Goal: Transaction & Acquisition: Purchase product/service

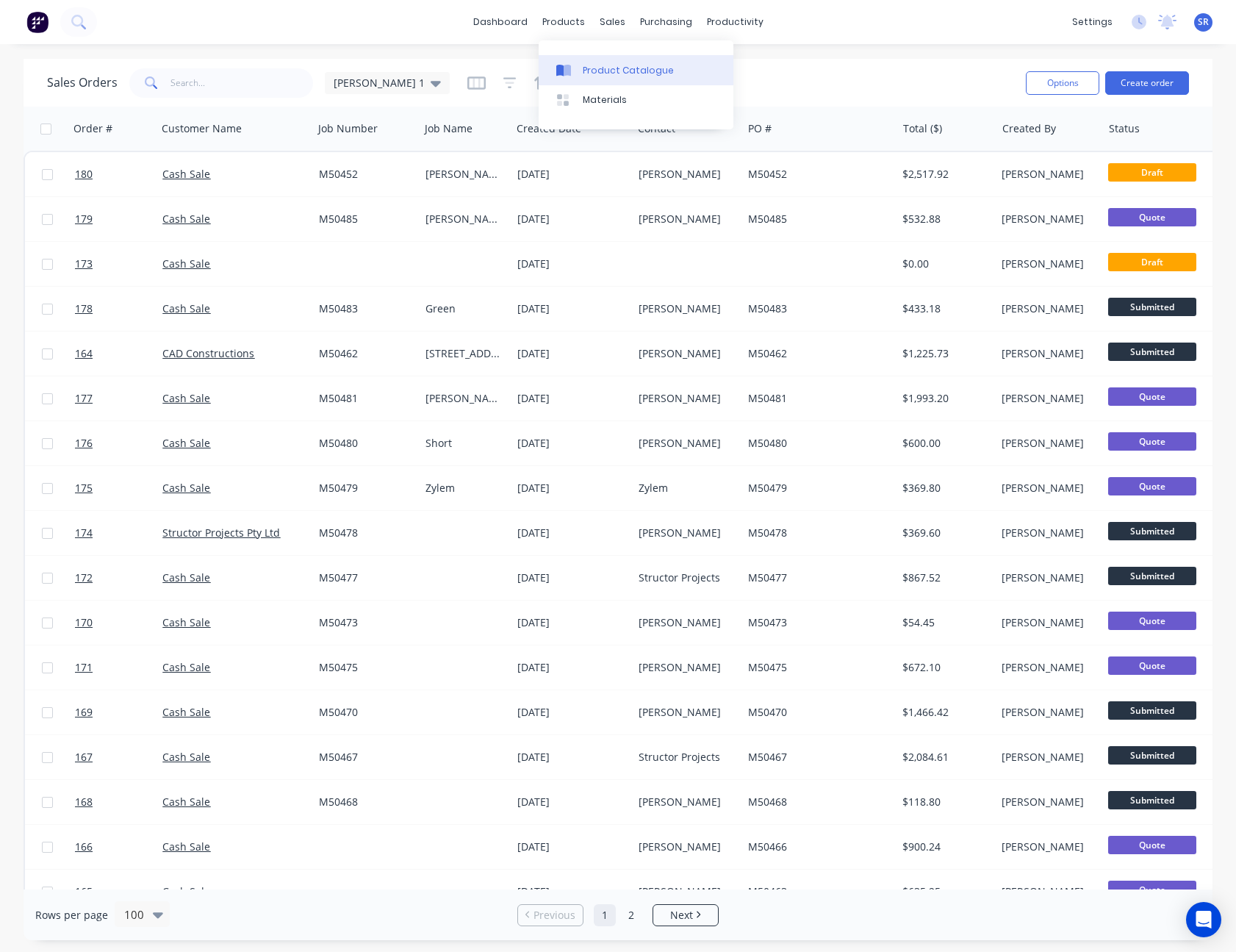
click at [603, 73] on div "Product Catalogue" at bounding box center [628, 70] width 91 height 13
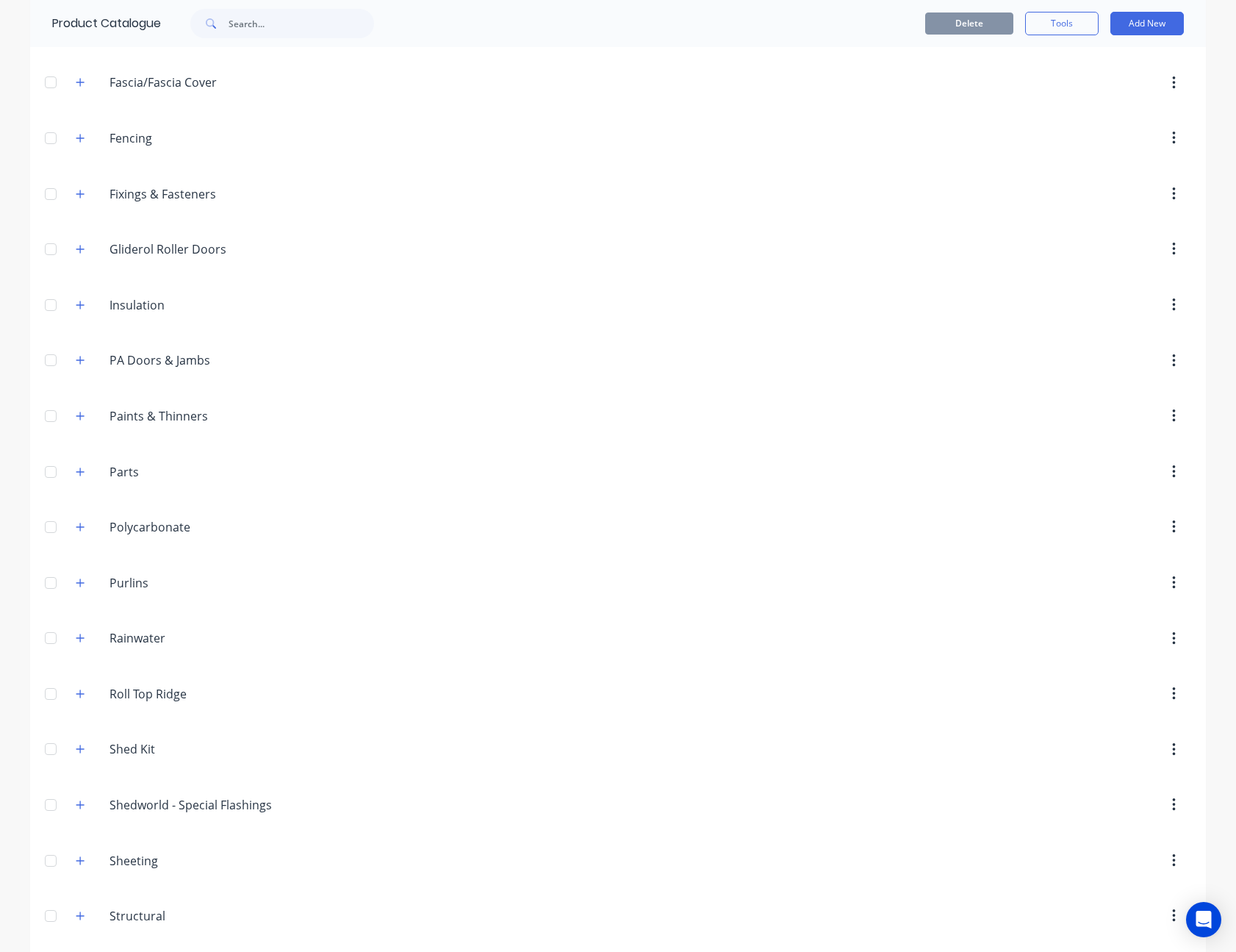
scroll to position [588, 0]
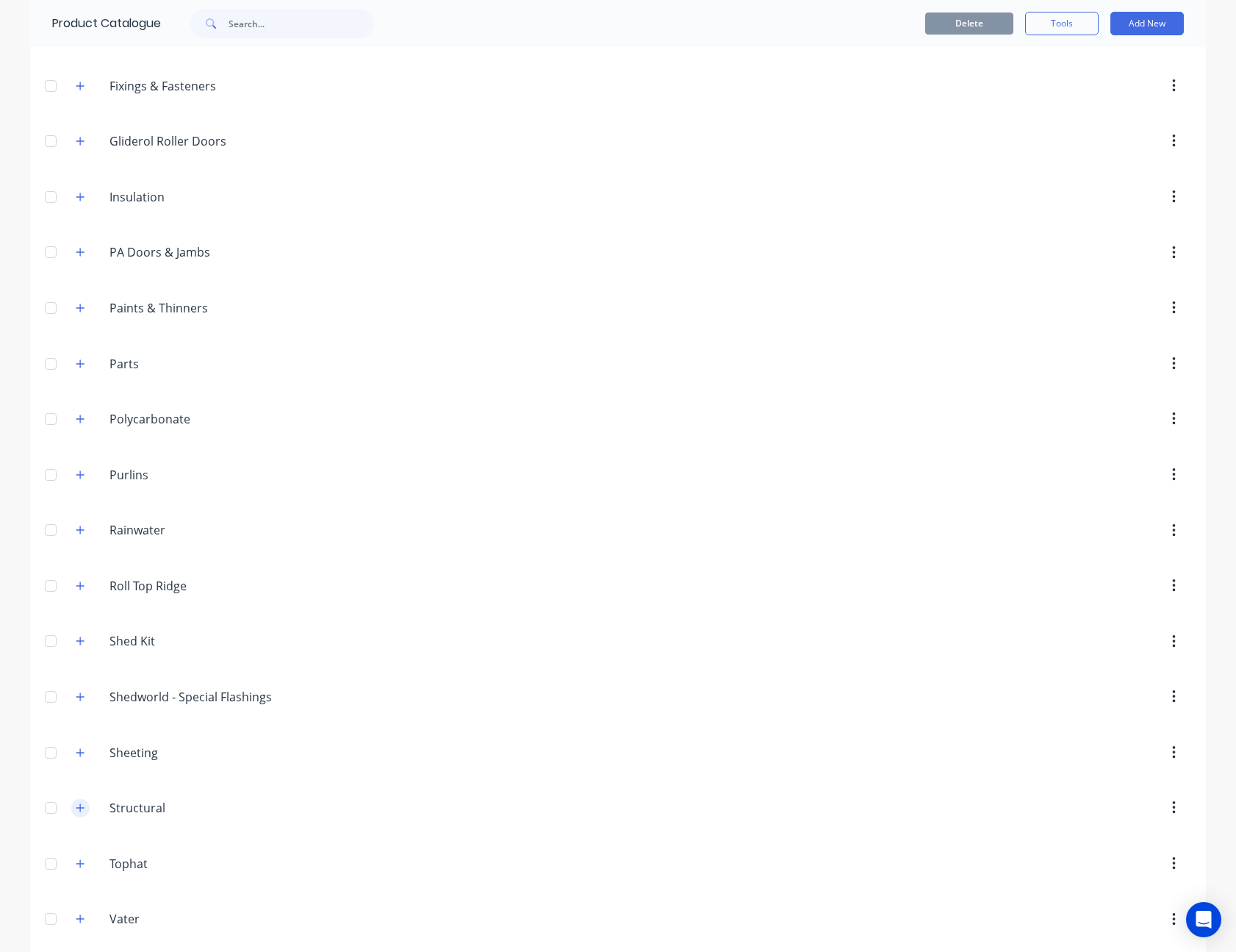
click at [71, 425] on button "button" at bounding box center [80, 807] width 18 height 18
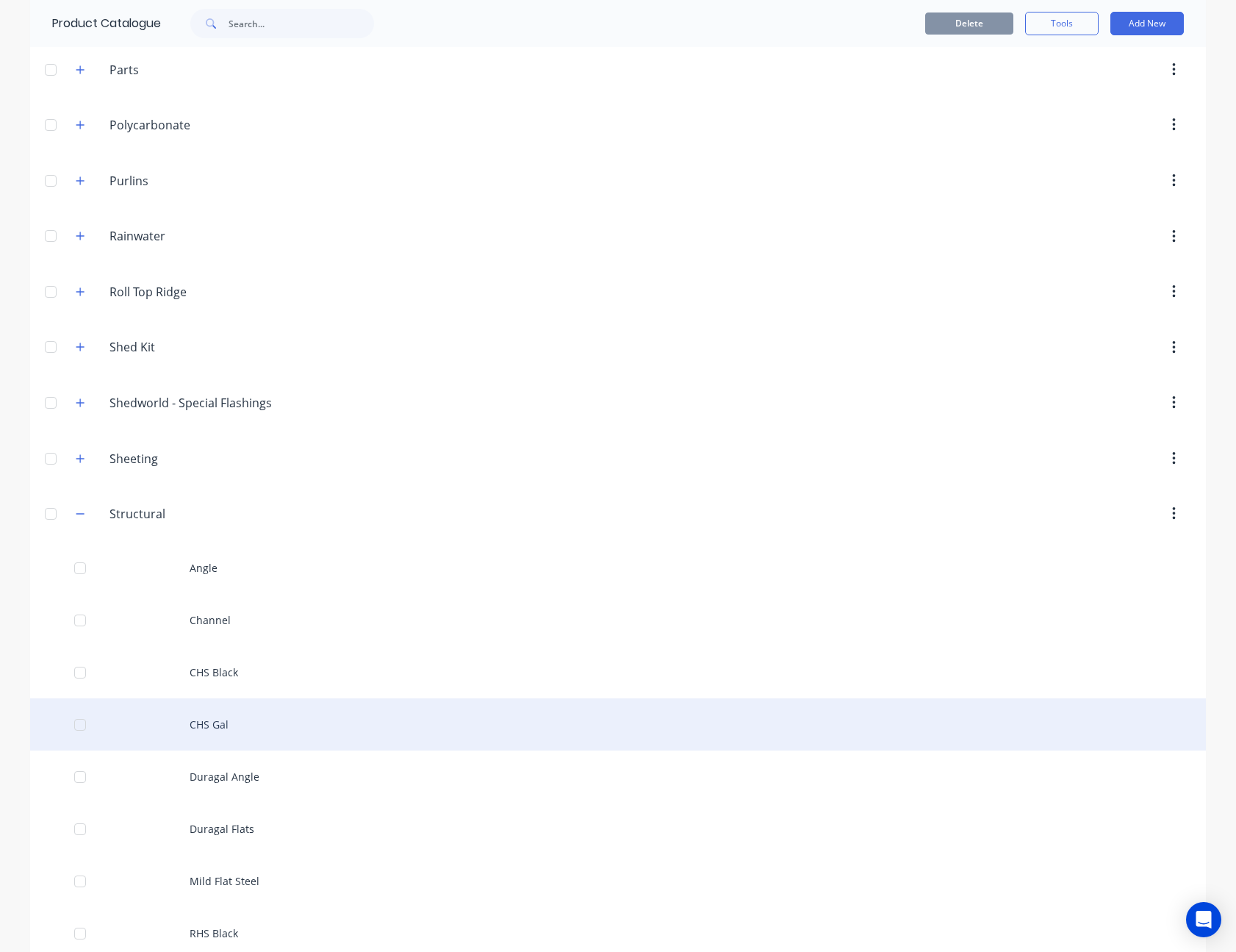
scroll to position [1250, 0]
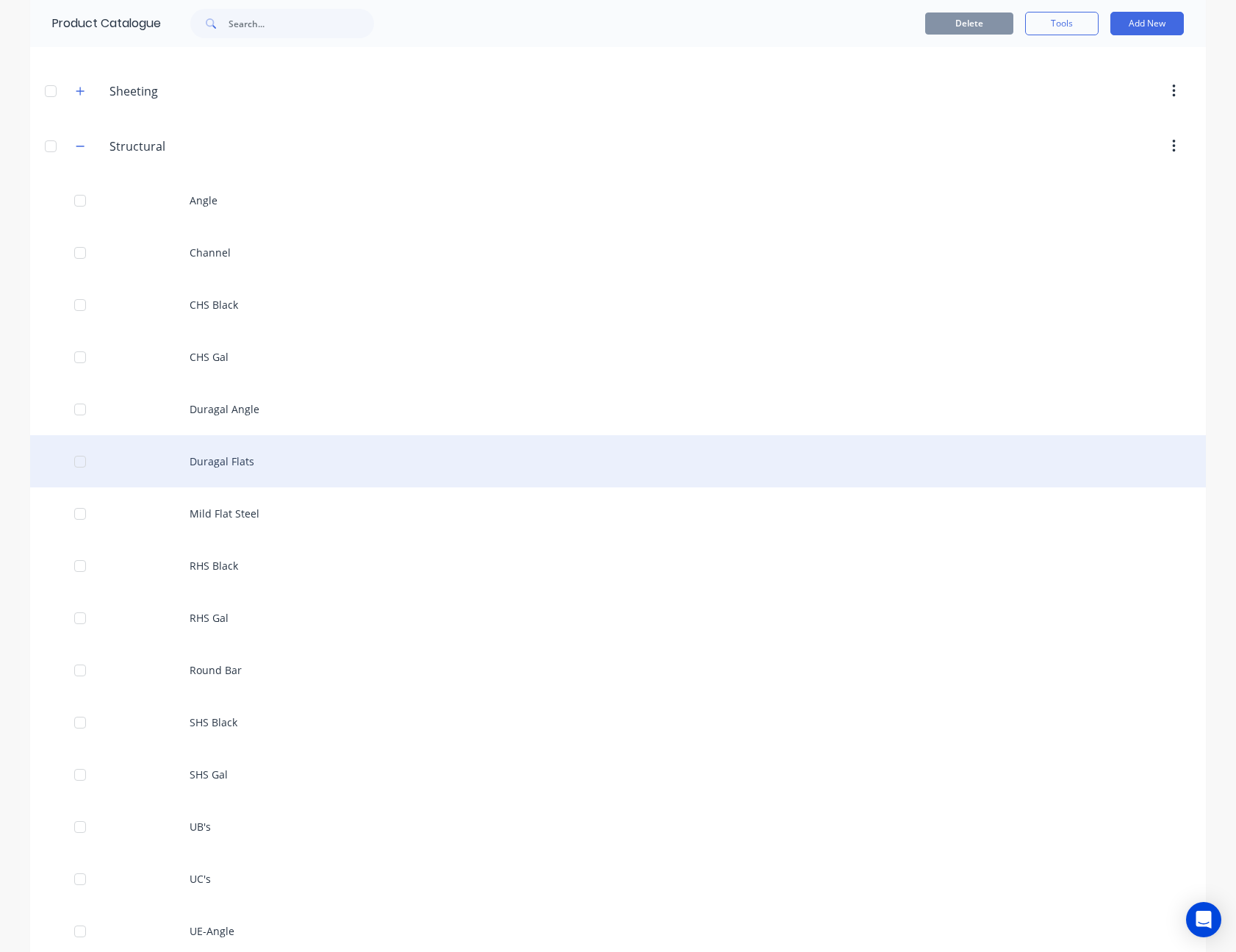
click at [280, 425] on div "Duragal Flats" at bounding box center [617, 461] width 1176 height 52
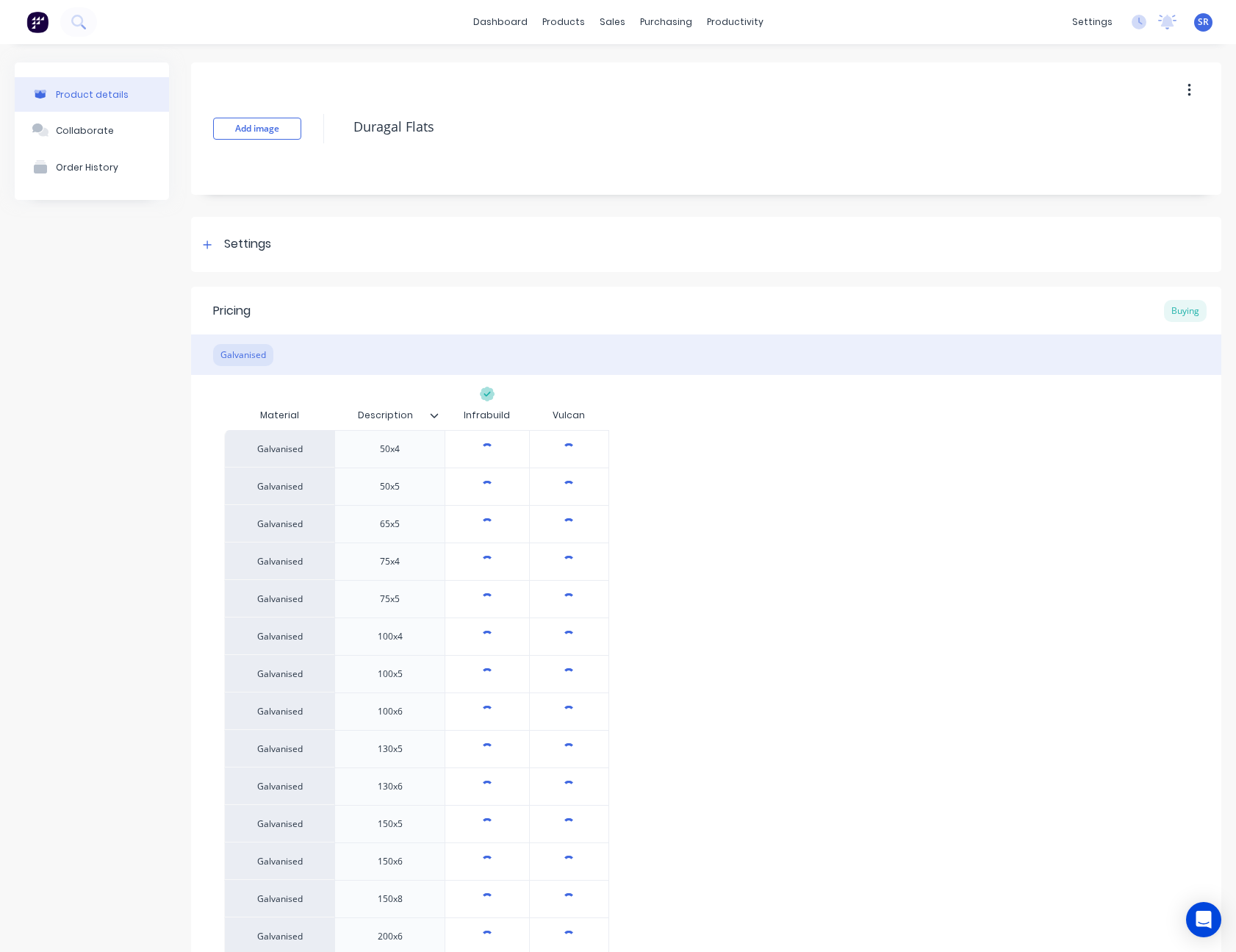
type textarea "x"
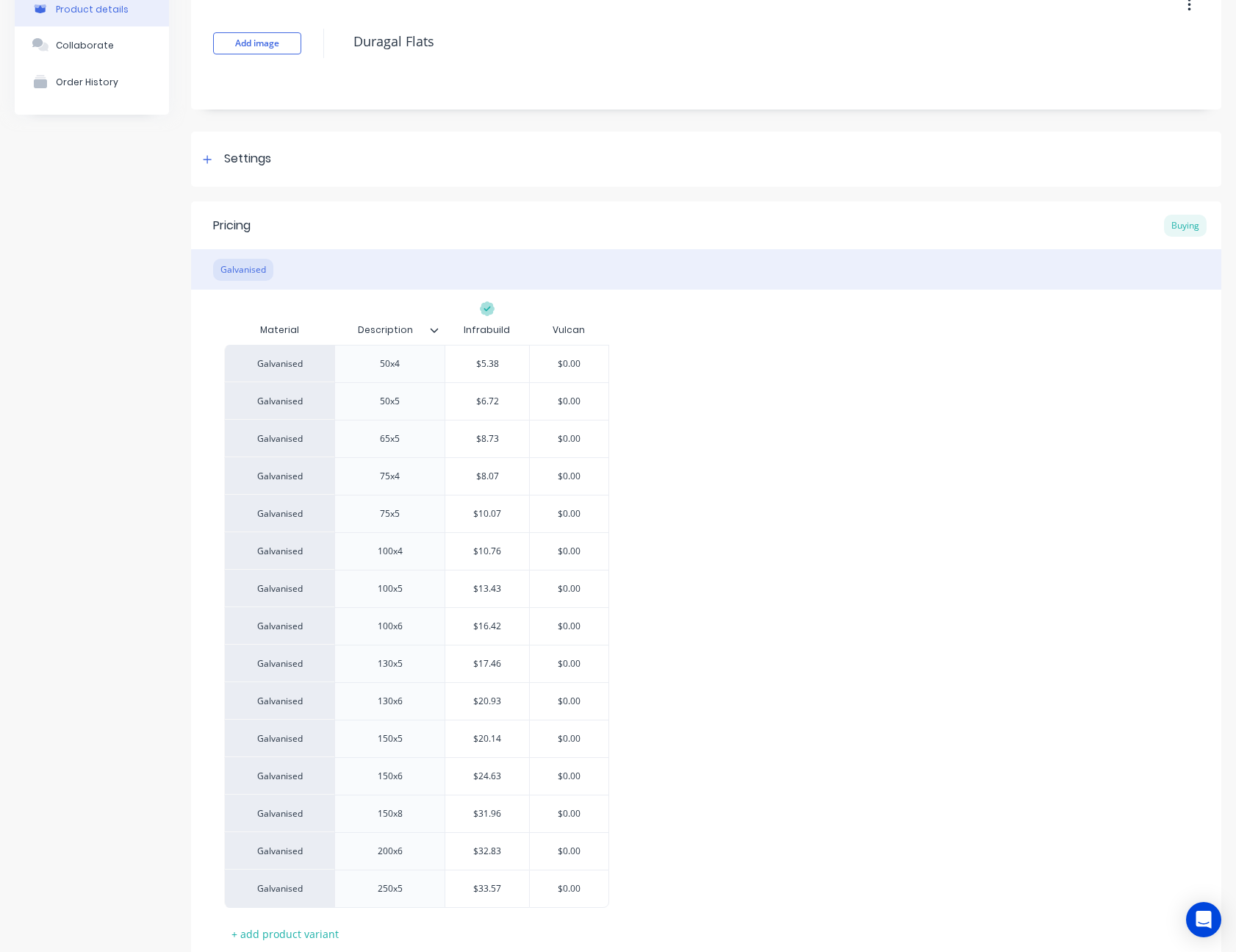
scroll to position [187, 0]
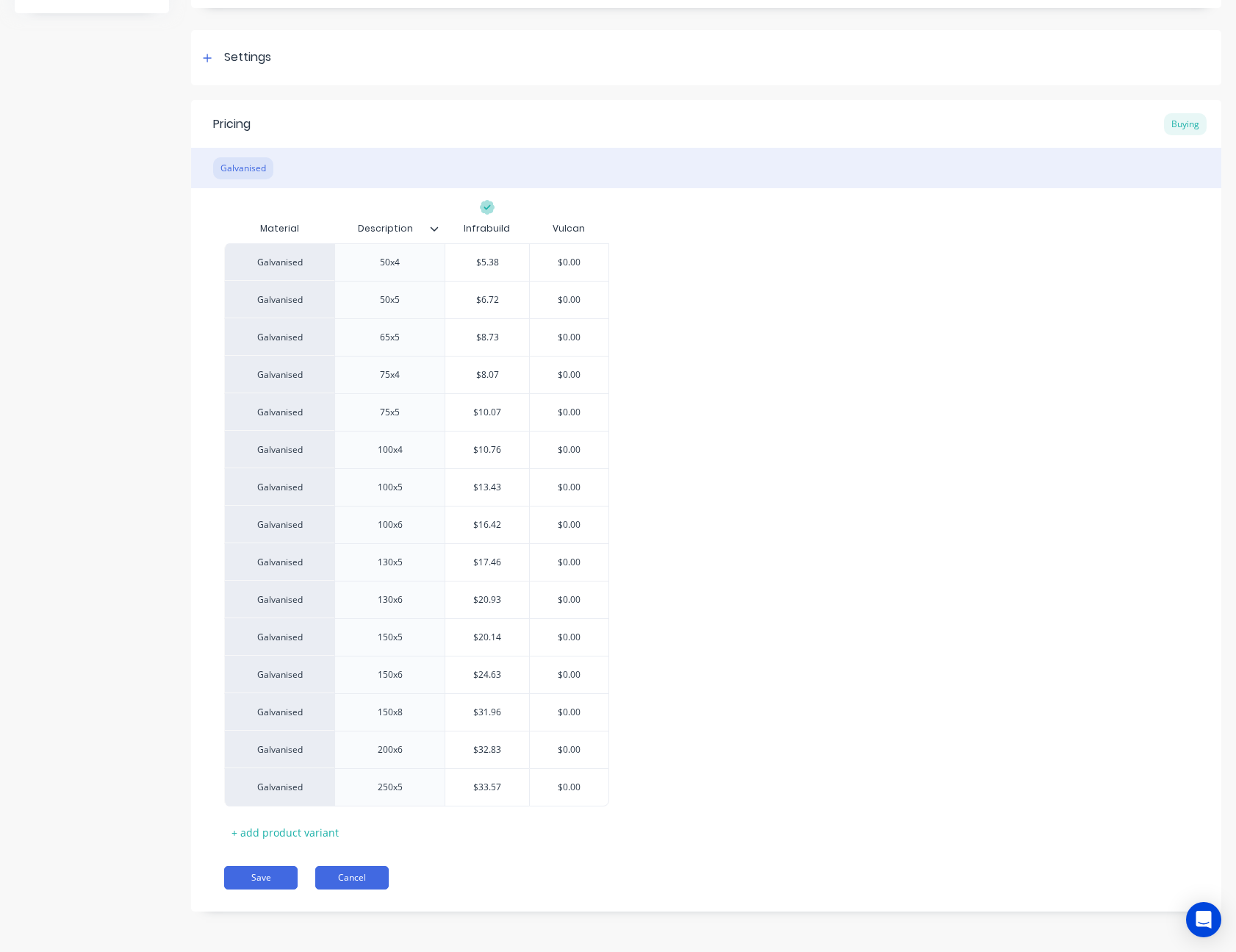
click at [335, 425] on button "Cancel" at bounding box center [352, 877] width 74 height 24
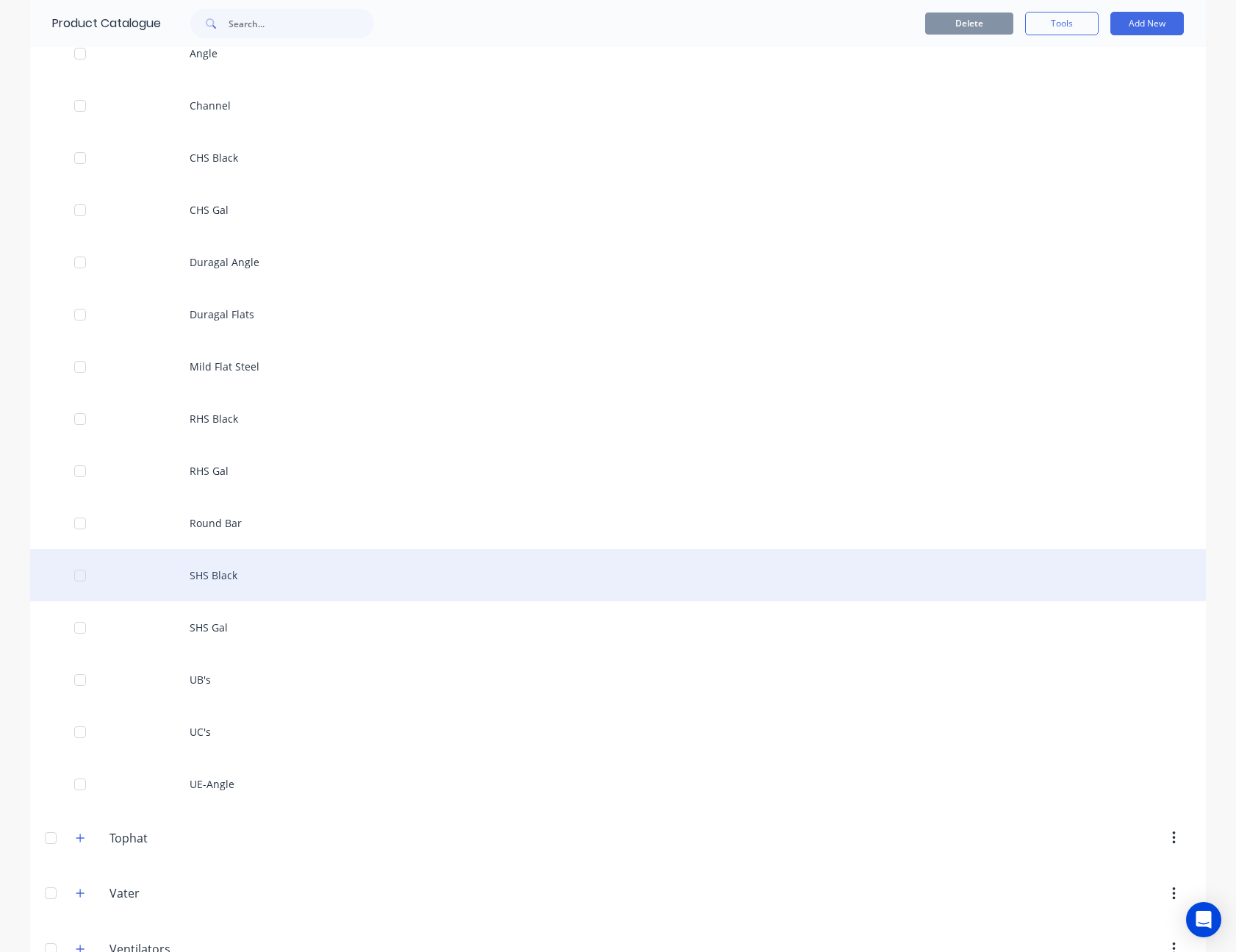
scroll to position [1323, 0]
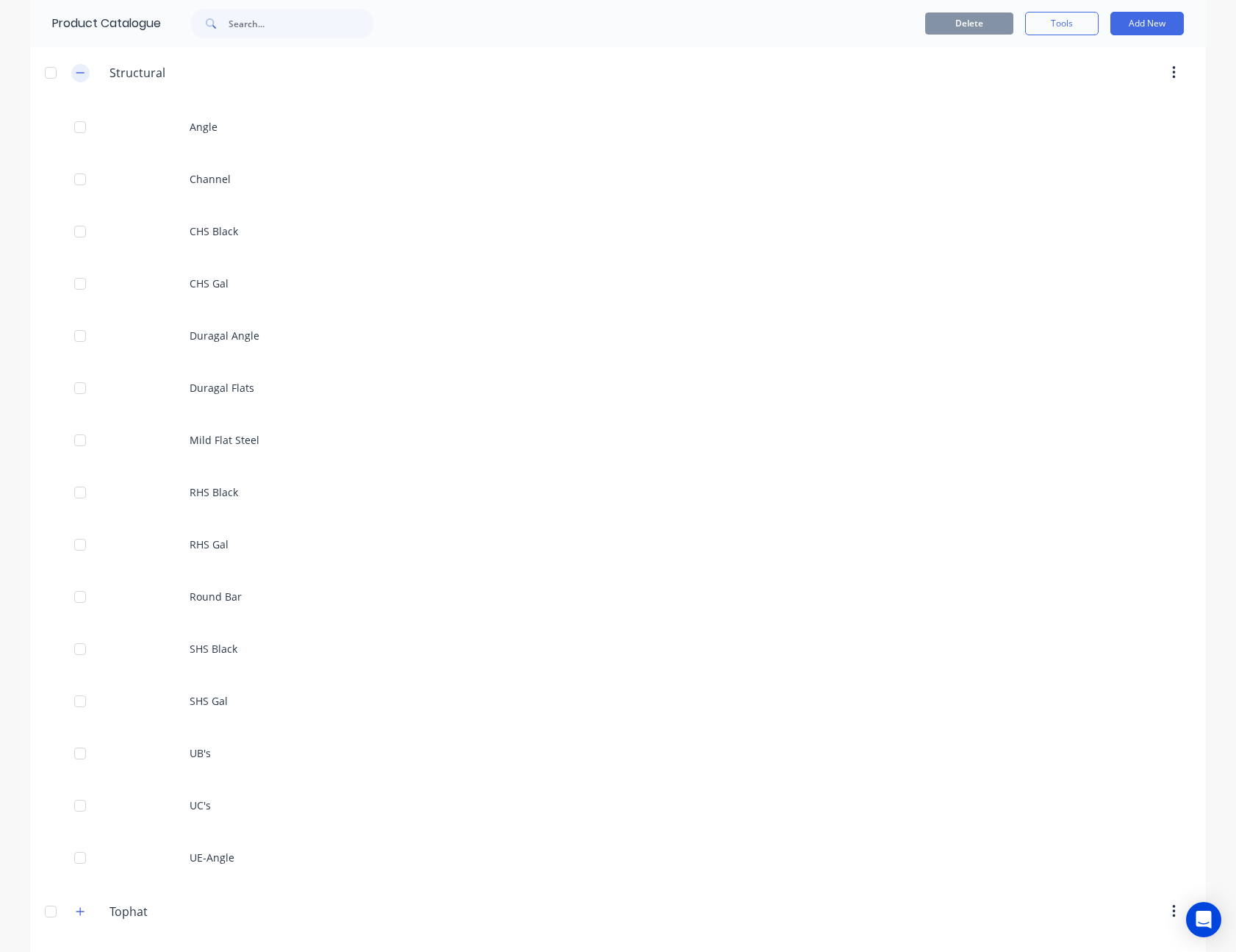
click at [76, 73] on icon "button" at bounding box center [80, 73] width 8 height 1
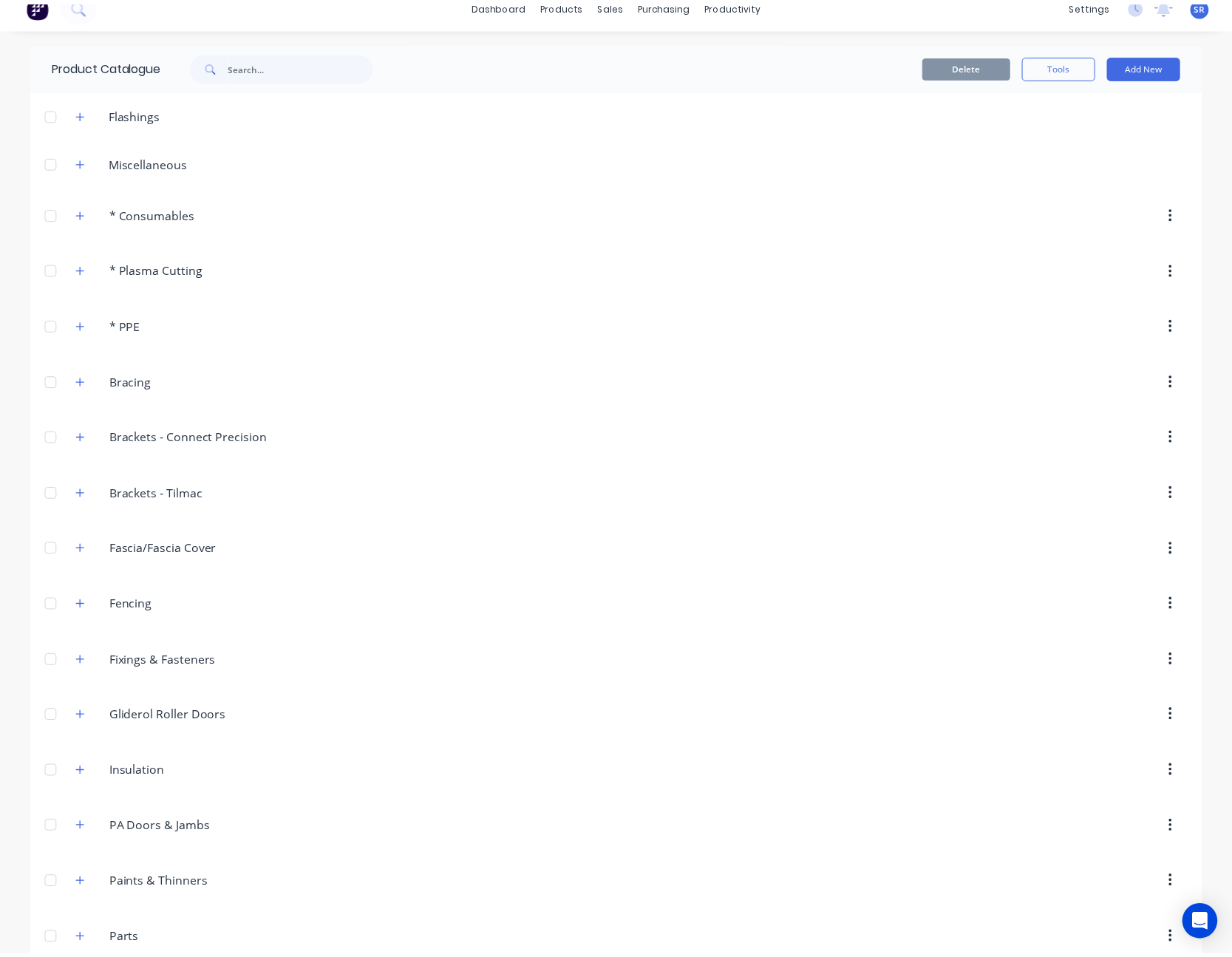
scroll to position [0, 0]
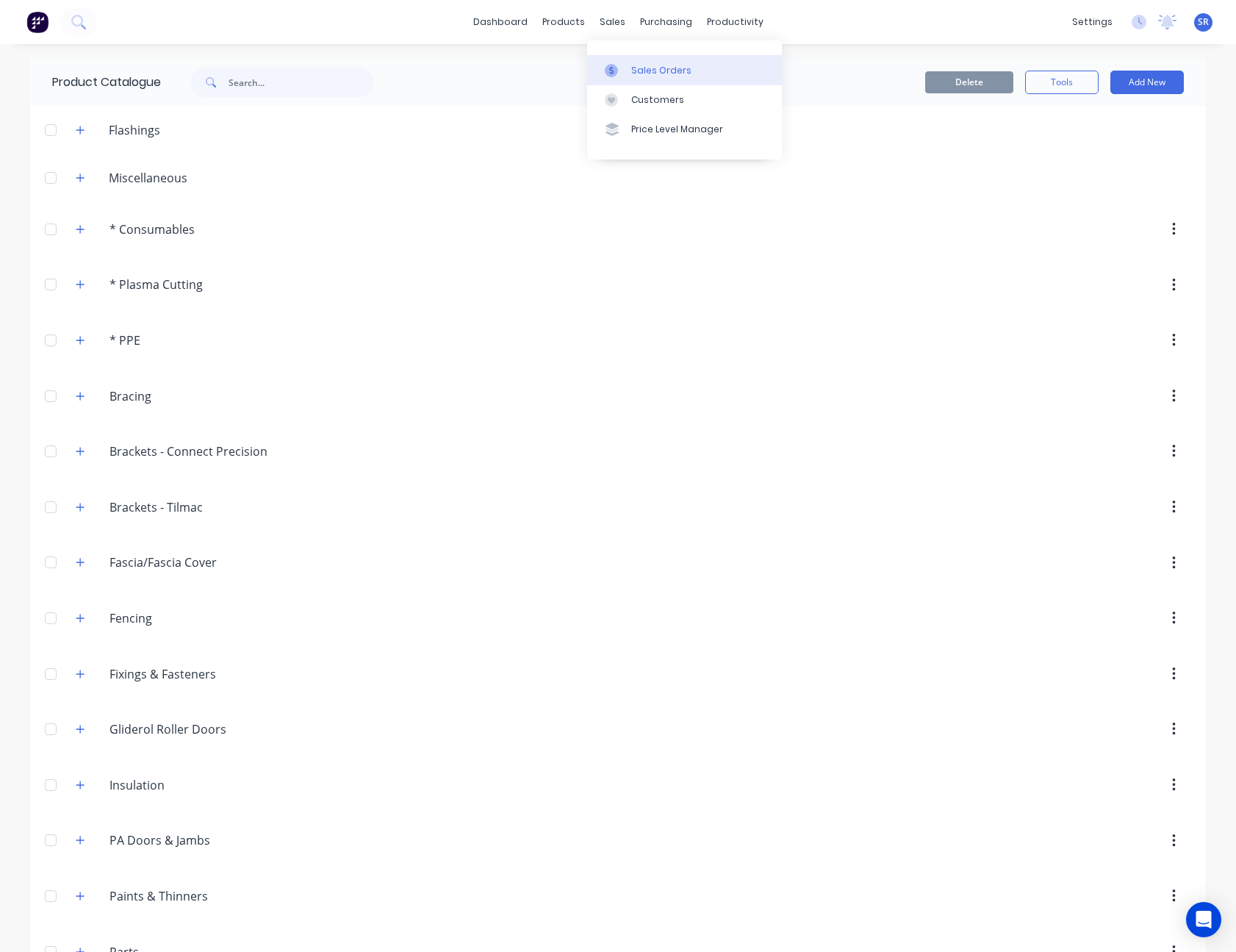
click at [651, 71] on div "Sales Orders" at bounding box center [661, 70] width 60 height 13
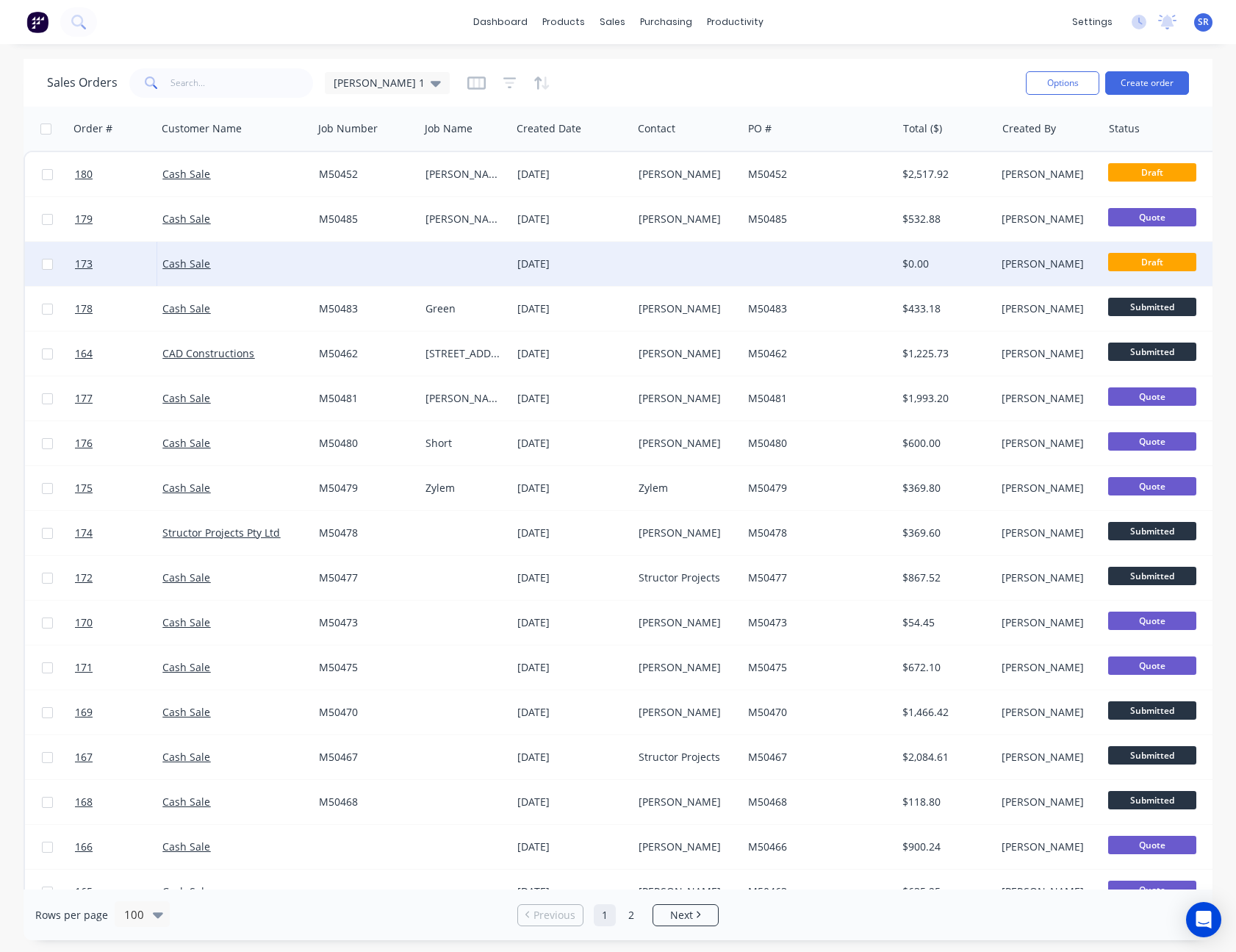
click at [561, 262] on div "[DATE]" at bounding box center [572, 264] width 109 height 15
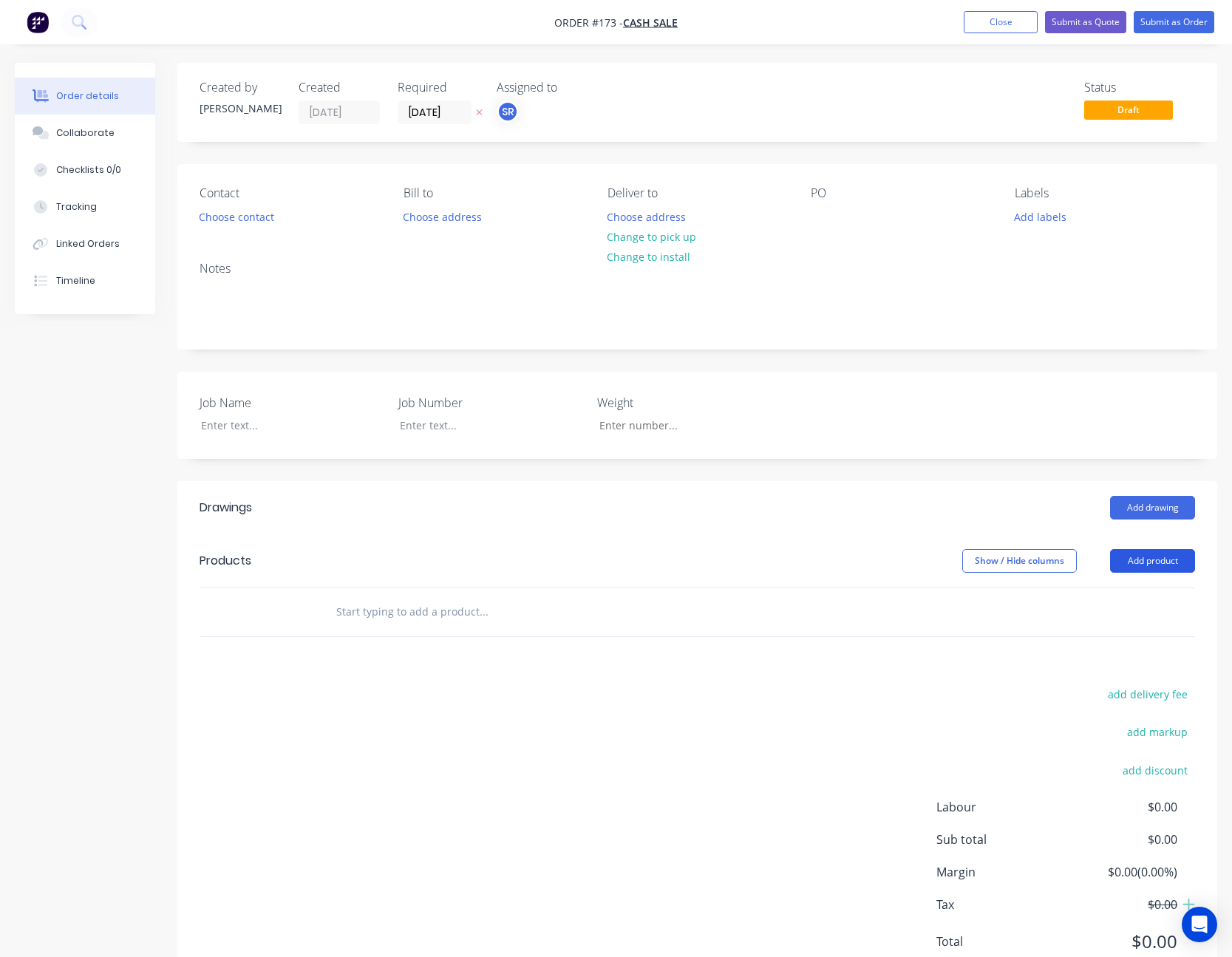
click at [927, 427] on button "Add product" at bounding box center [1153, 561] width 85 height 24
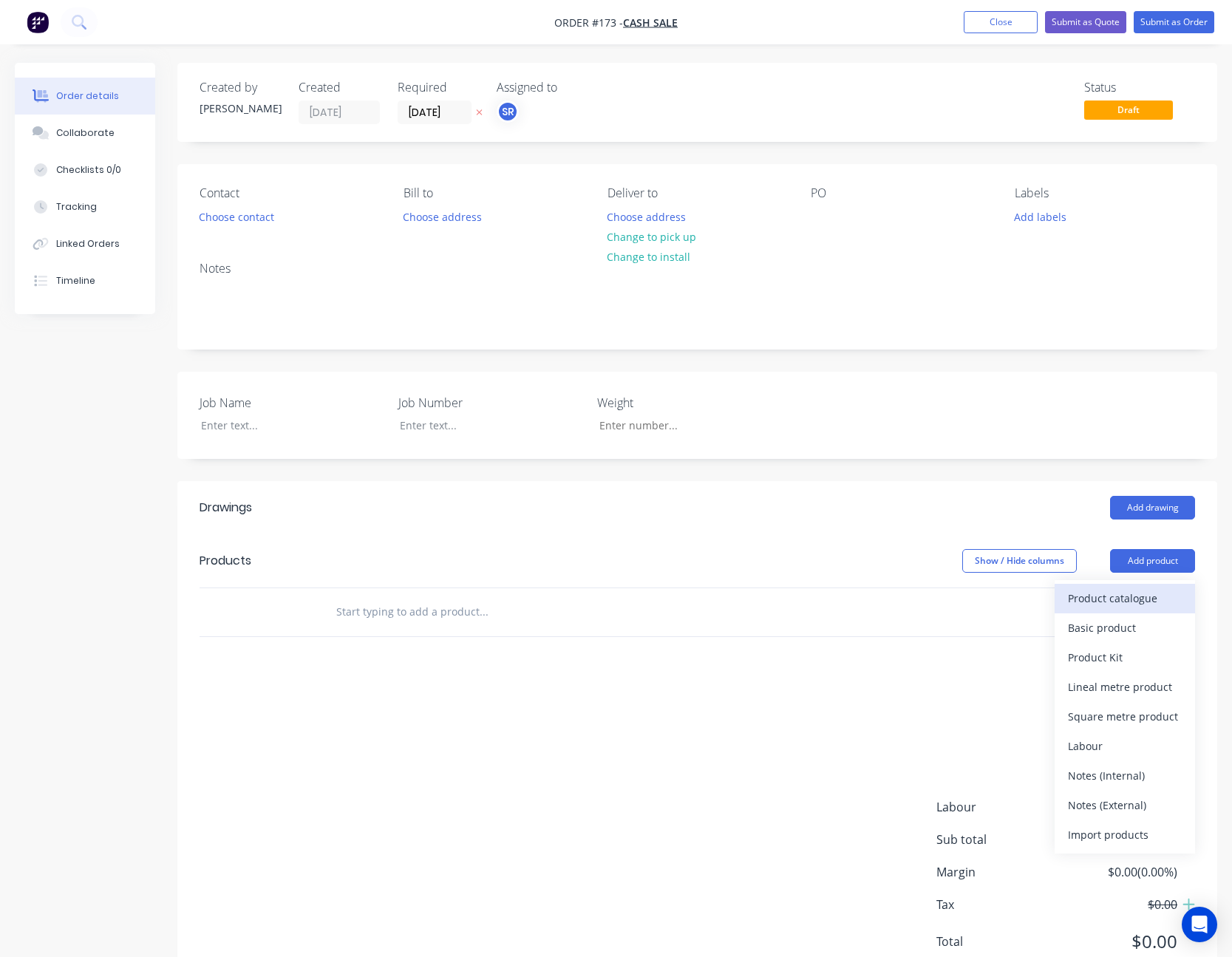
click at [927, 427] on div "Product catalogue" at bounding box center [1125, 598] width 114 height 21
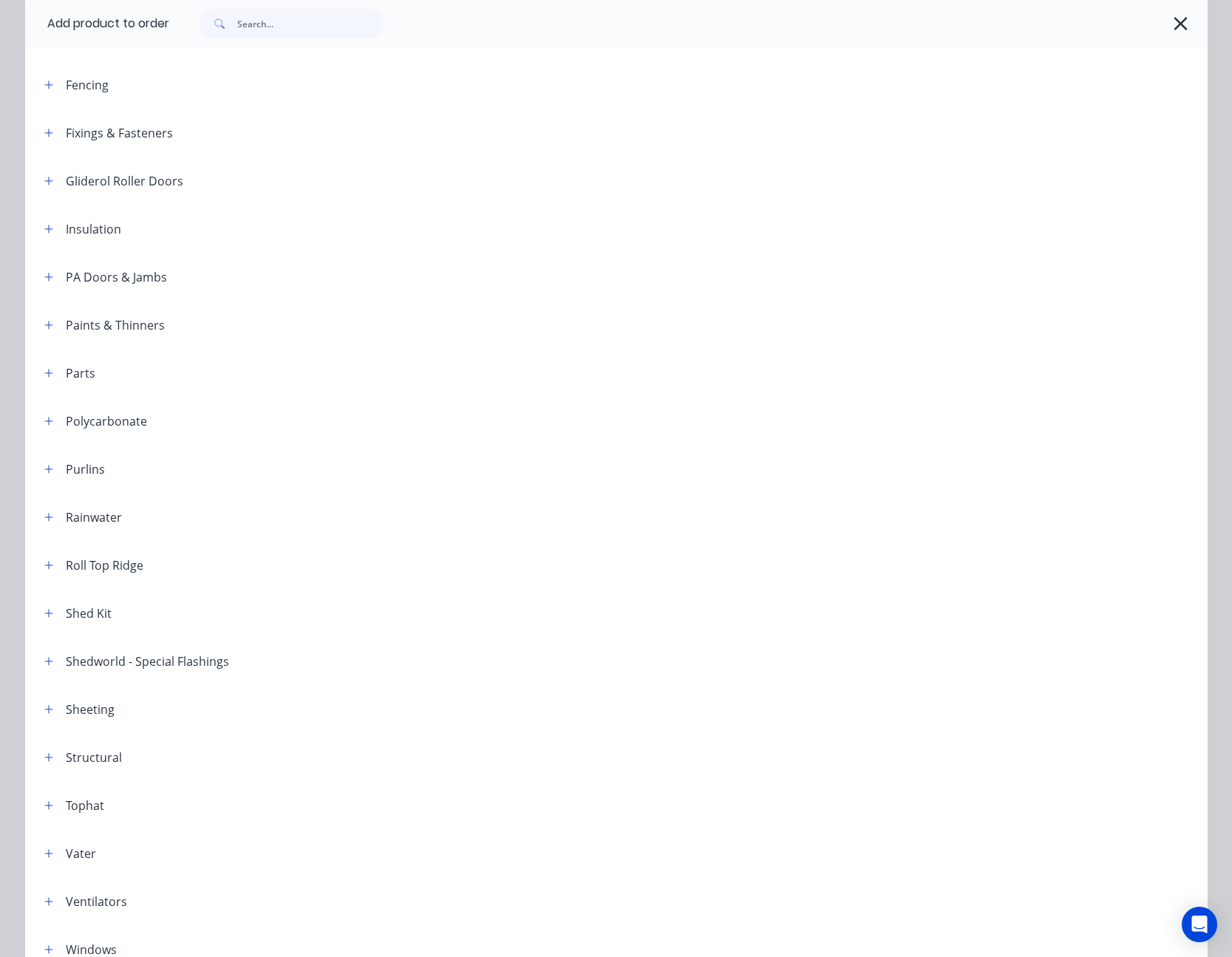
scroll to position [443, 0]
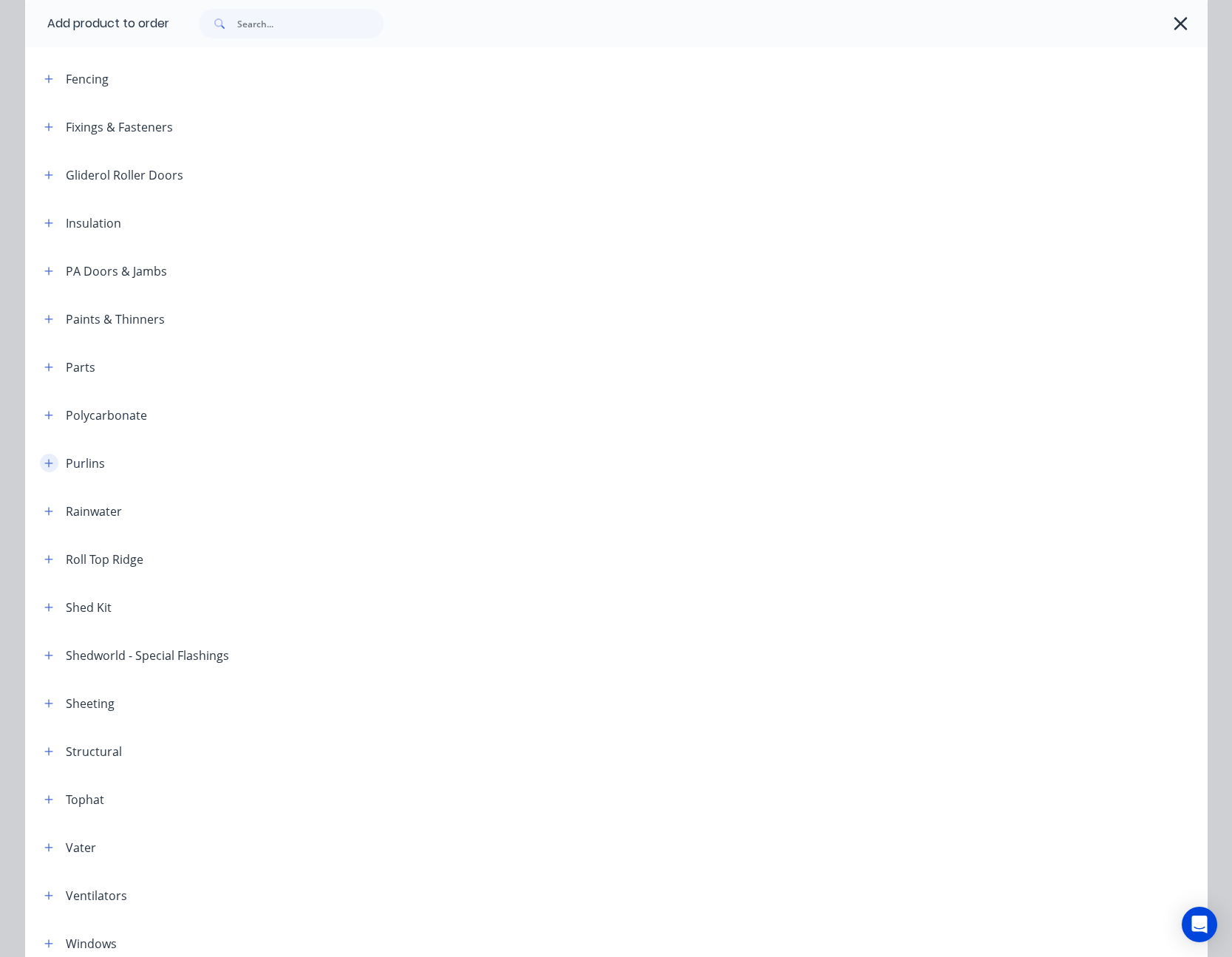
click at [44, 427] on icon "button" at bounding box center [48, 463] width 9 height 10
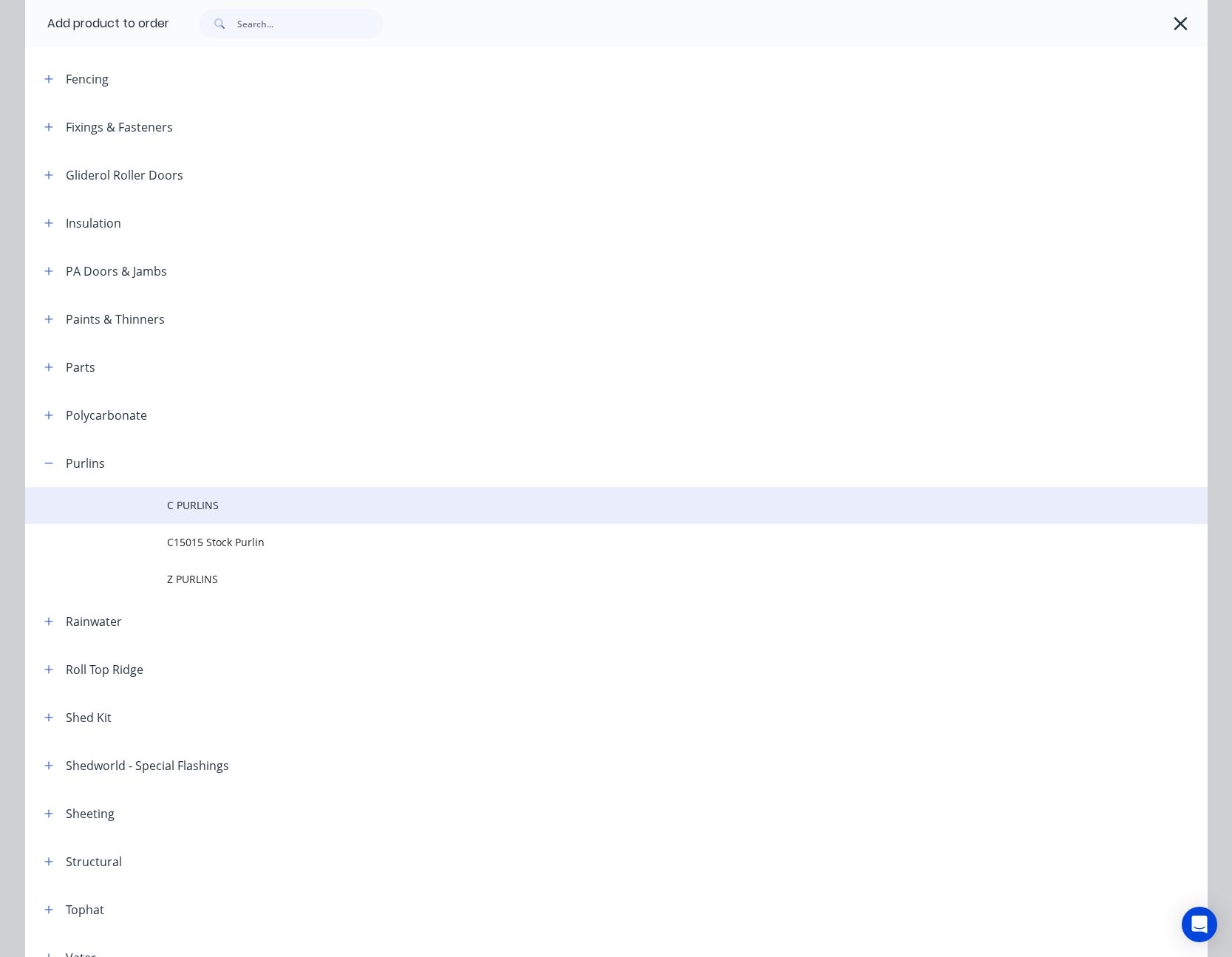
click at [189, 427] on span "C PURLINS" at bounding box center [583, 505] width 832 height 16
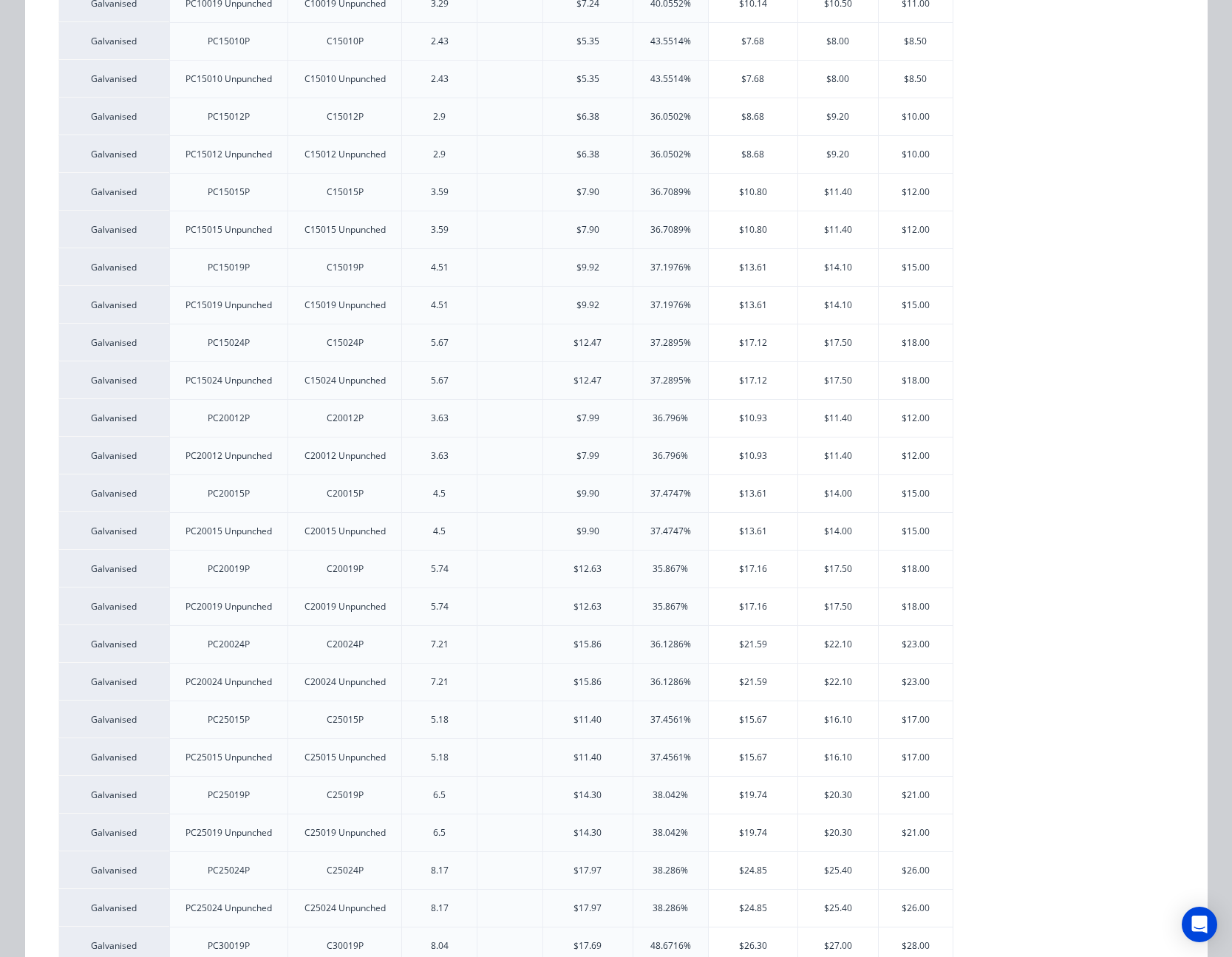
scroll to position [665, 0]
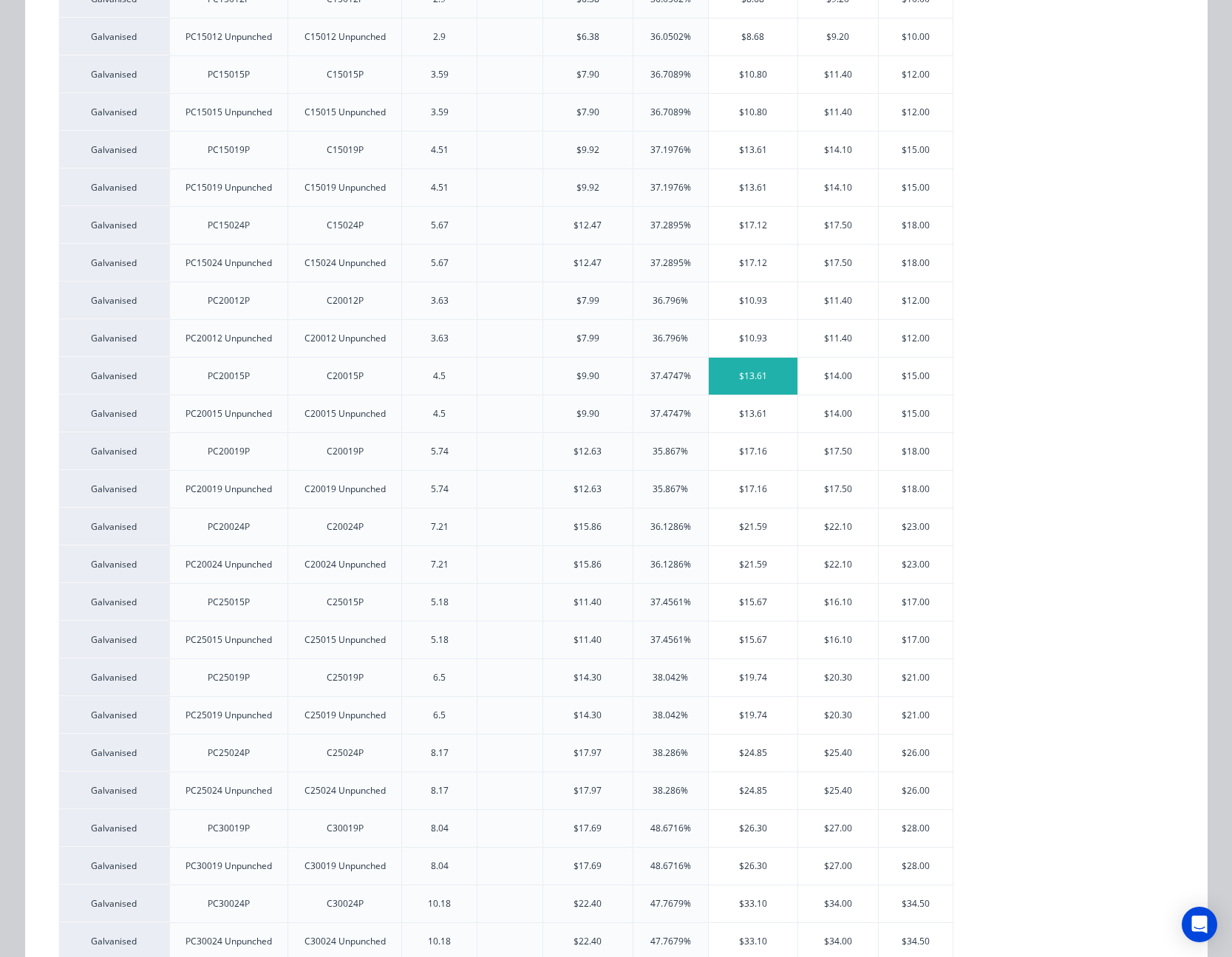
click at [753, 376] on div "$13.61" at bounding box center [753, 376] width 89 height 37
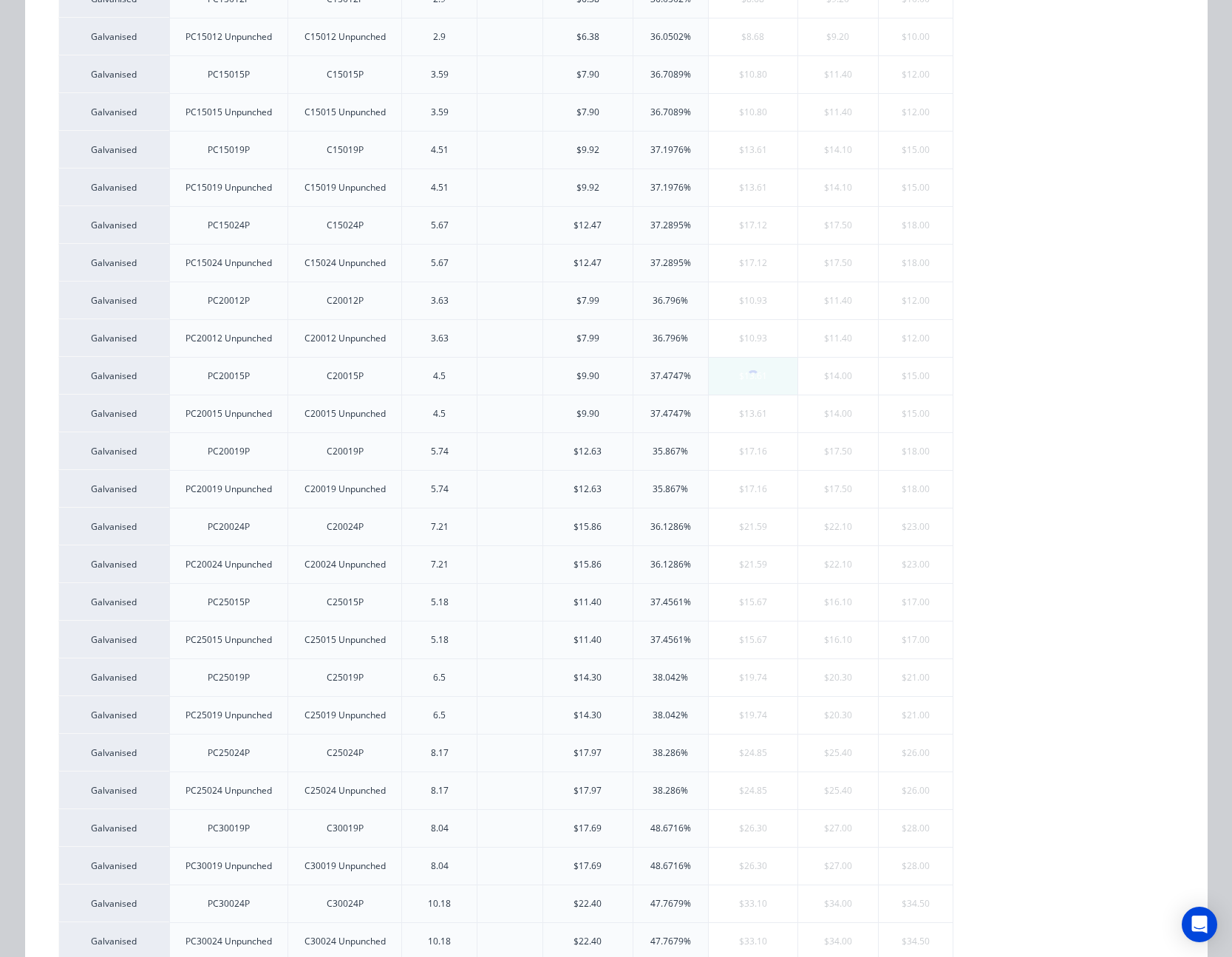
scroll to position [0, 0]
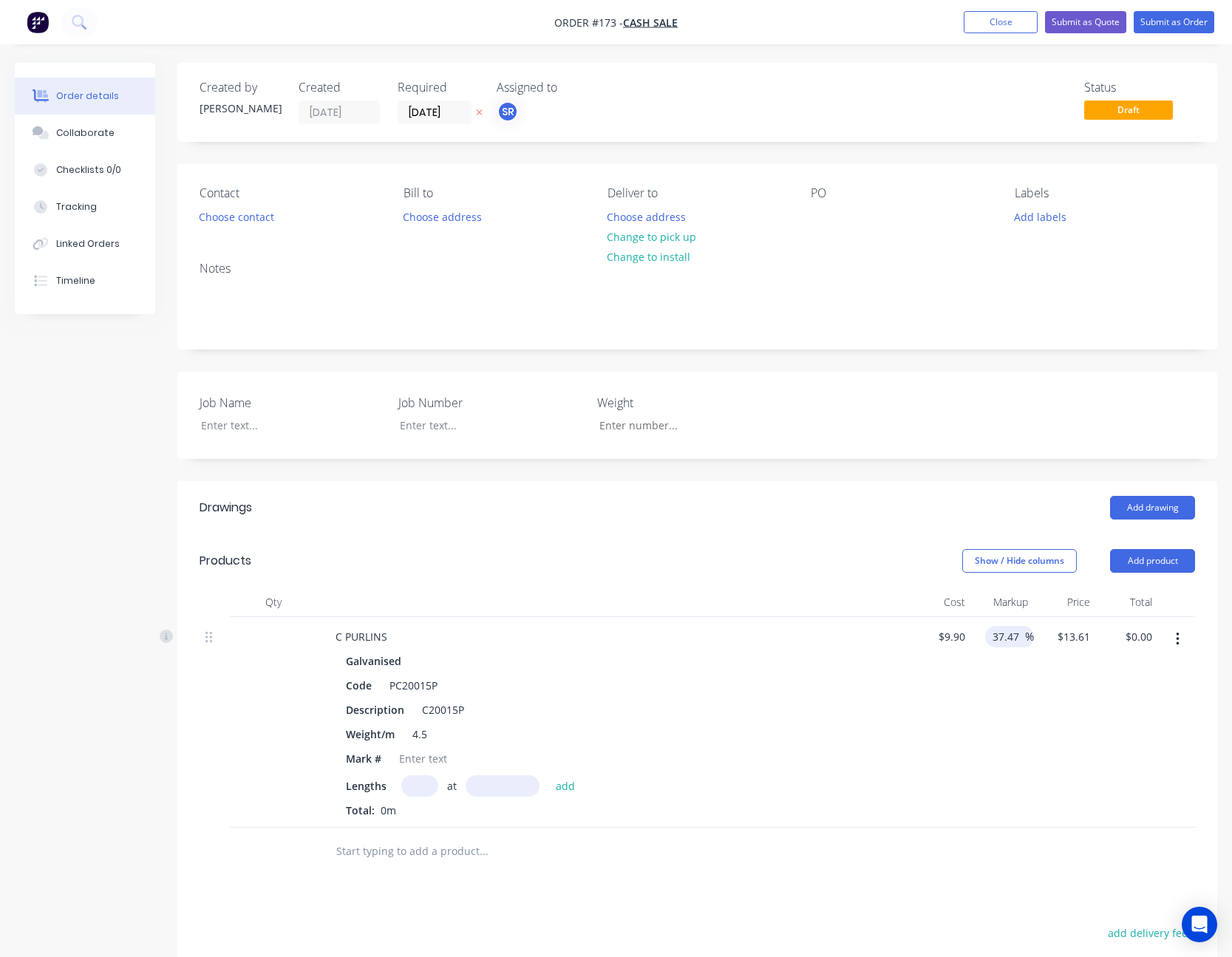
click at [927, 427] on input "37.47" at bounding box center [1008, 636] width 34 height 21
type input "25"
type input "$12.375"
click at [411, 427] on input "text" at bounding box center [419, 786] width 37 height 21
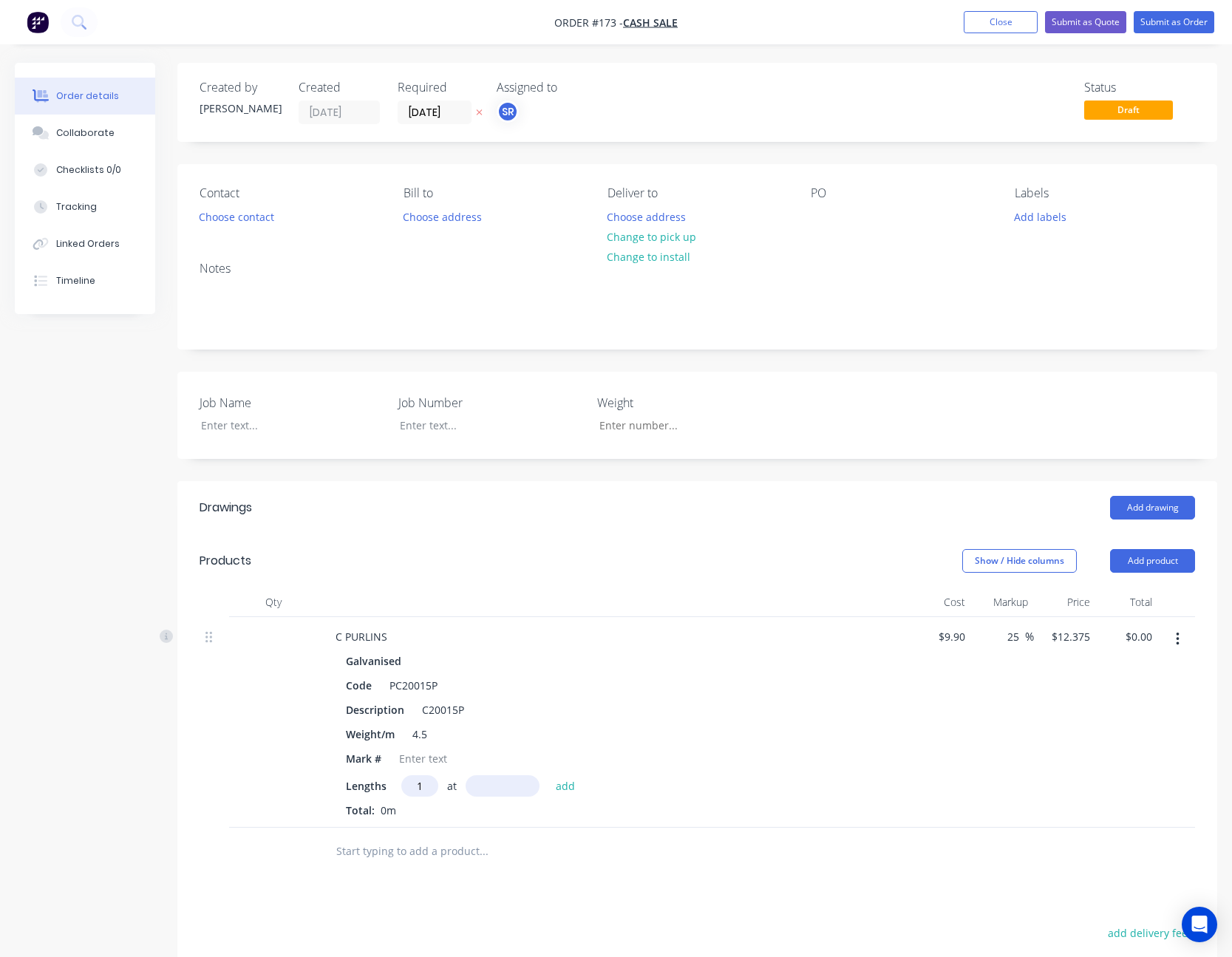
type input "1"
type input "8000"
click at [548, 427] on button "add" at bounding box center [565, 785] width 35 height 20
type input "$99.00"
click at [927, 427] on div "$9.90 $9.90" at bounding box center [940, 734] width 62 height 235
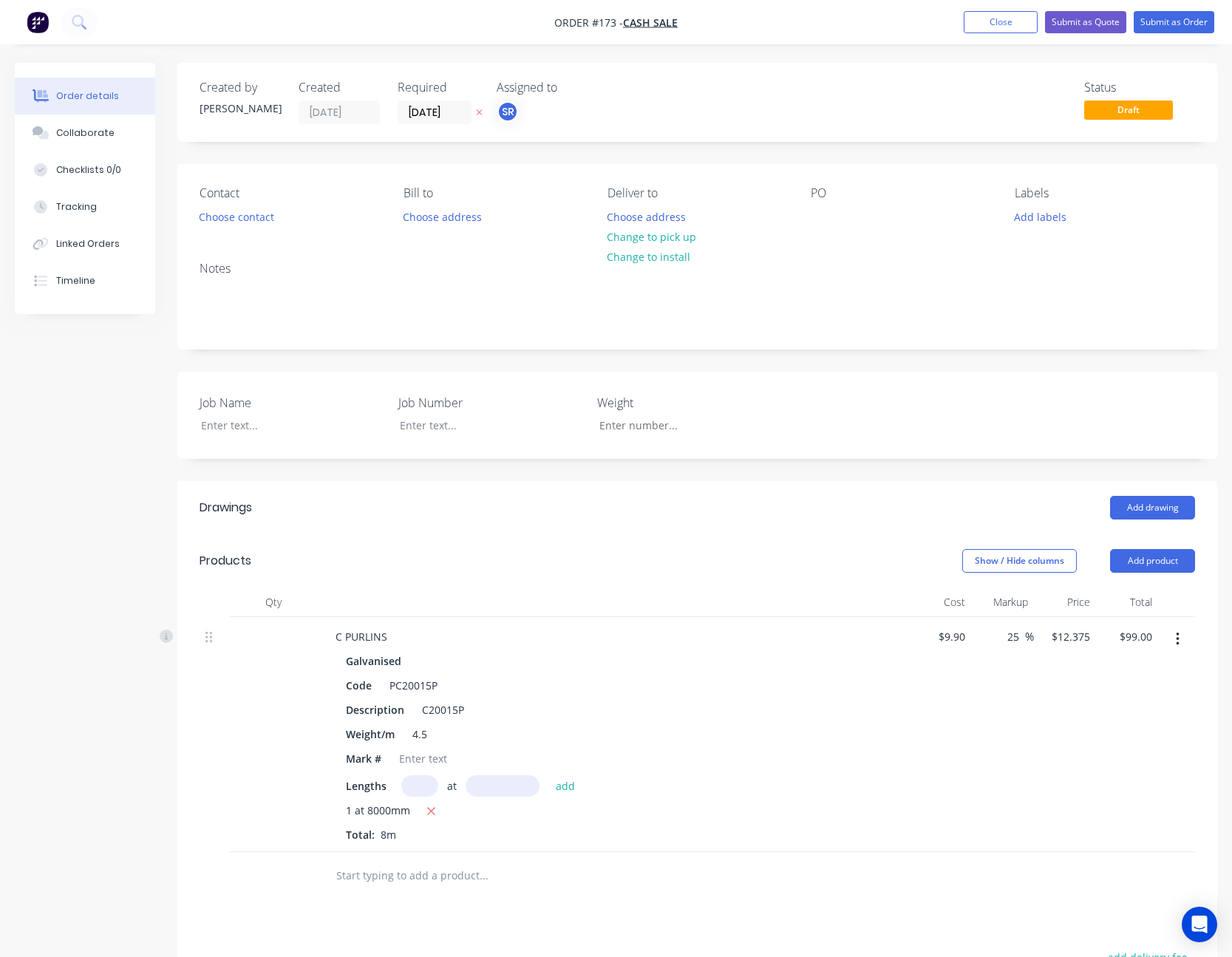
scroll to position [222, 0]
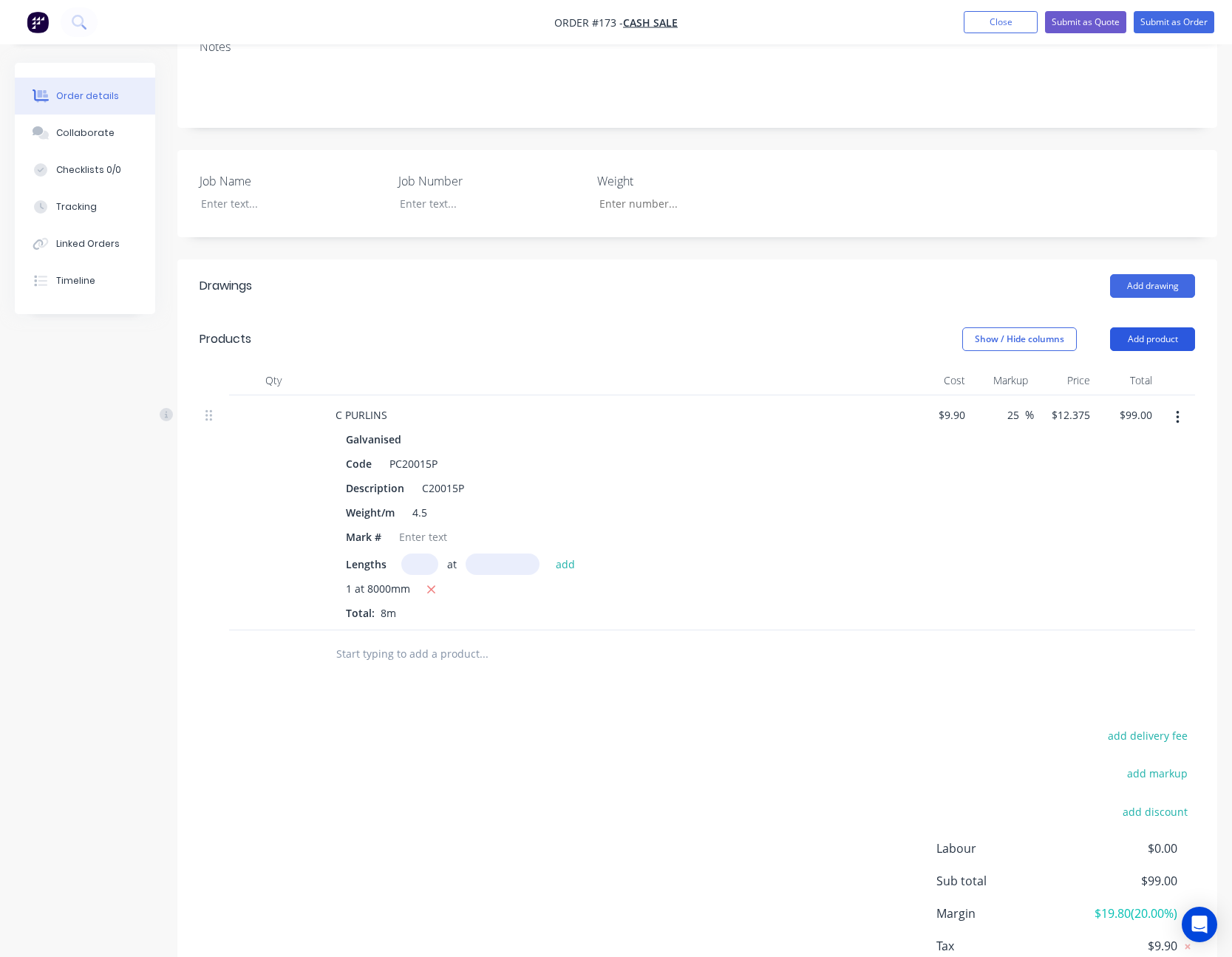
click at [927, 340] on button "Add product" at bounding box center [1153, 340] width 85 height 24
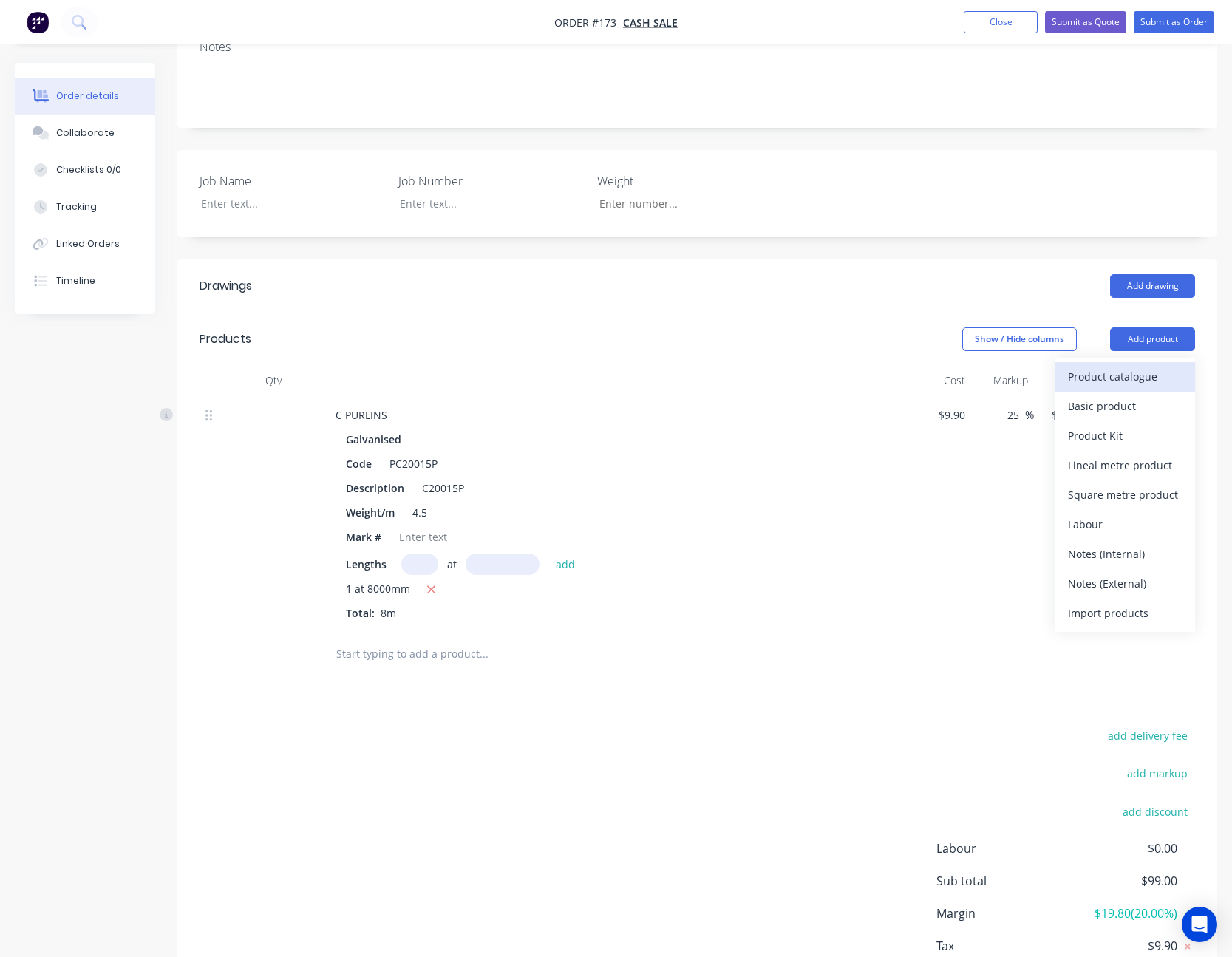
click at [927, 366] on div "Product catalogue" at bounding box center [1125, 376] width 114 height 21
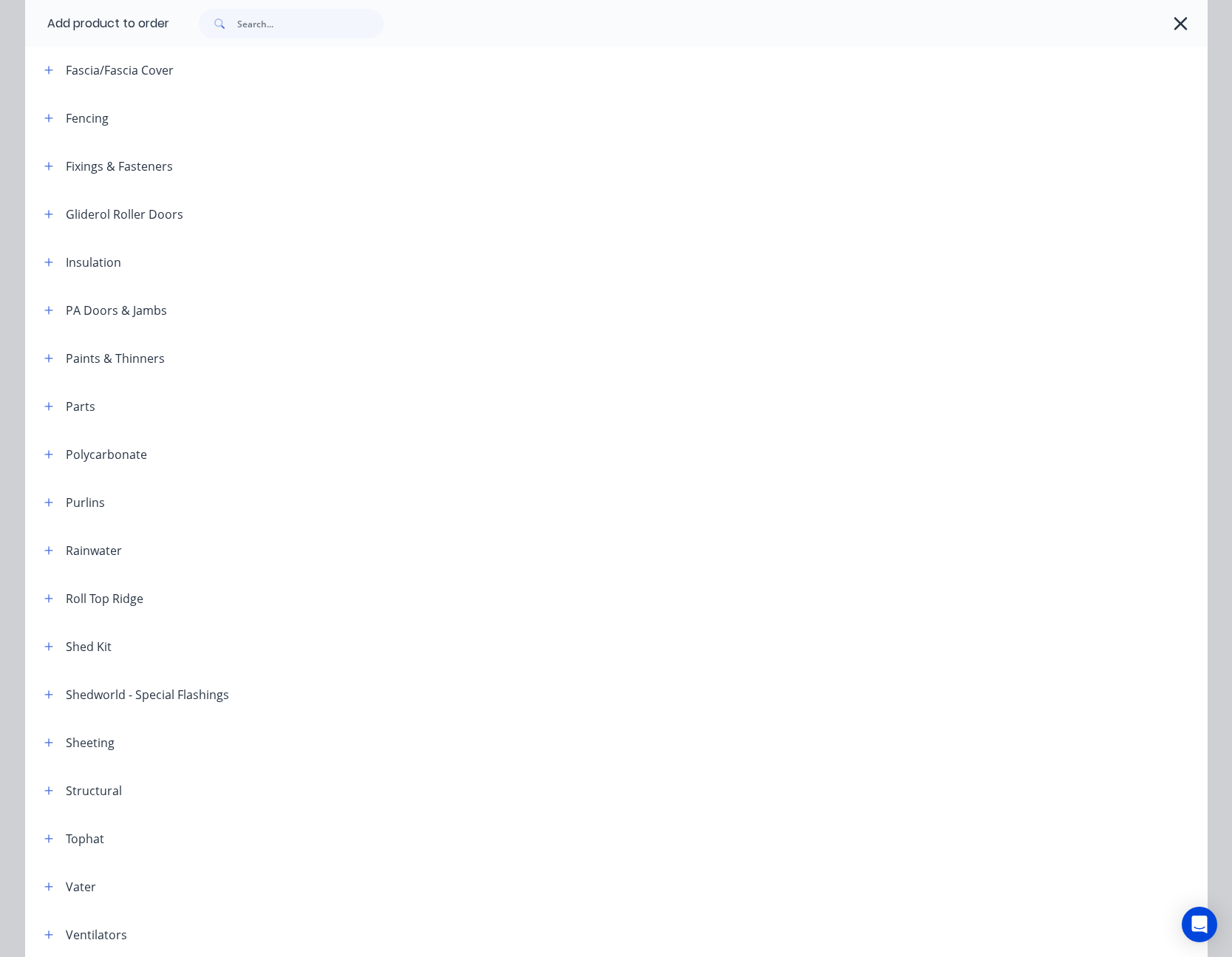
scroll to position [519, 0]
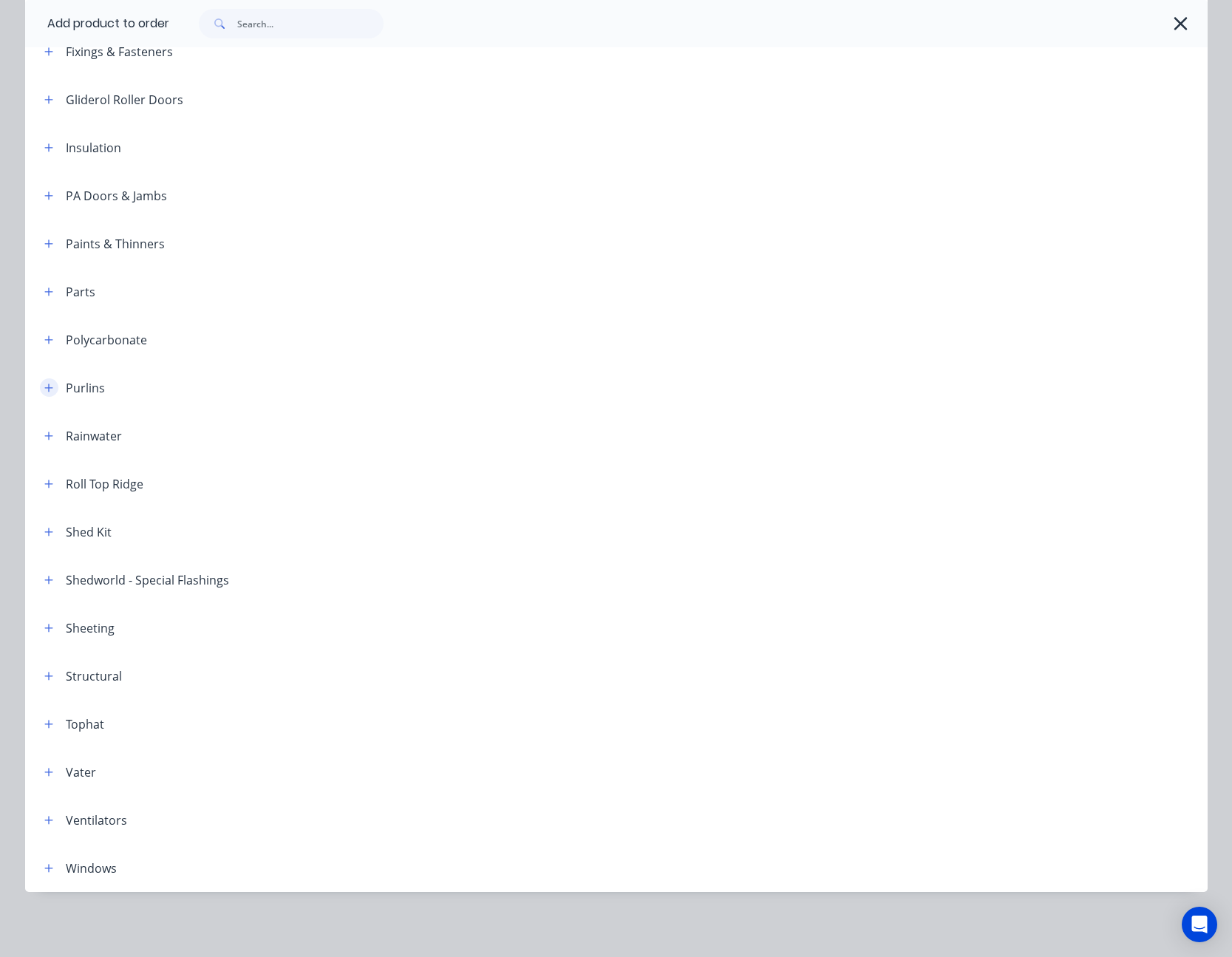
click at [45, 389] on icon "button" at bounding box center [48, 388] width 9 height 10
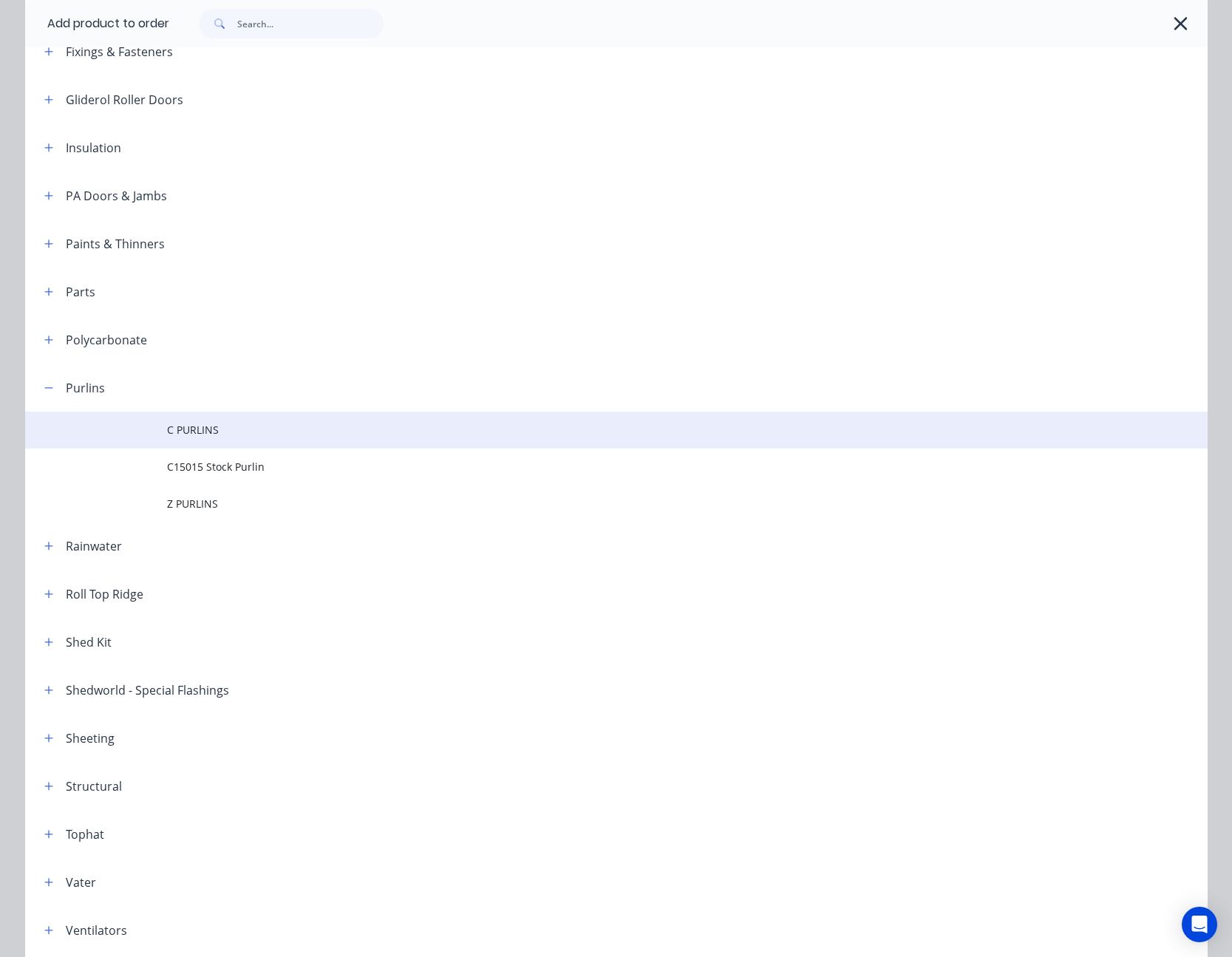
click at [210, 427] on span "C PURLINS" at bounding box center [583, 430] width 832 height 16
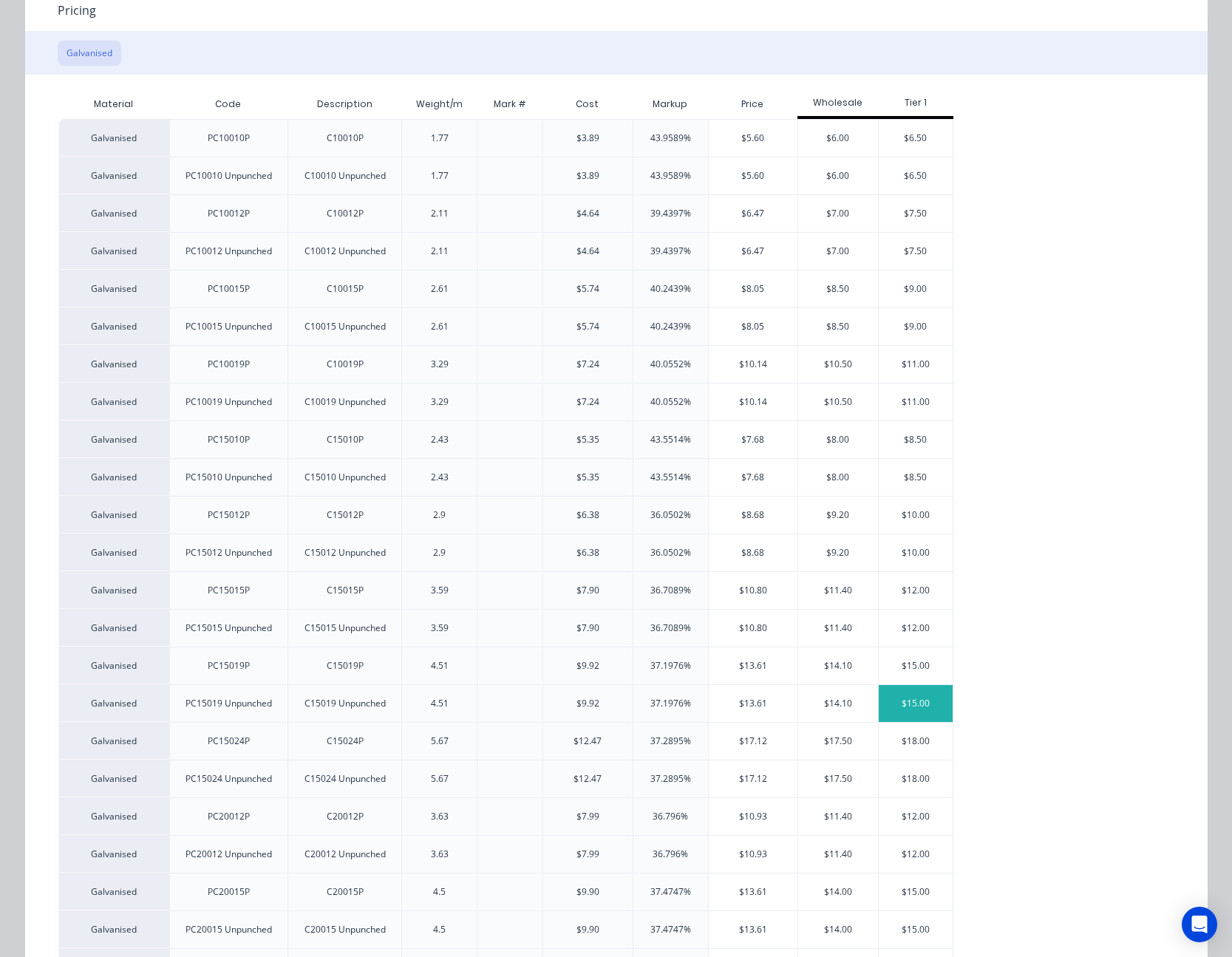
scroll to position [295, 0]
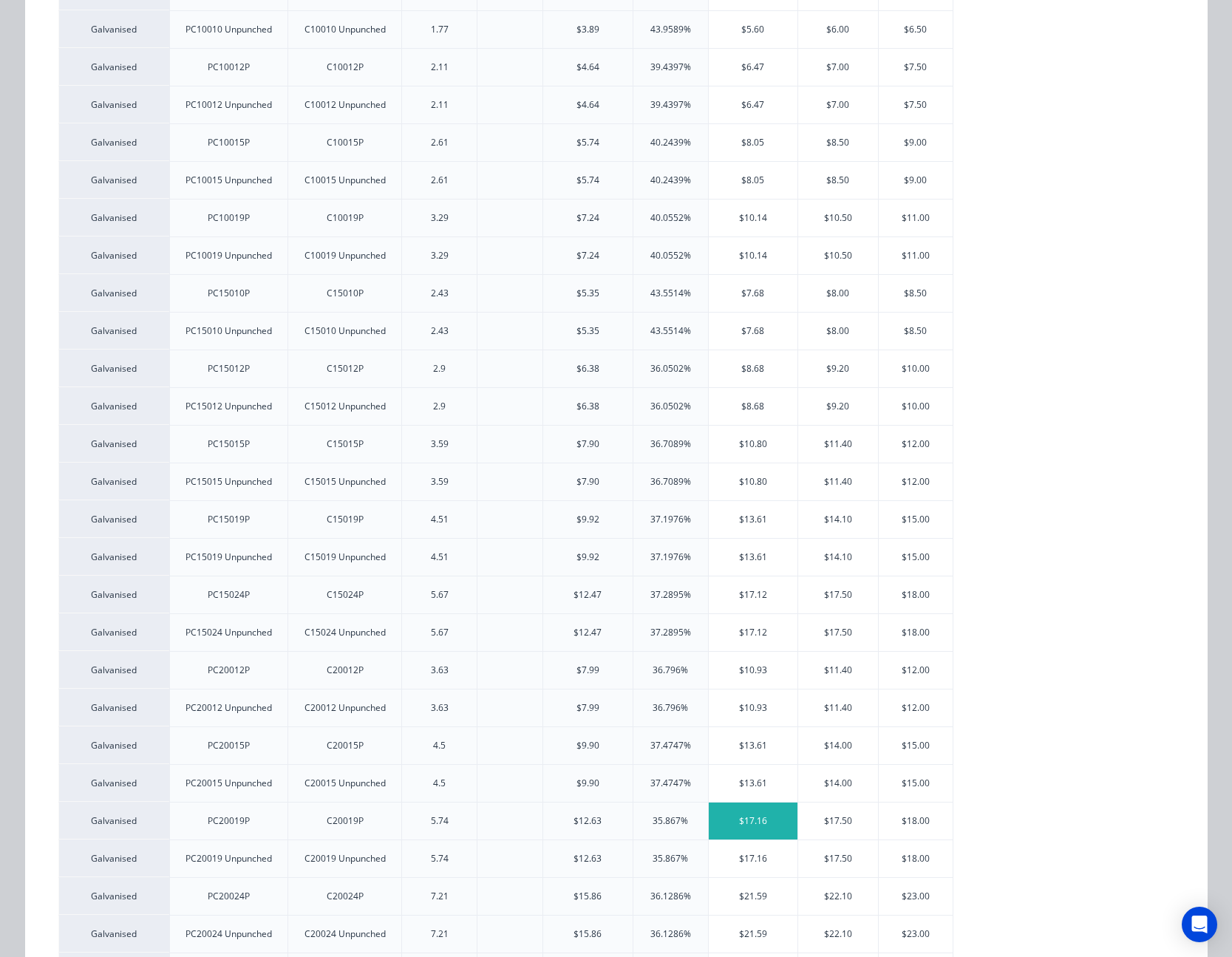
click at [750, 427] on div "$17.16" at bounding box center [753, 820] width 89 height 37
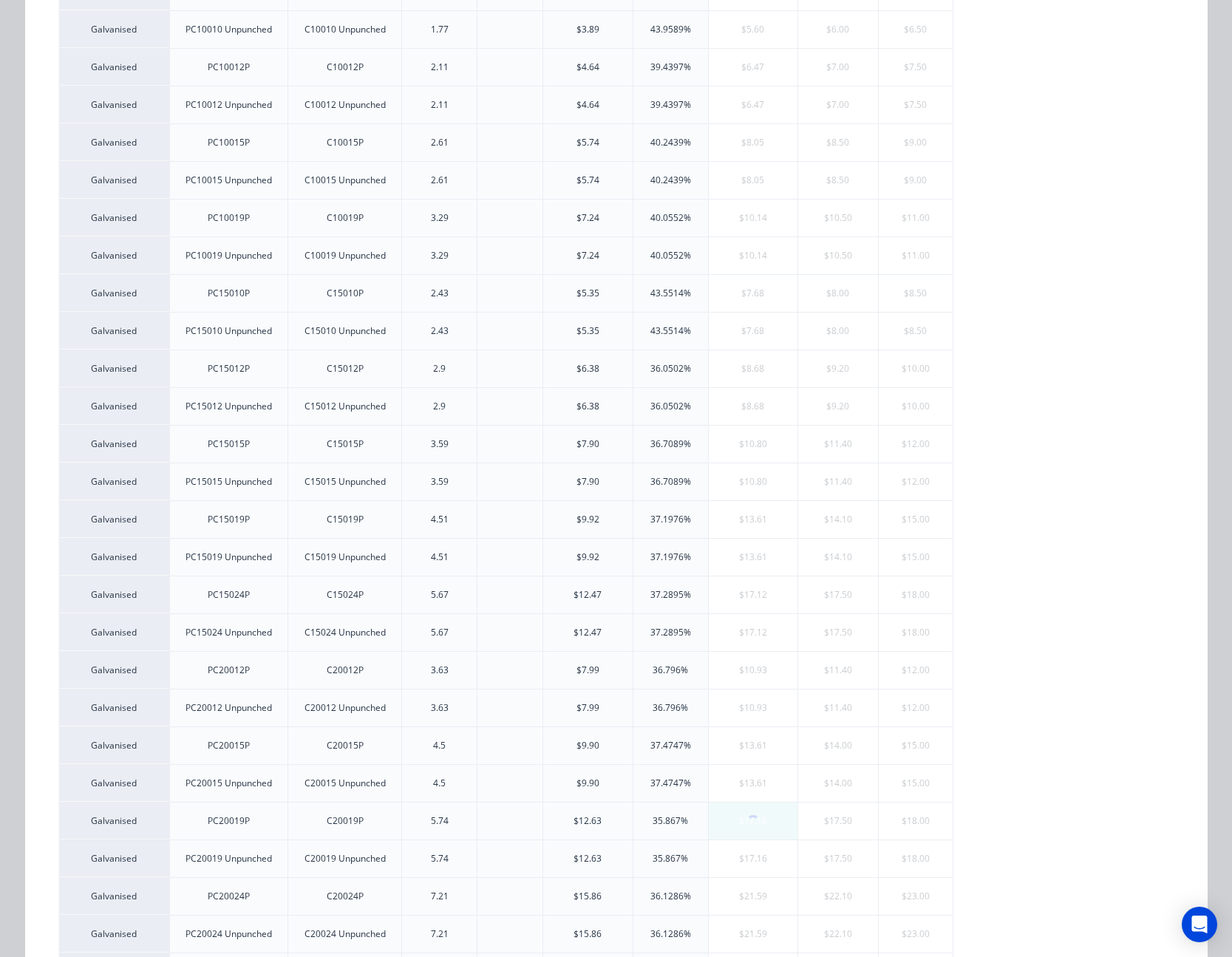
scroll to position [0, 0]
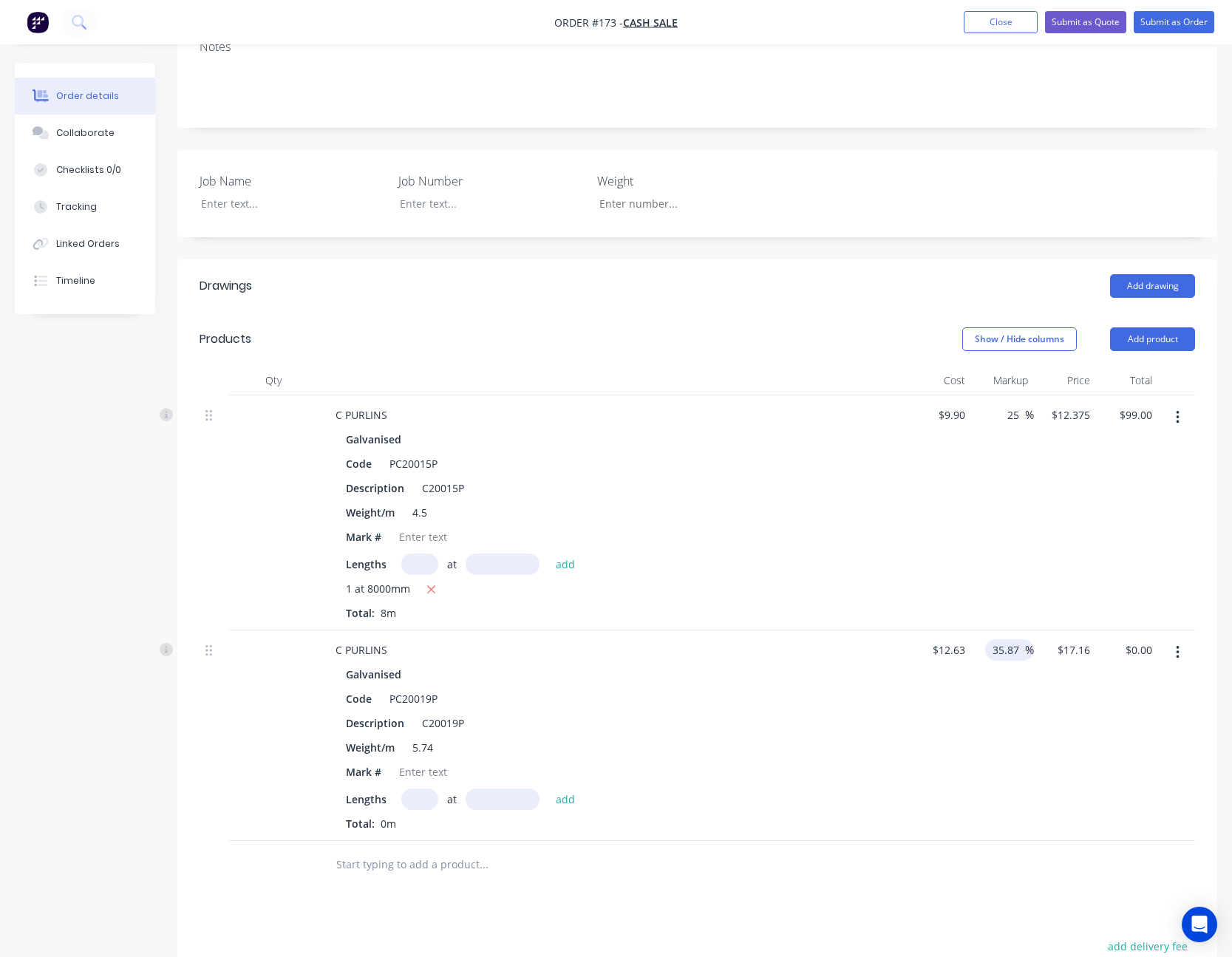
click at [927, 427] on input "35.87" at bounding box center [1008, 649] width 34 height 21
type input "25"
type input "$15.7875"
click at [417, 427] on input "text" at bounding box center [419, 798] width 37 height 21
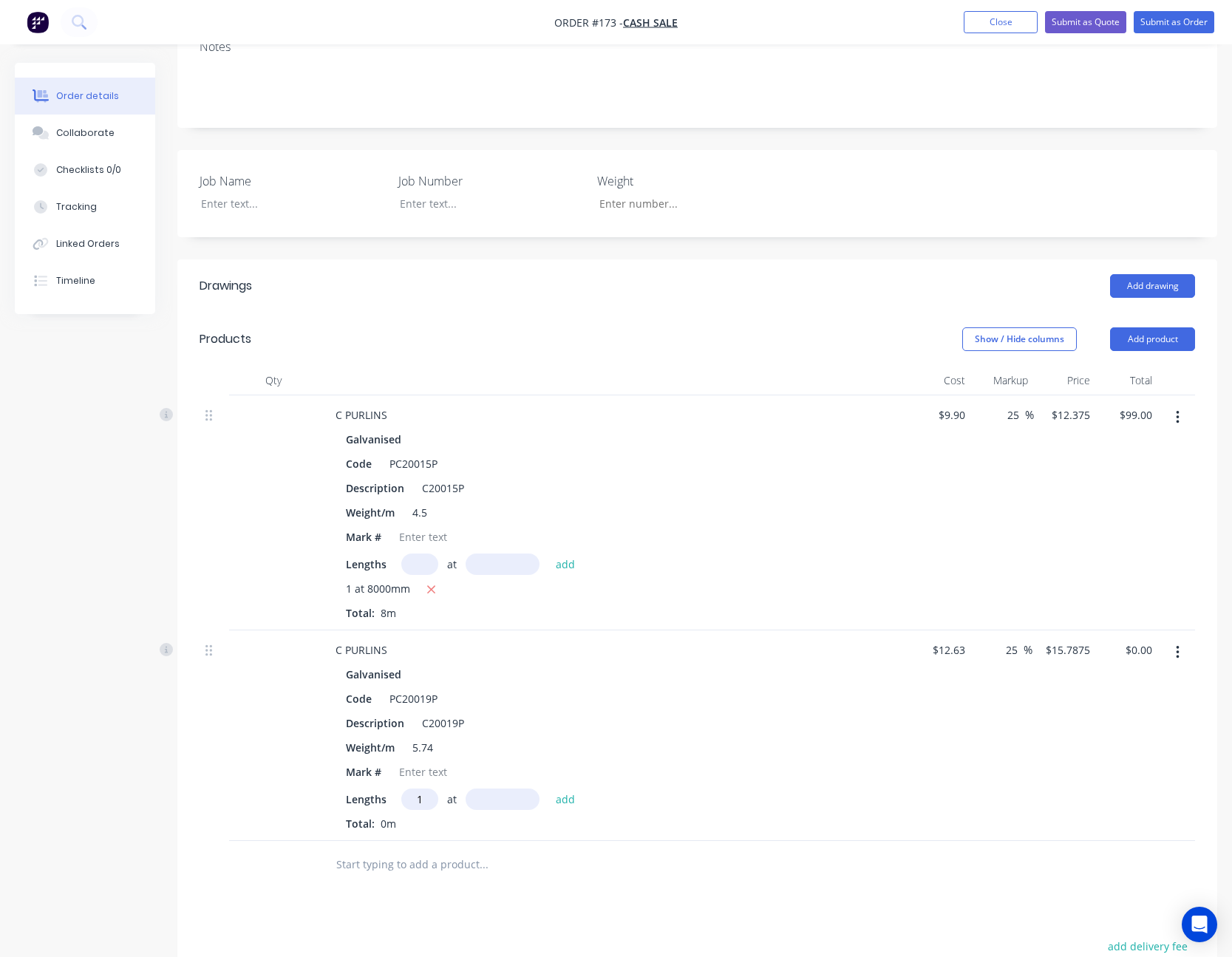
type input "1"
type input "8000"
click at [548, 427] on button "add" at bounding box center [565, 798] width 35 height 20
type input "$126.30"
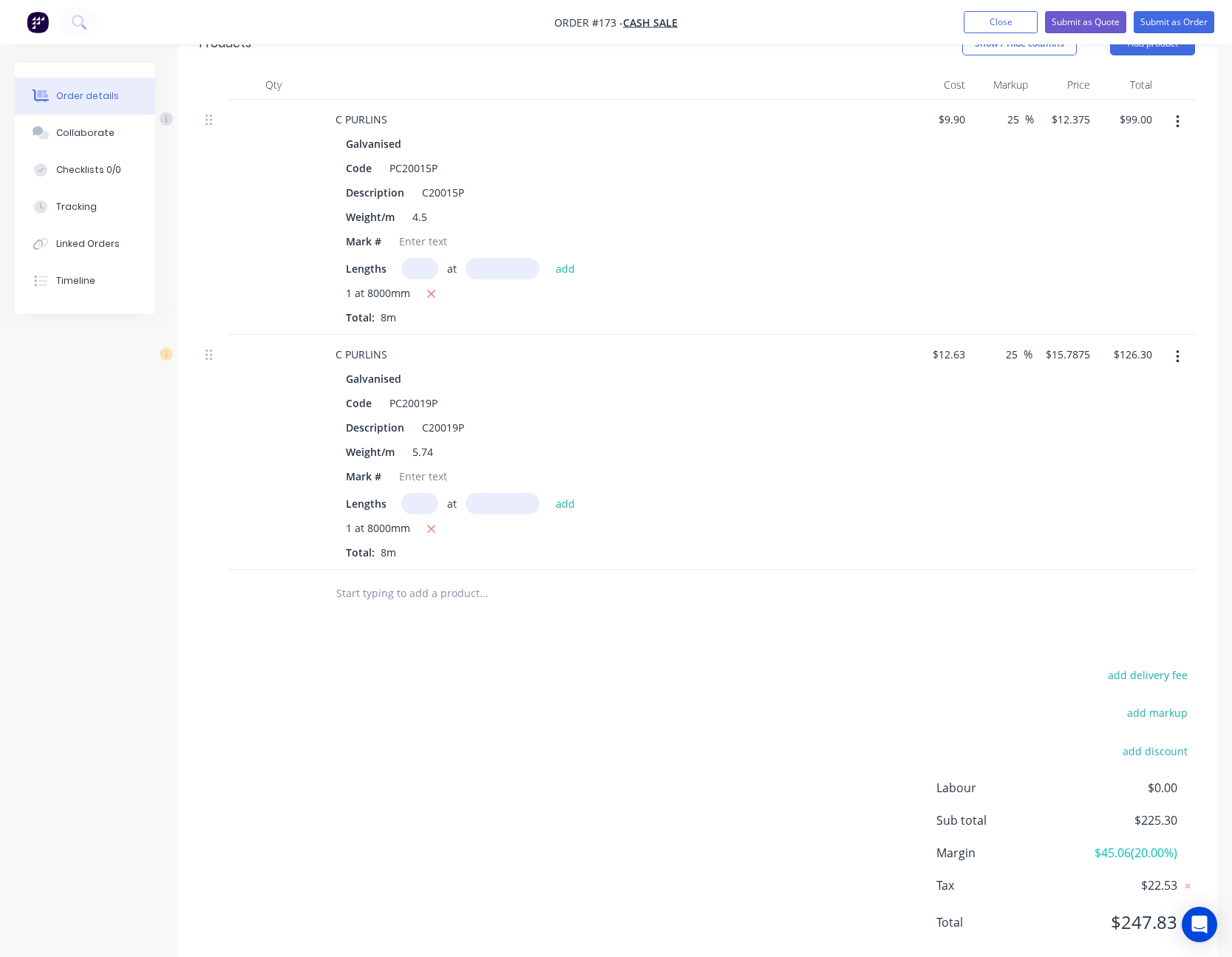
scroll to position [370, 0]
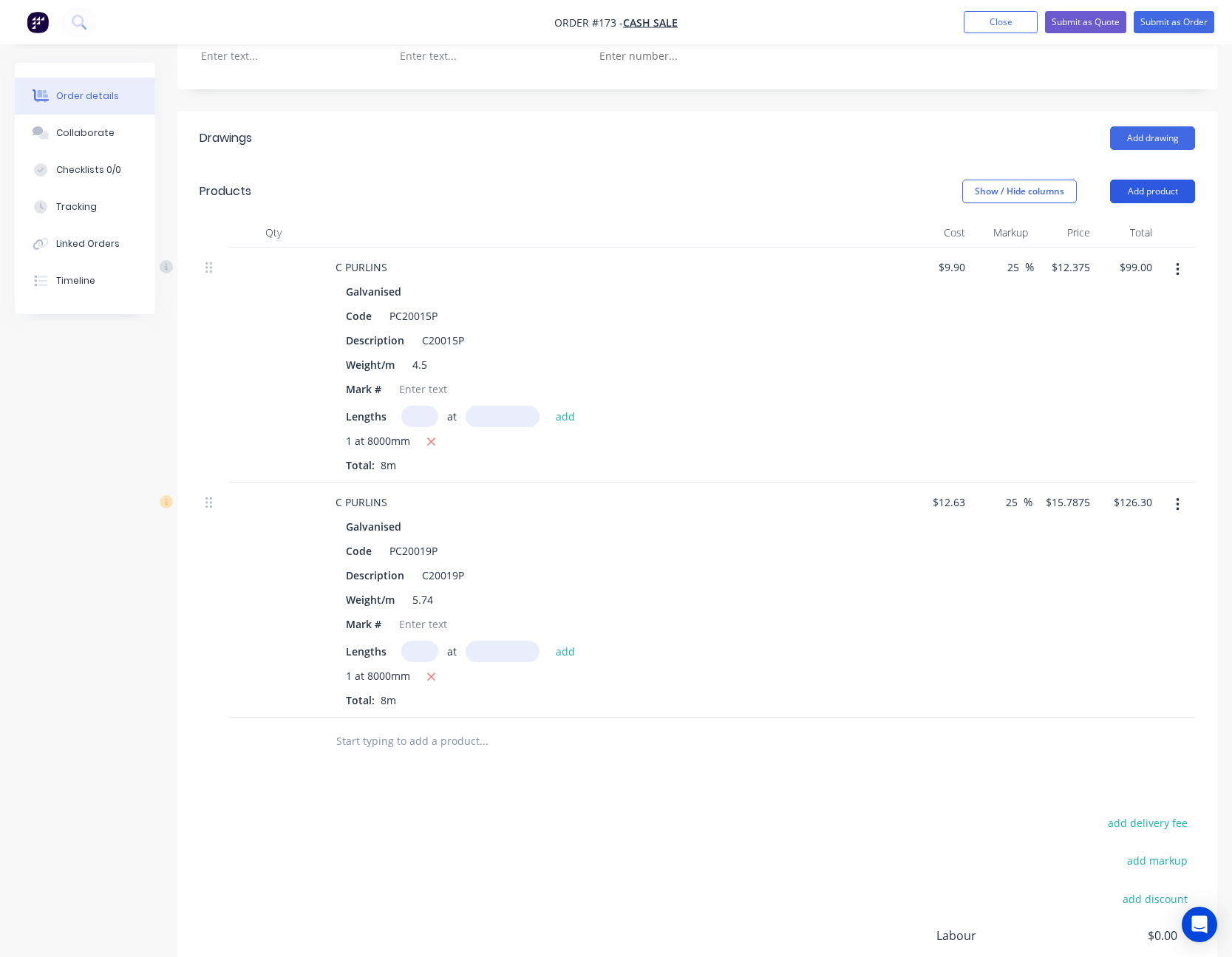
click at [927, 197] on button "Add product" at bounding box center [1153, 191] width 85 height 24
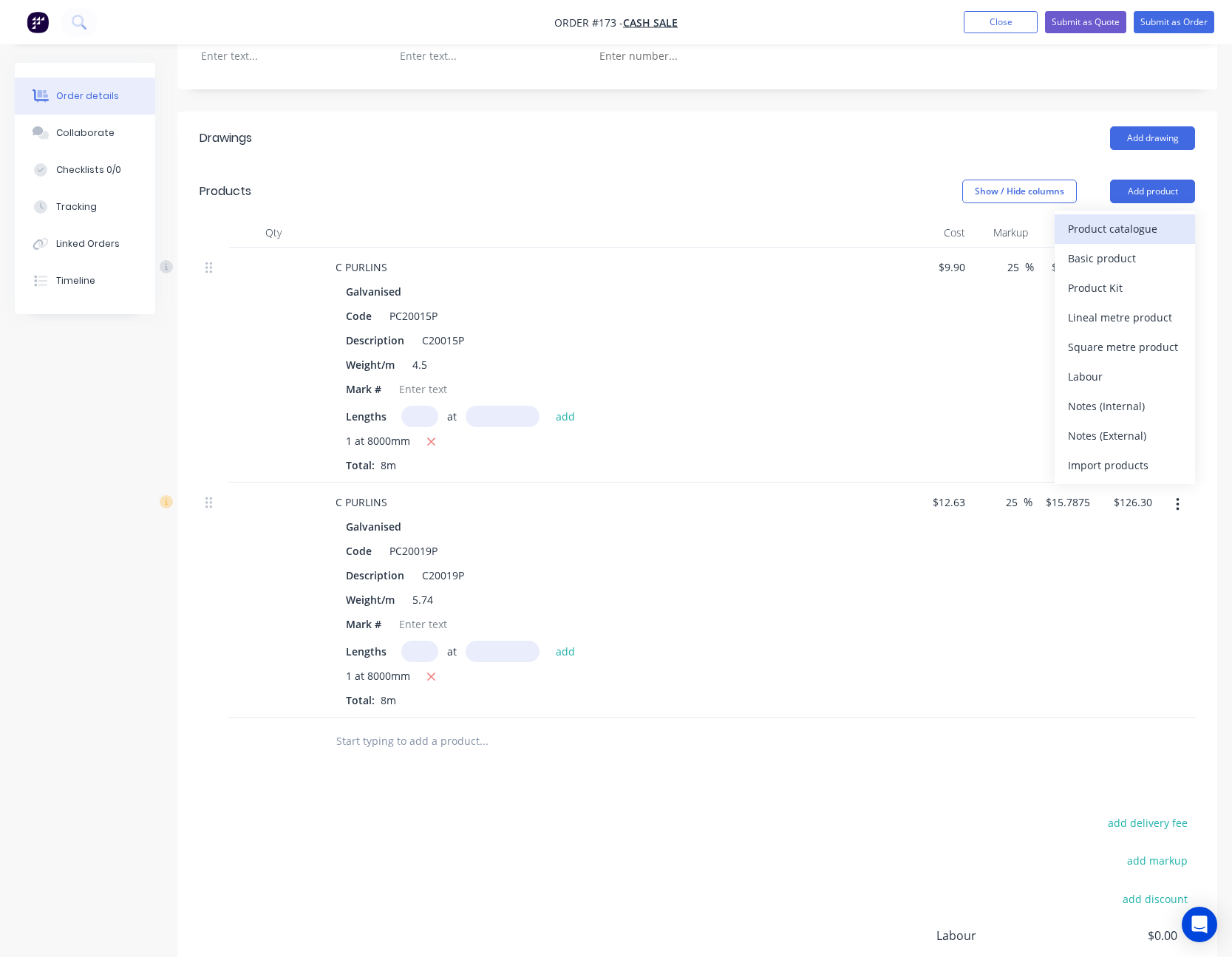
click at [927, 230] on div "Product catalogue" at bounding box center [1125, 228] width 114 height 21
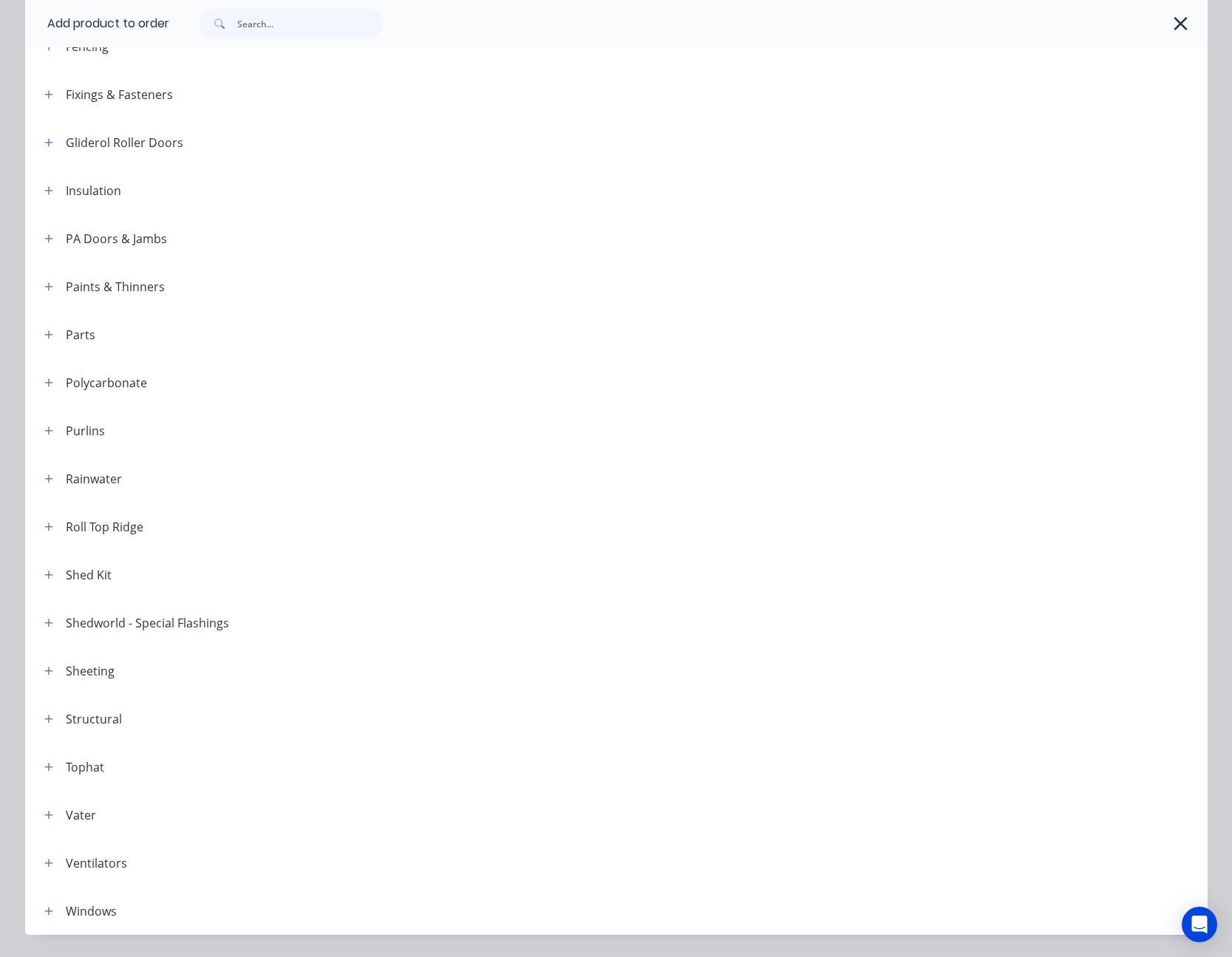
scroll to position [519, 0]
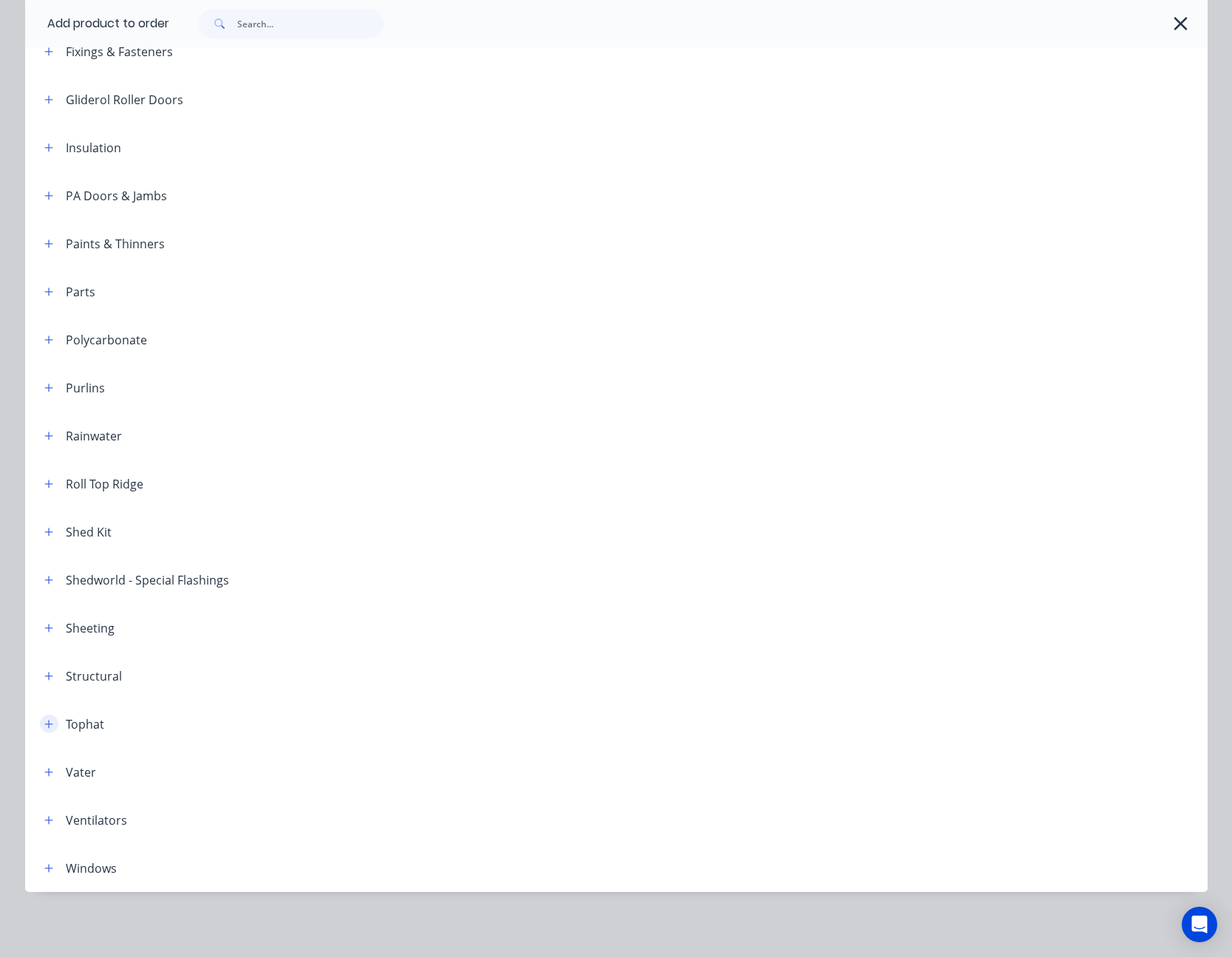
click at [44, 427] on icon "button" at bounding box center [48, 724] width 9 height 10
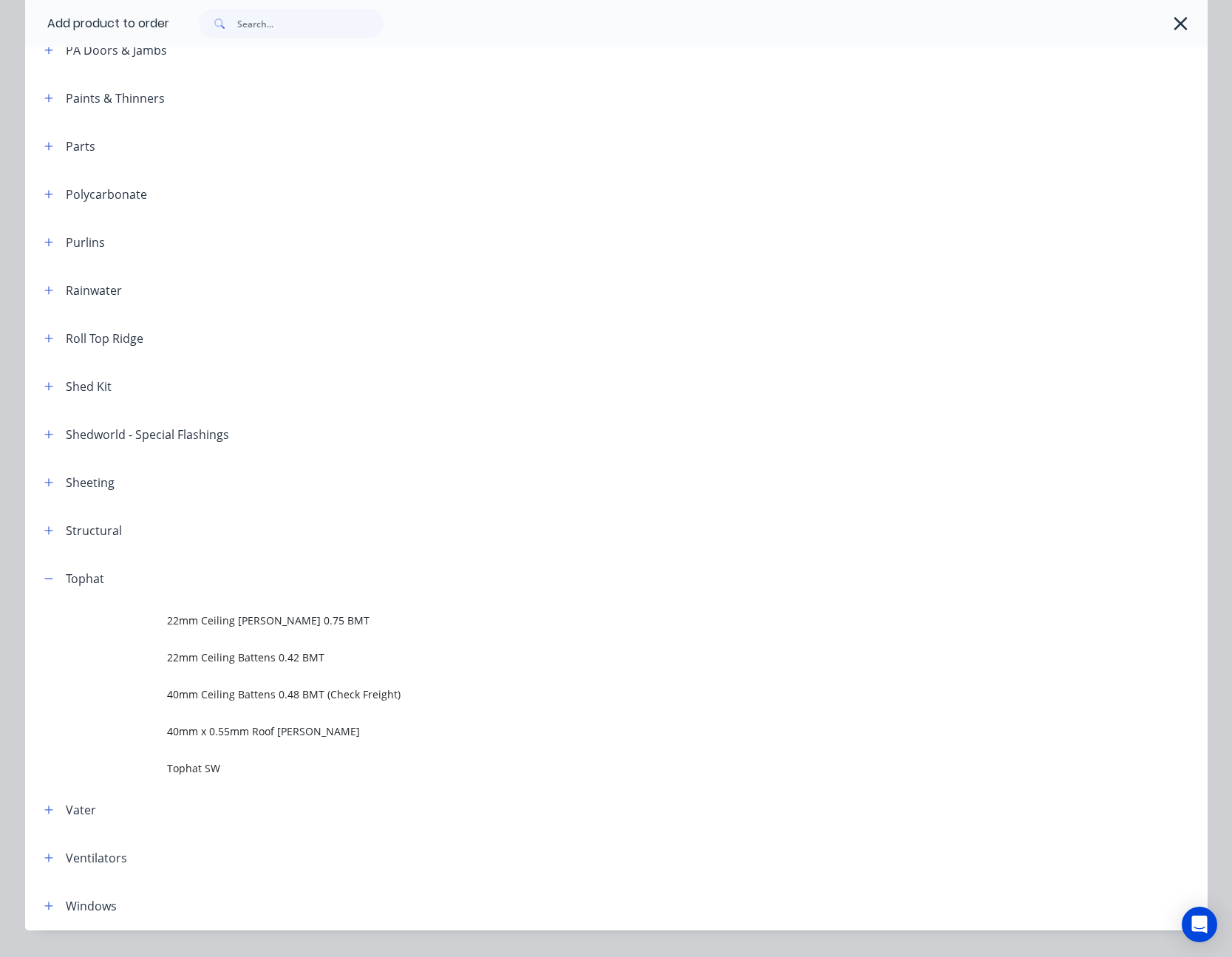
scroll to position [666, 0]
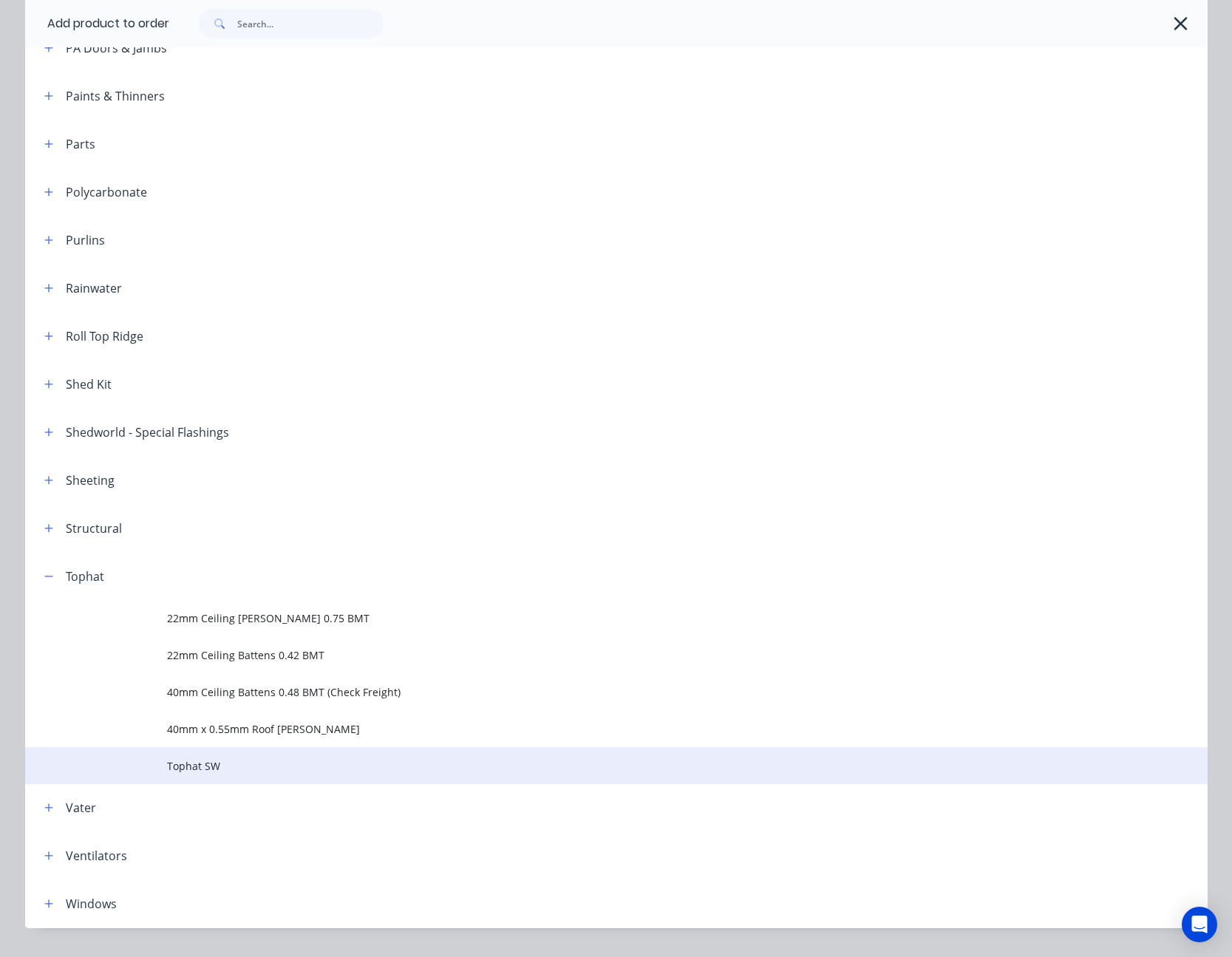
click at [222, 427] on span "Tophat SW" at bounding box center [583, 766] width 832 height 16
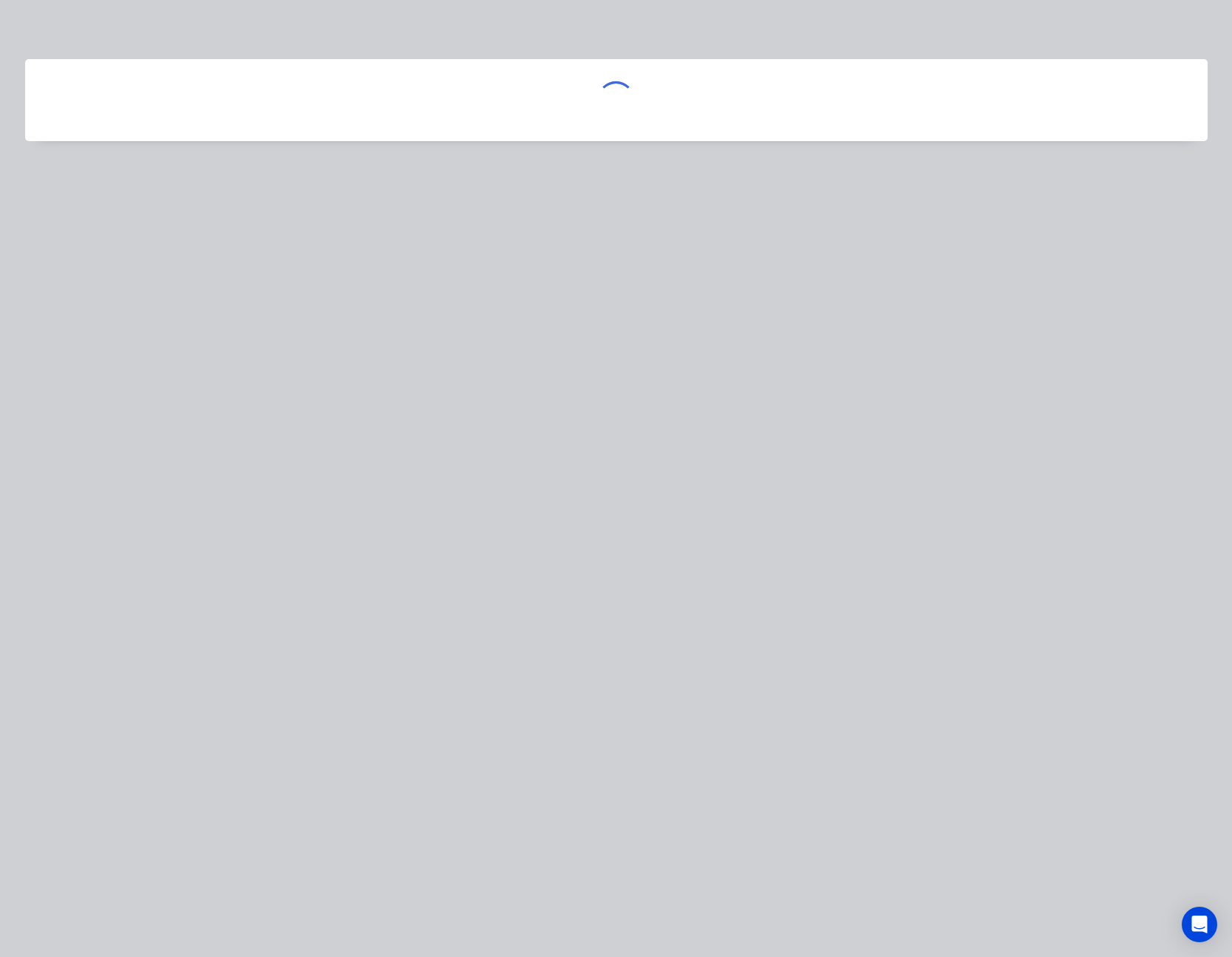
scroll to position [0, 0]
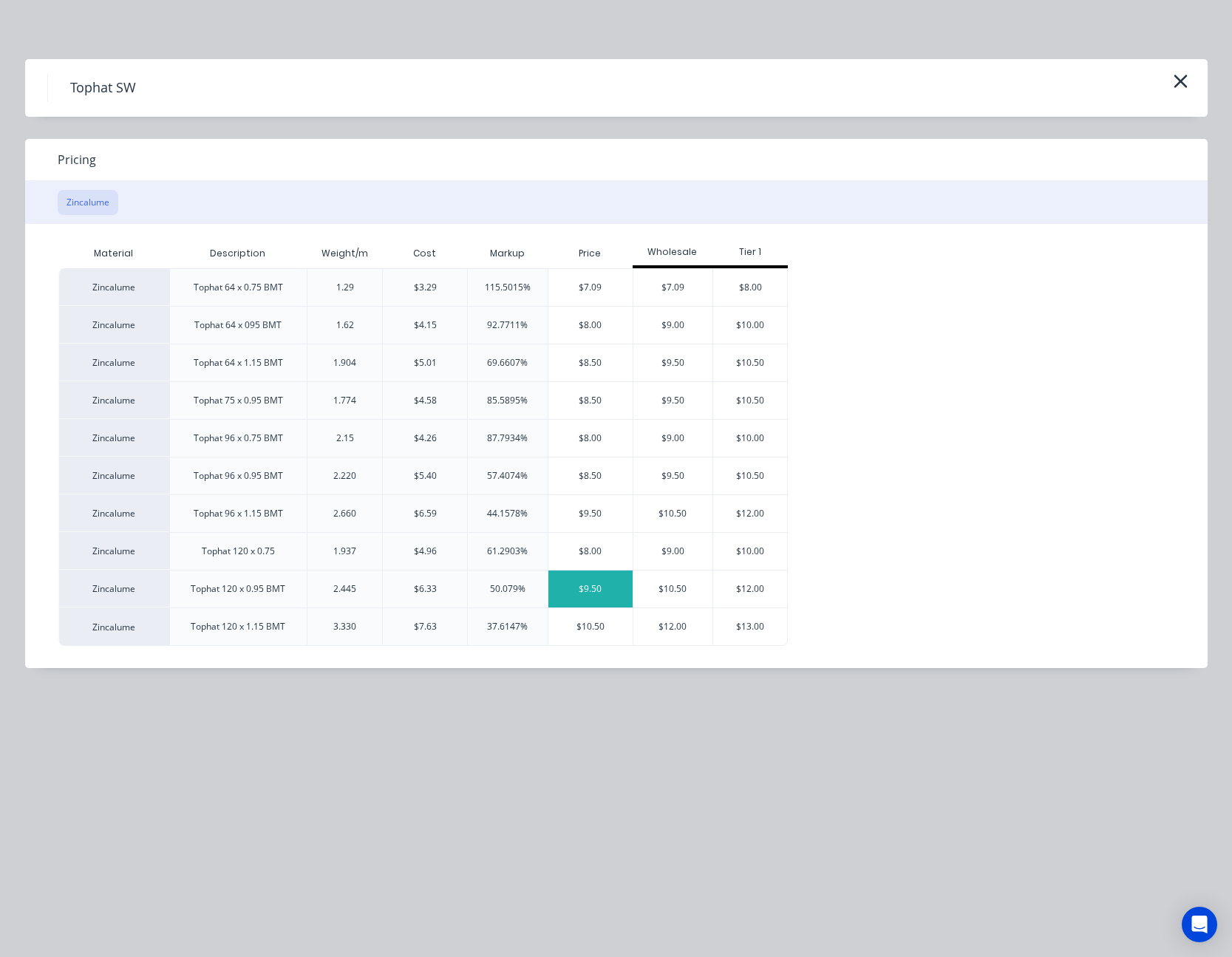
click at [580, 427] on div "$9.50" at bounding box center [590, 588] width 85 height 37
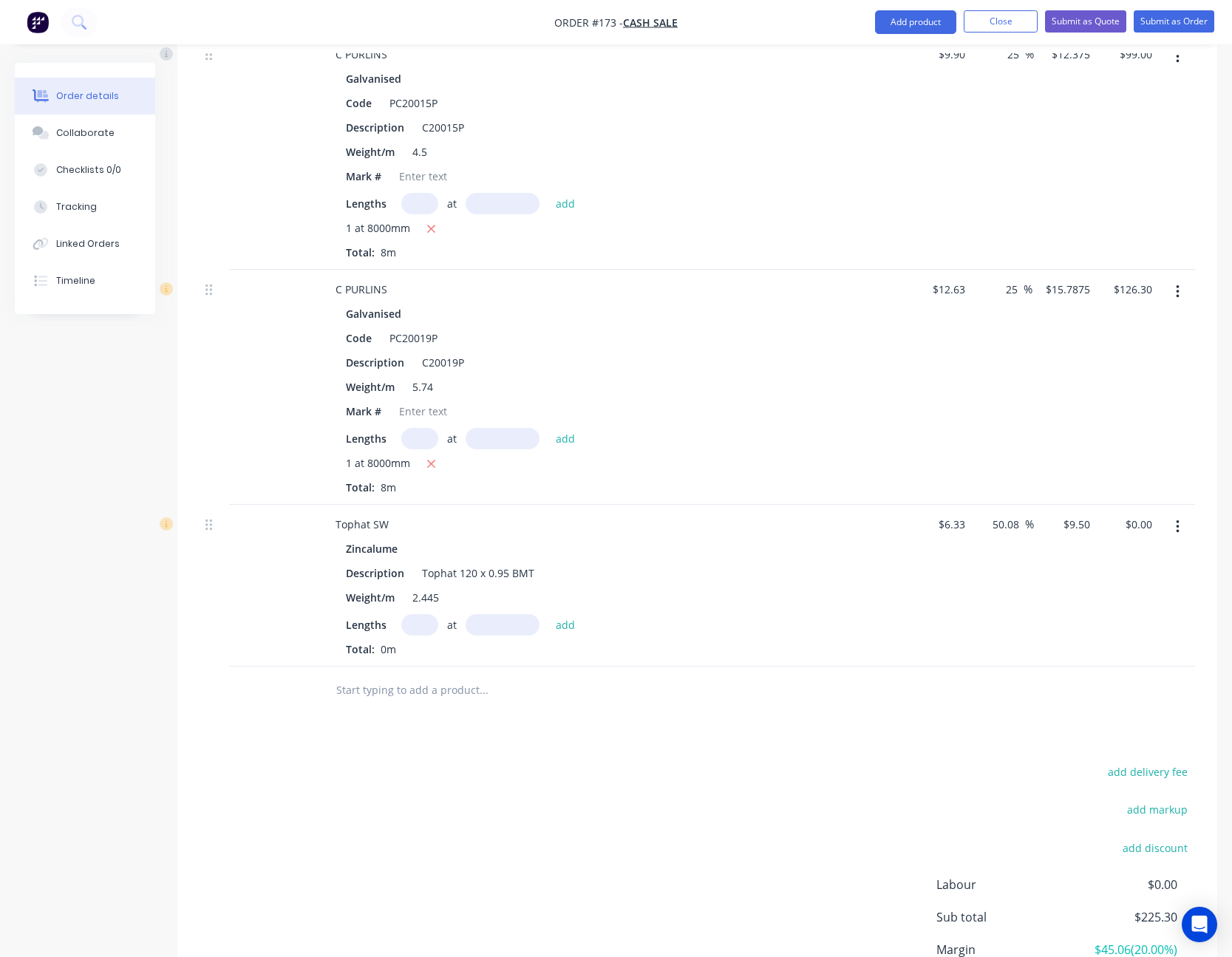
scroll to position [665, 0]
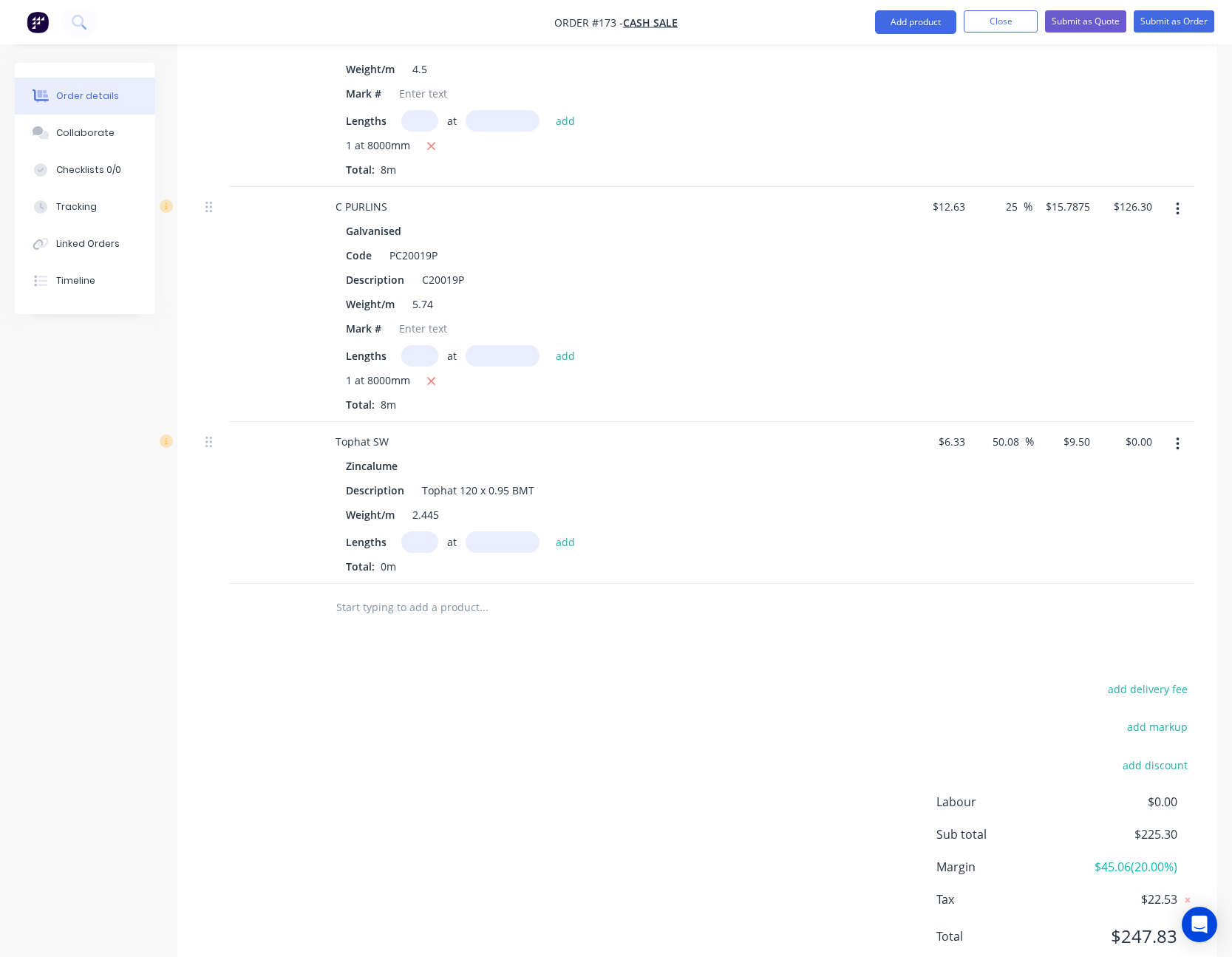
click at [927, 427] on icon "button" at bounding box center [1178, 444] width 4 height 17
click at [927, 427] on div "Edit" at bounding box center [1125, 482] width 114 height 21
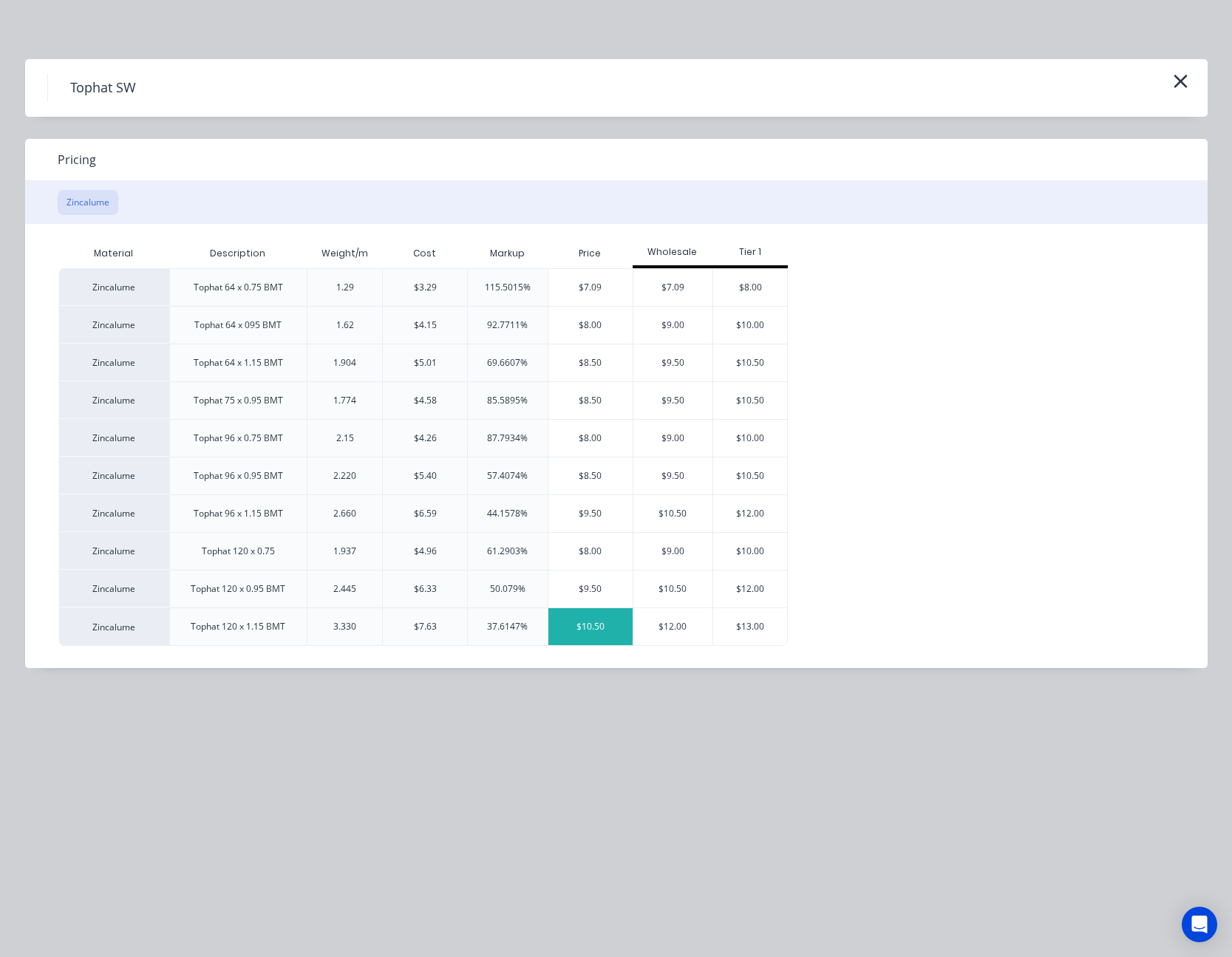
click at [616, 427] on div "$10.50" at bounding box center [590, 626] width 85 height 37
type input "65.88"
type input "$10.50"
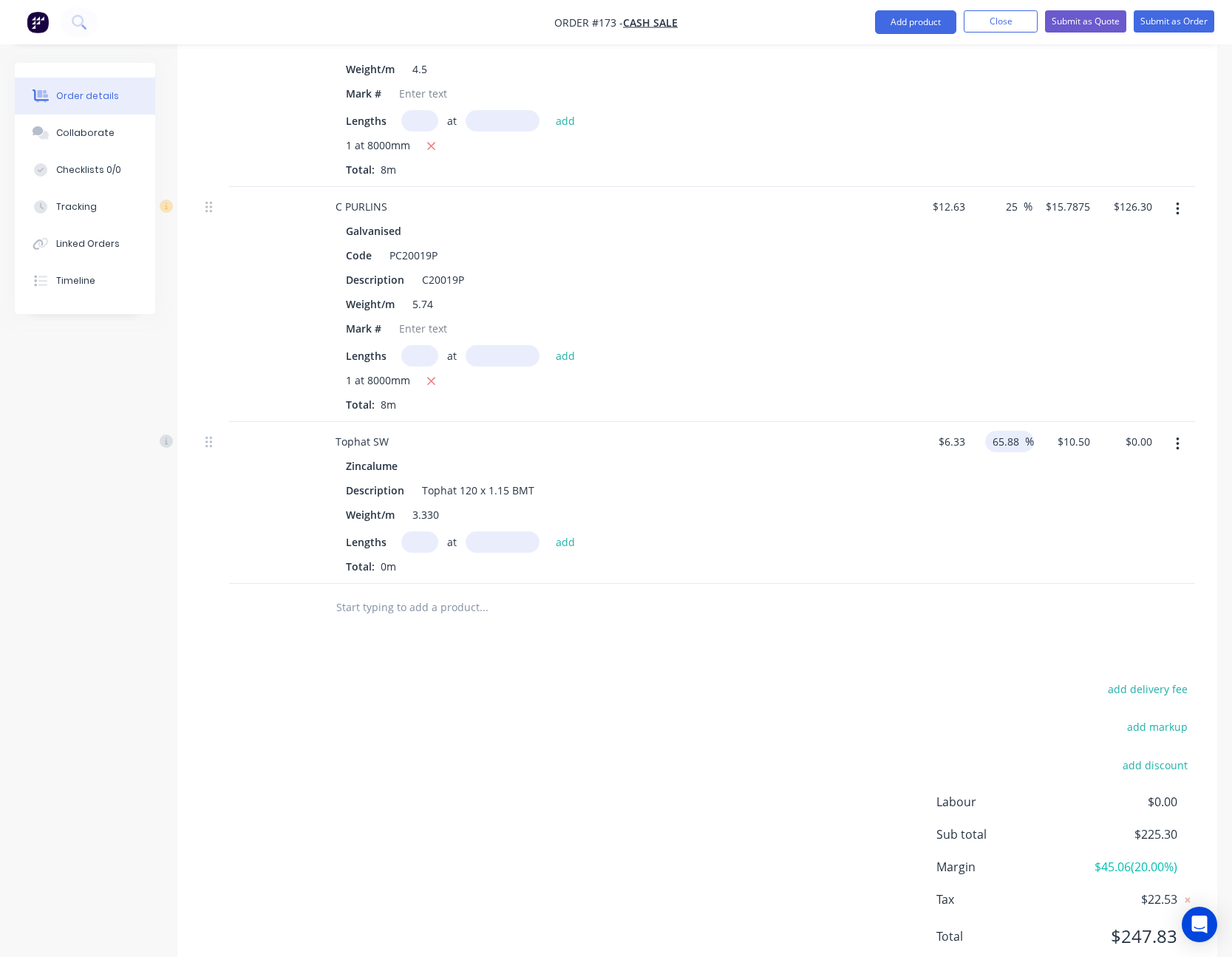
click at [927, 427] on input "65.88" at bounding box center [1008, 441] width 34 height 21
type input "40"
type input "$8.862"
click at [875, 427] on div at bounding box center [697, 607] width 995 height 48
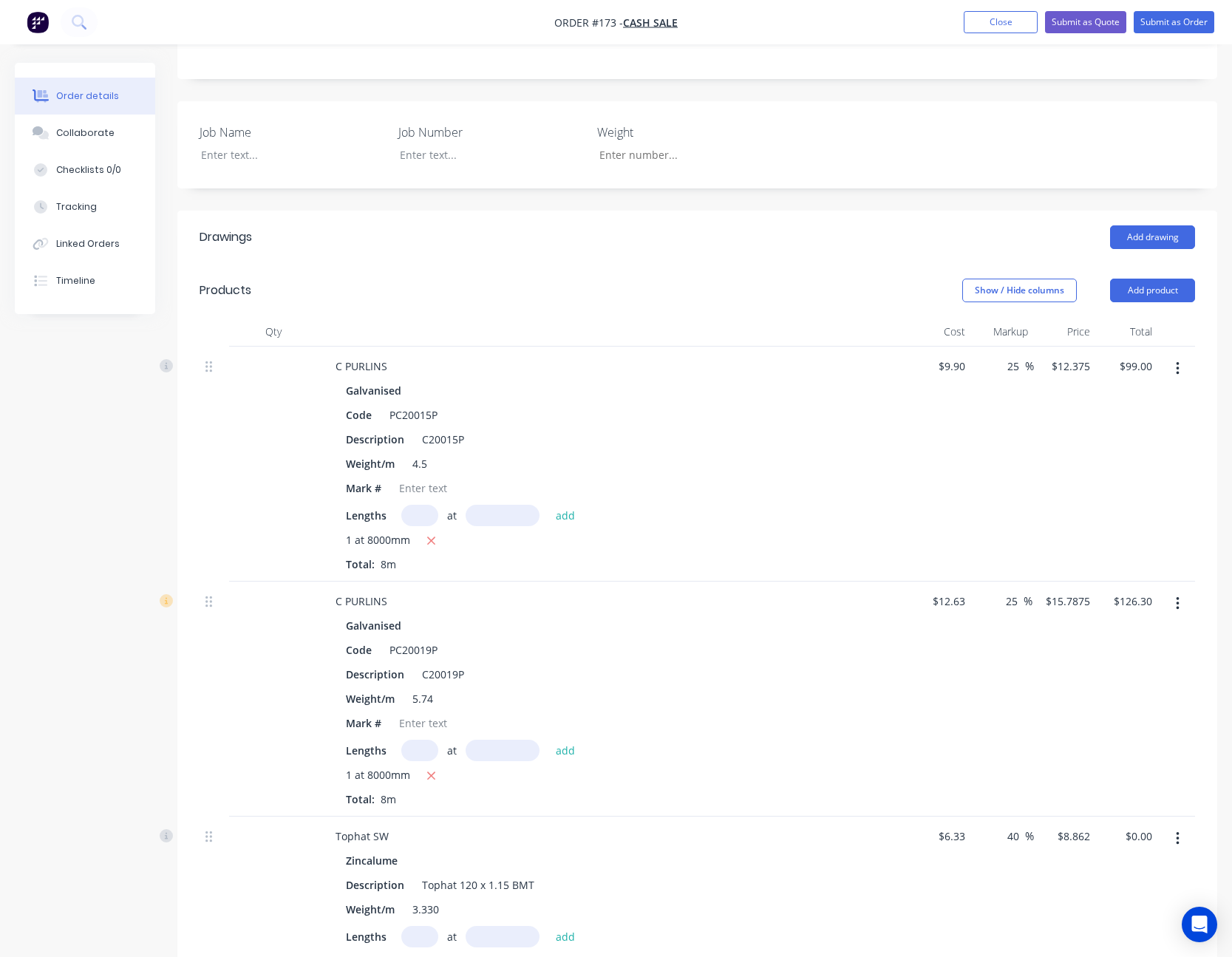
scroll to position [370, 0]
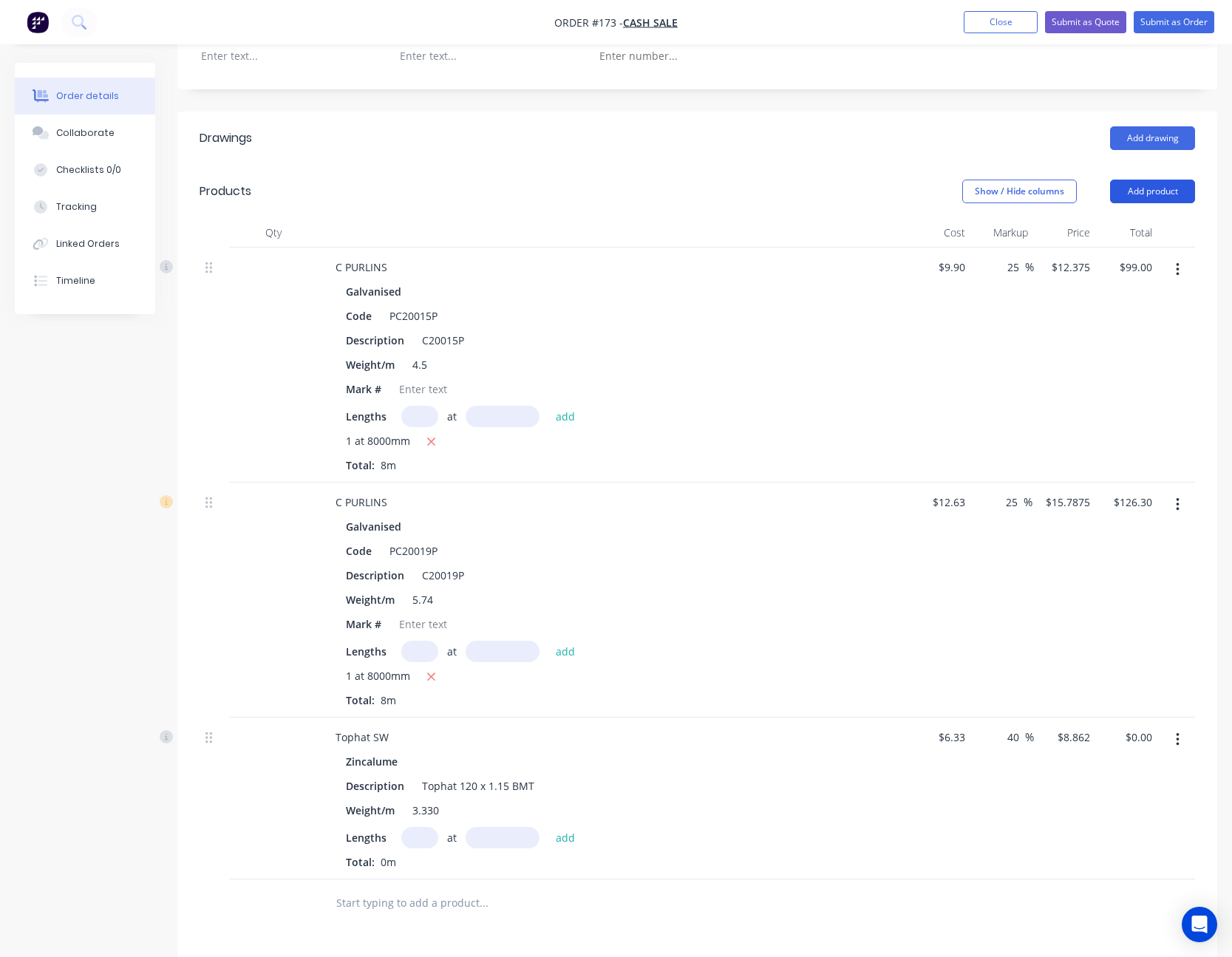
click at [927, 197] on button "Add product" at bounding box center [1153, 191] width 85 height 24
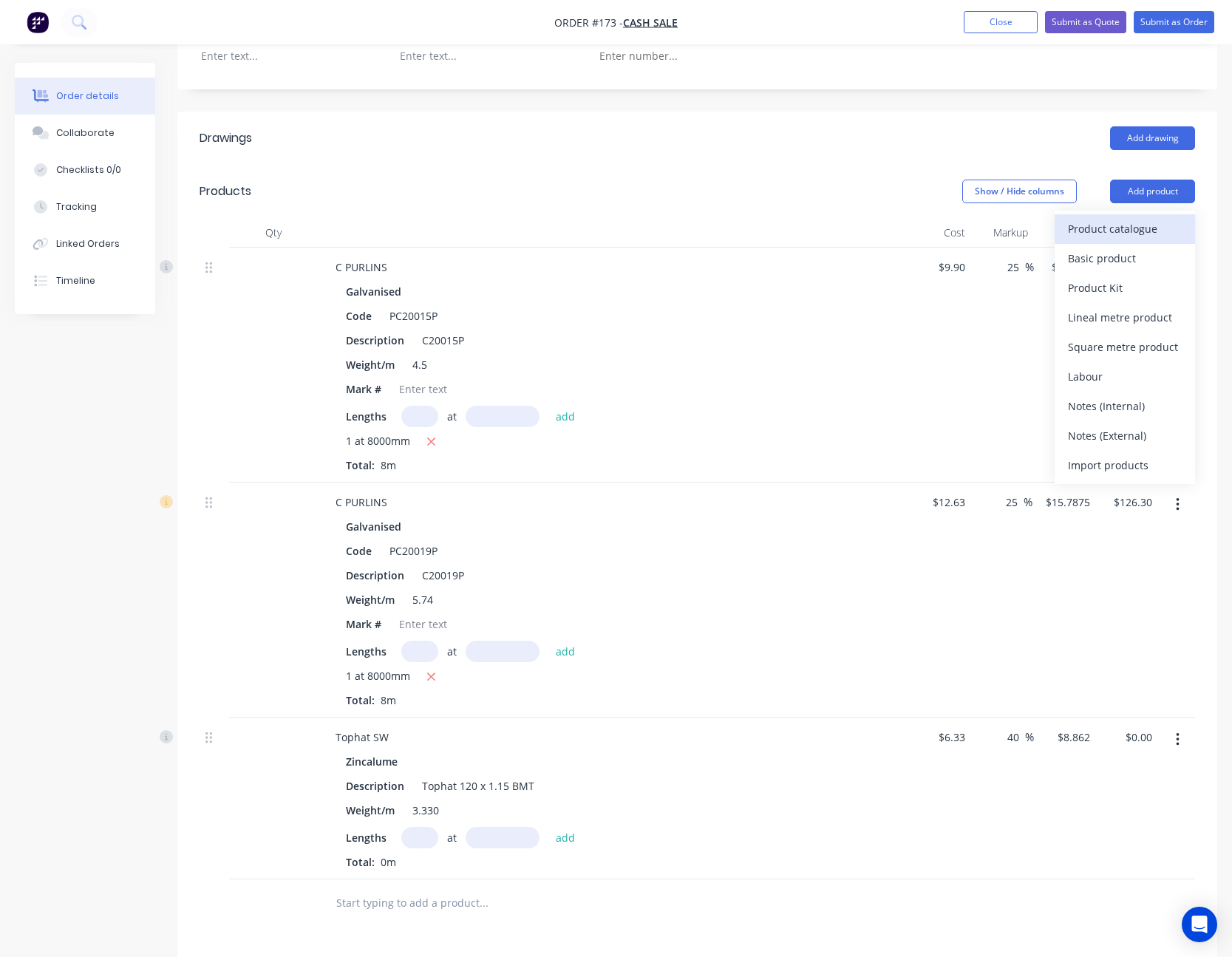
click at [927, 221] on div "Product catalogue" at bounding box center [1125, 228] width 114 height 21
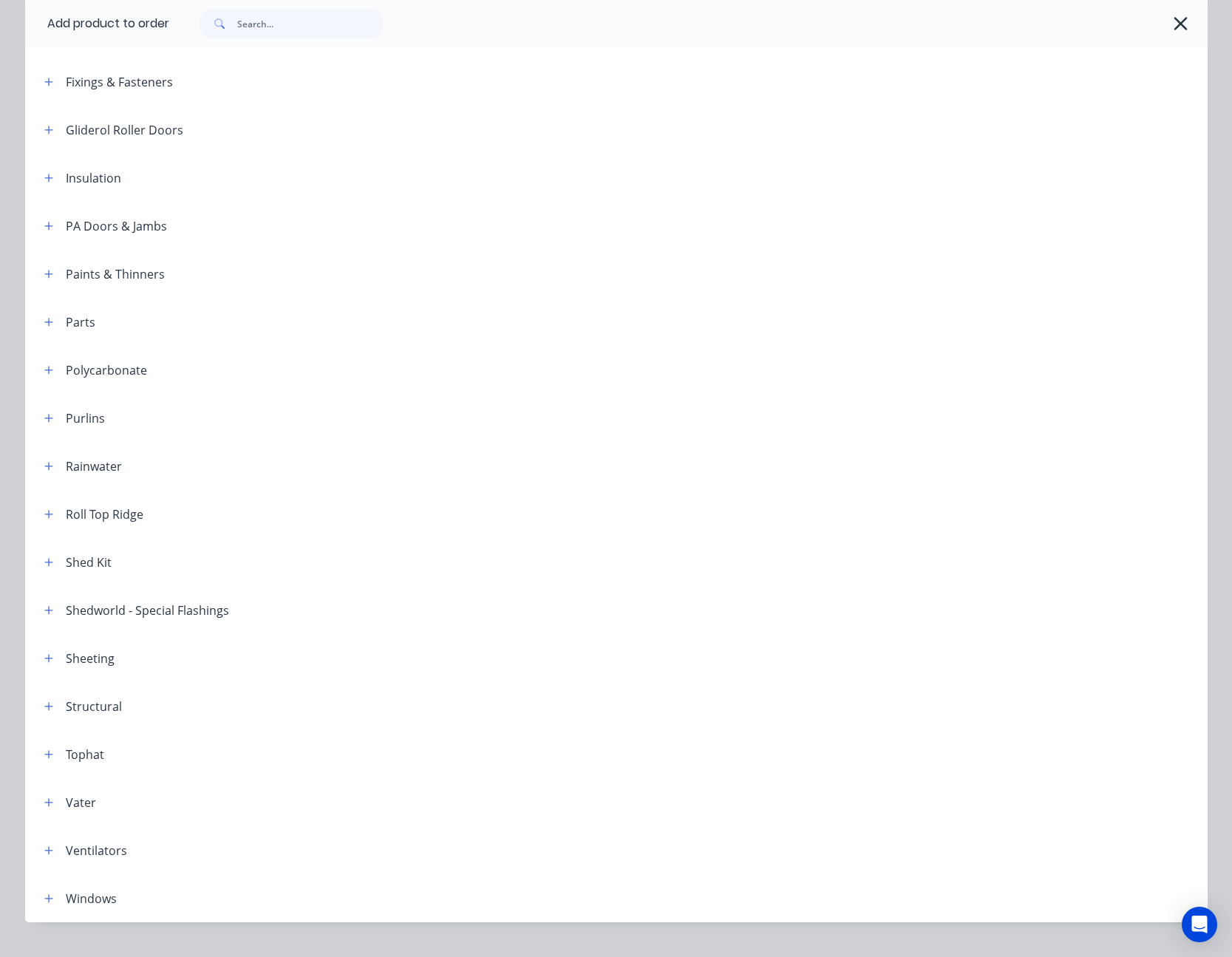
scroll to position [517, 0]
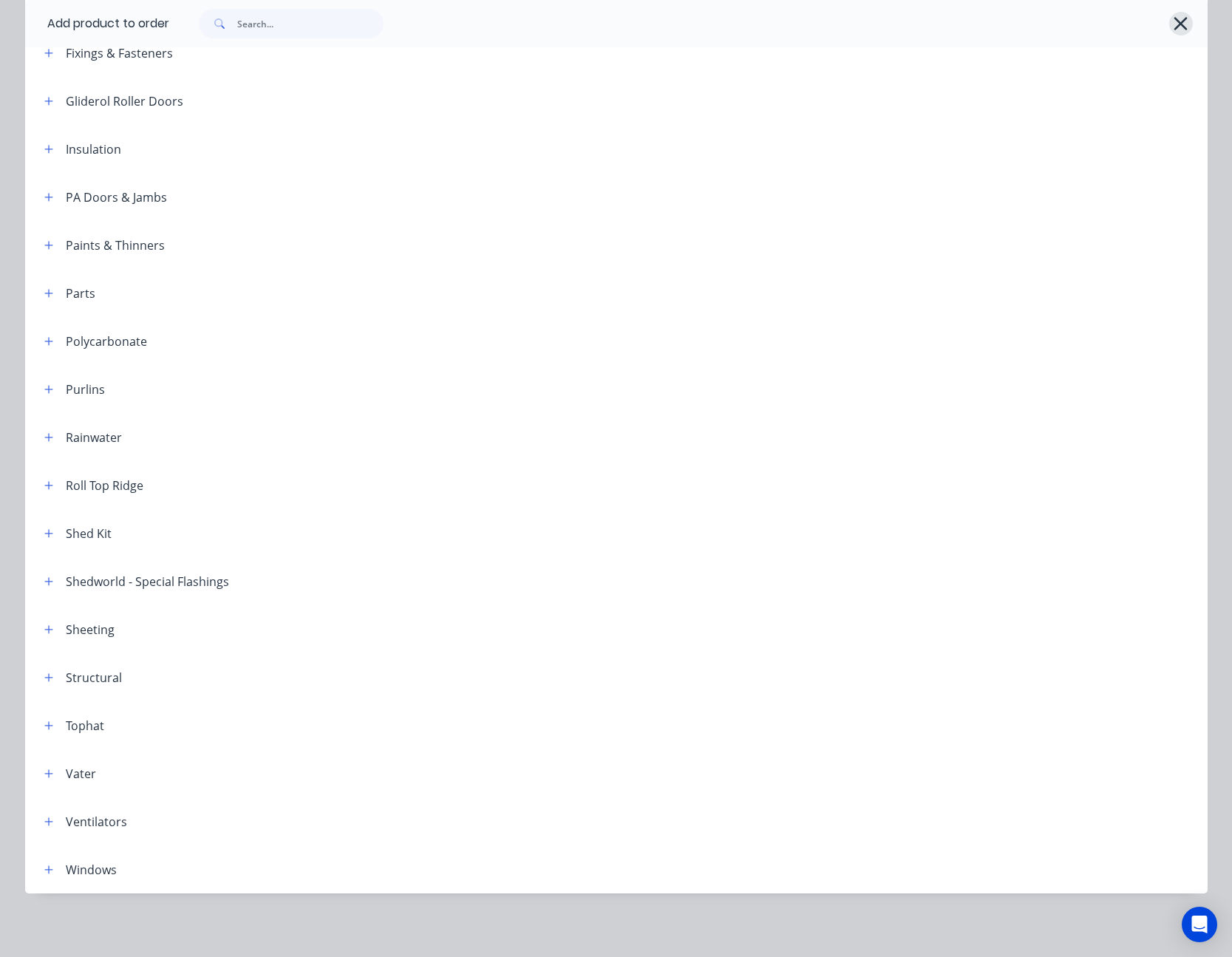
click at [927, 19] on icon "button" at bounding box center [1181, 24] width 13 height 13
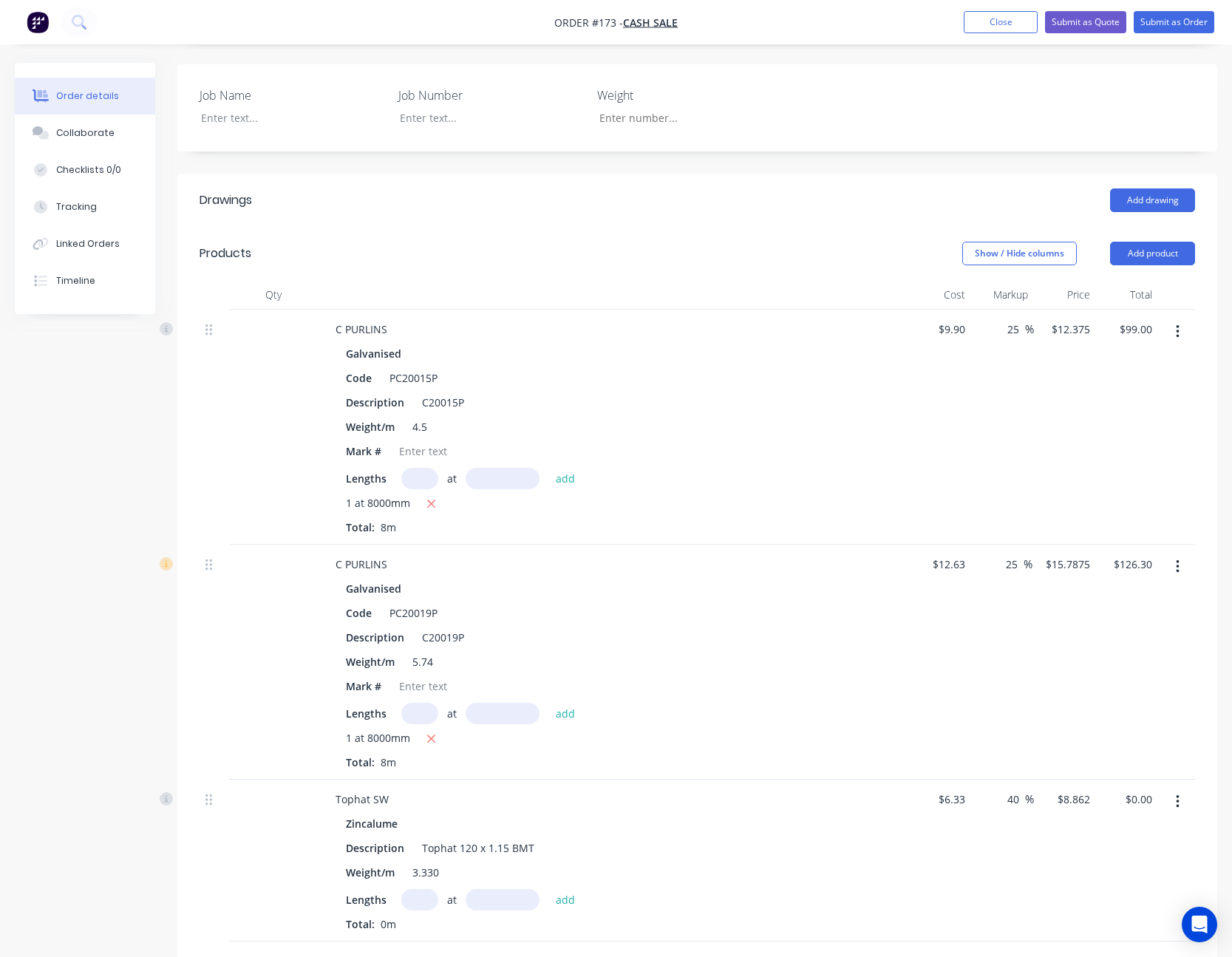
scroll to position [200, 0]
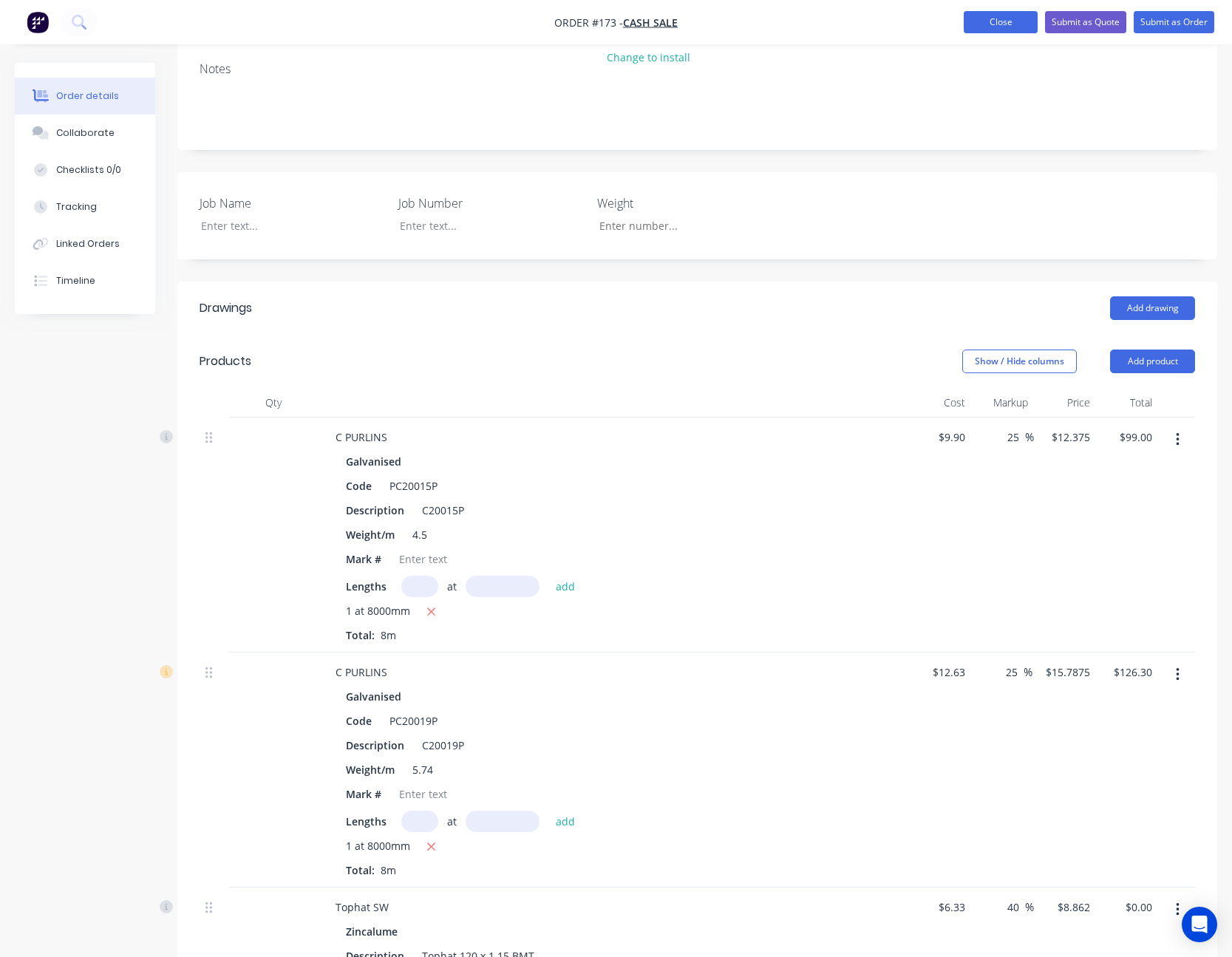
click at [927, 20] on button "Close" at bounding box center [1001, 22] width 74 height 22
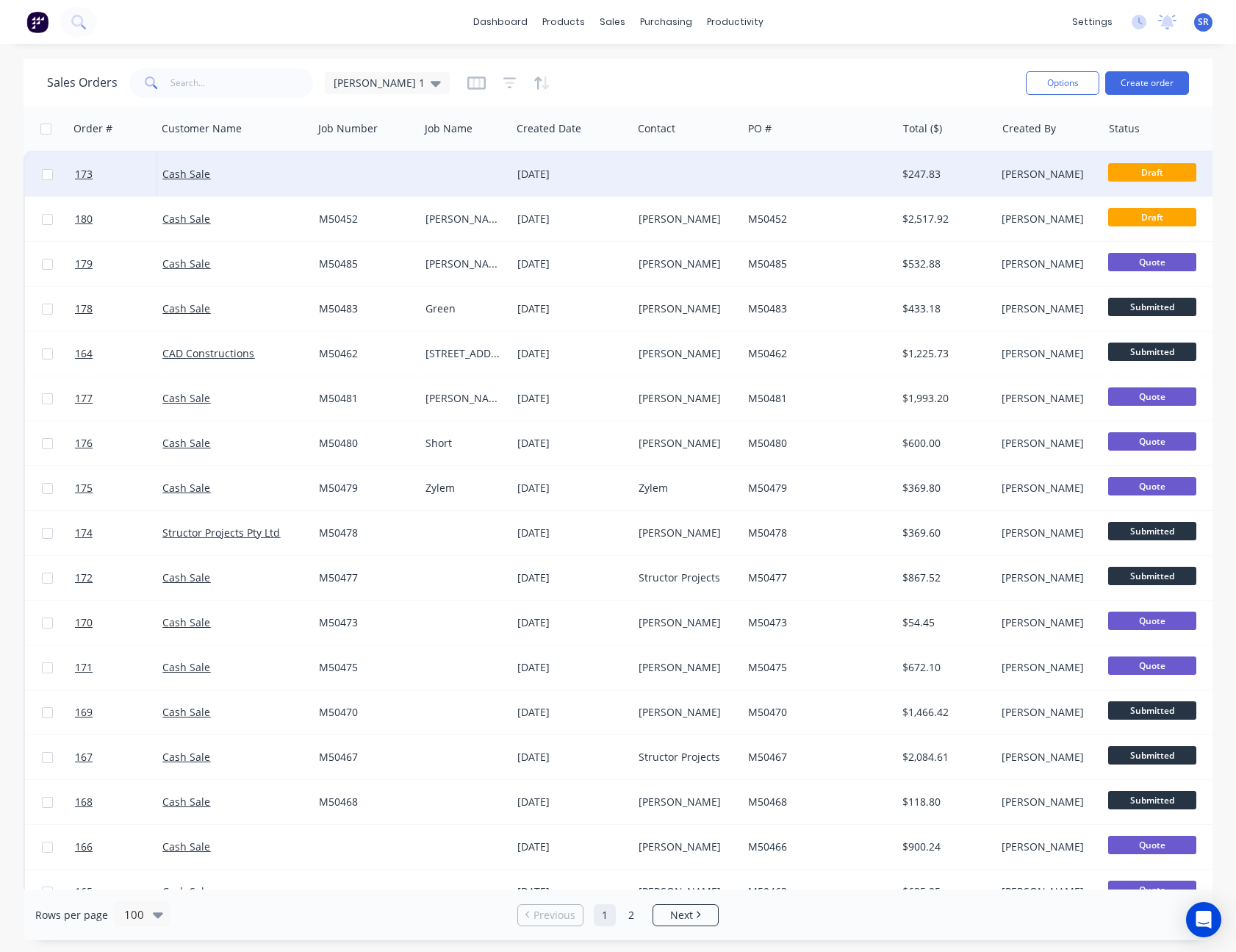
click at [593, 166] on div "[DATE]" at bounding box center [572, 174] width 121 height 44
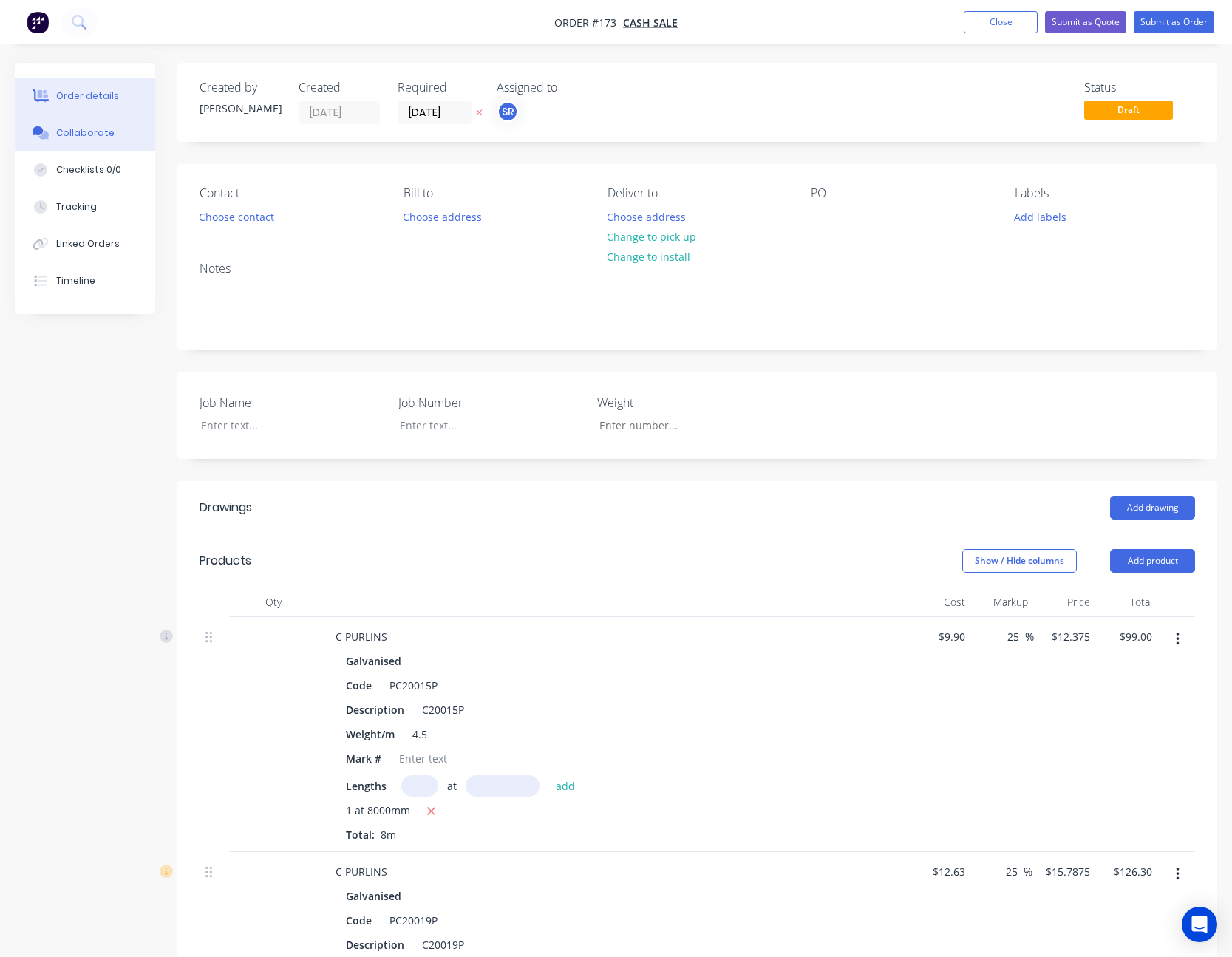
click at [66, 138] on div "Collaborate" at bounding box center [85, 133] width 58 height 13
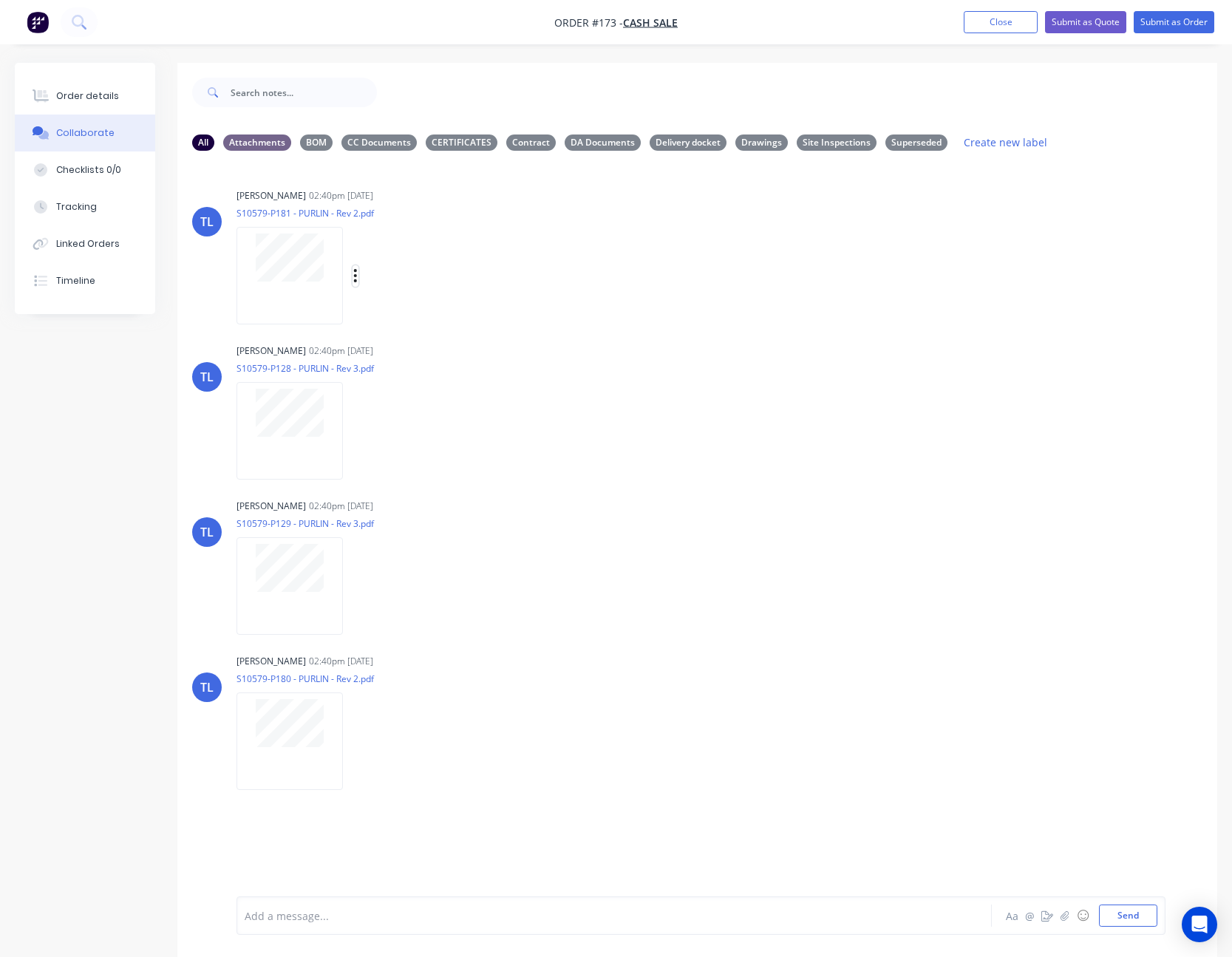
click at [354, 272] on icon "button" at bounding box center [355, 276] width 5 height 17
click at [394, 341] on button "Delete" at bounding box center [453, 348] width 167 height 33
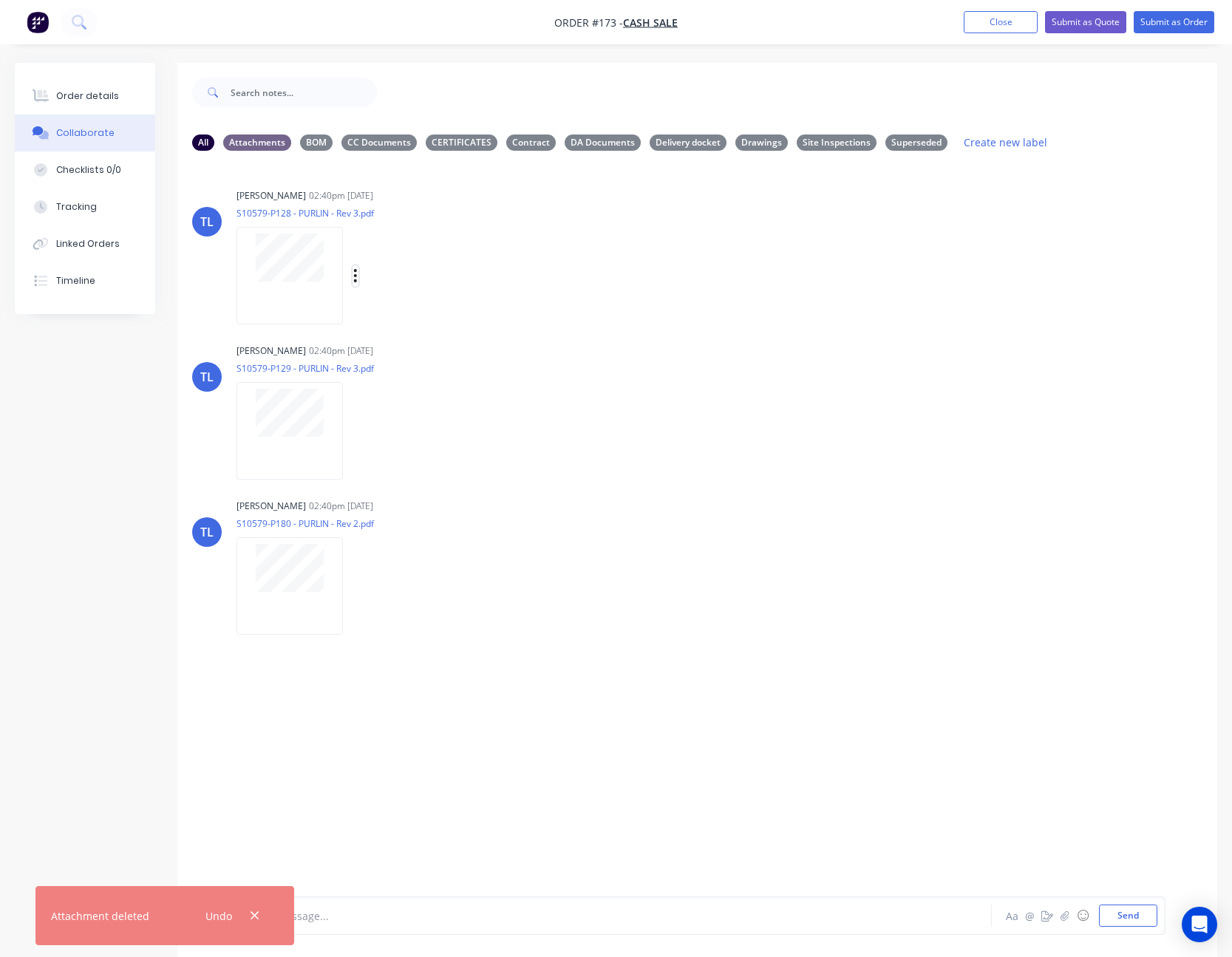
click at [356, 274] on icon "button" at bounding box center [355, 276] width 5 height 17
click at [395, 336] on button "Delete" at bounding box center [453, 348] width 167 height 33
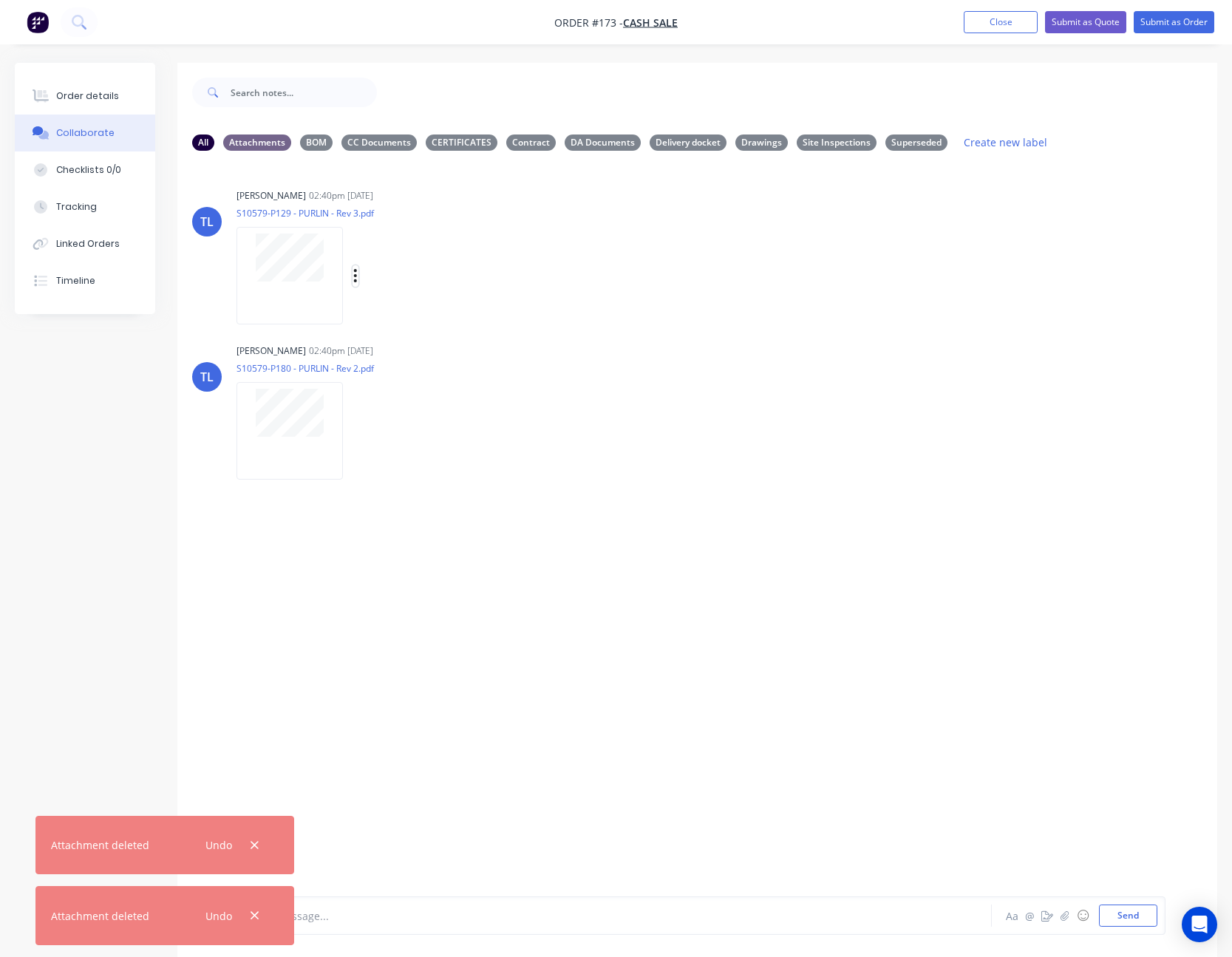
click at [352, 270] on button "button" at bounding box center [355, 276] width 6 height 21
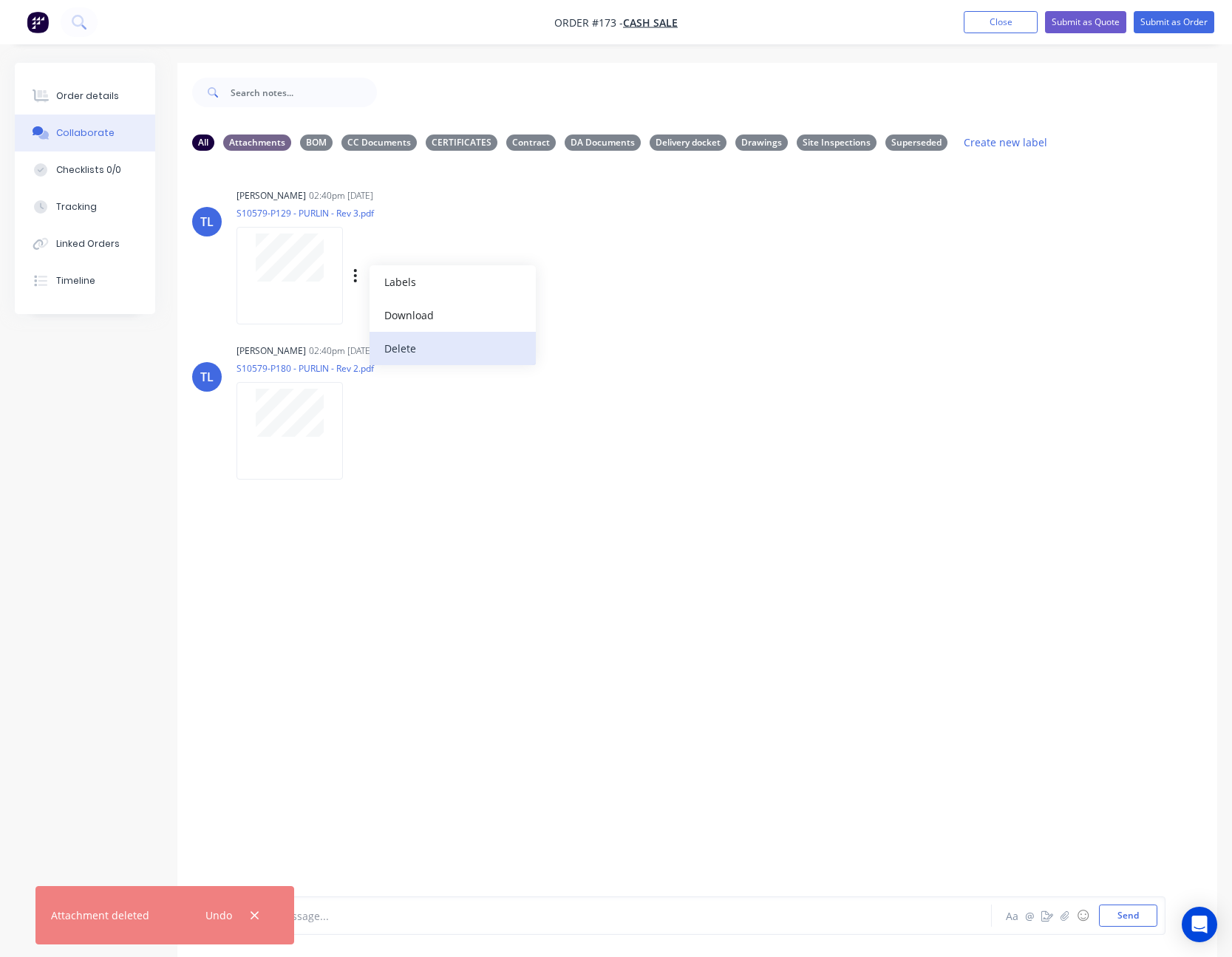
click at [401, 340] on button "Delete" at bounding box center [453, 348] width 167 height 33
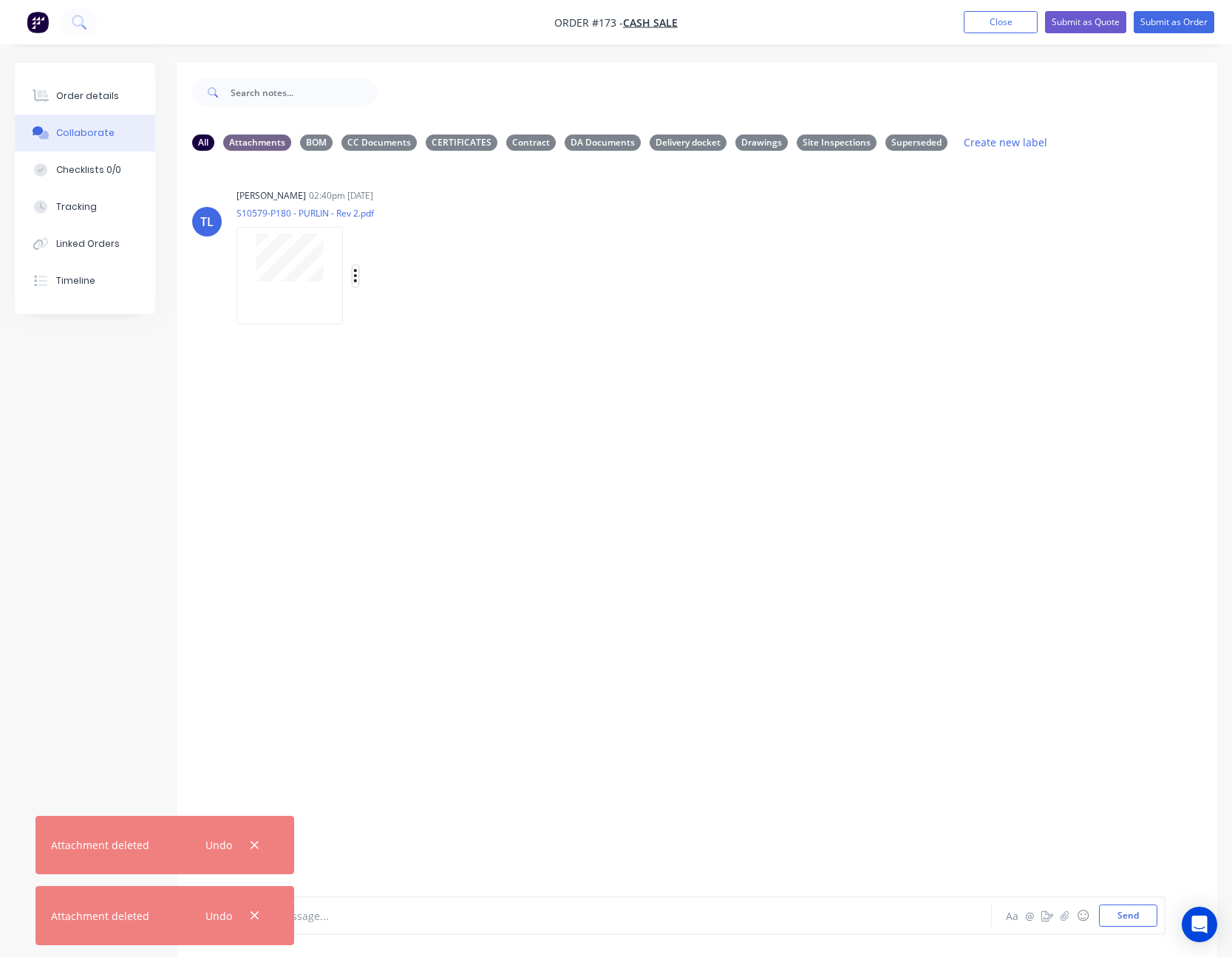
click at [357, 268] on icon "button" at bounding box center [355, 276] width 5 height 17
click at [402, 340] on button "Delete" at bounding box center [453, 348] width 167 height 33
click at [259, 427] on icon "button" at bounding box center [254, 915] width 9 height 13
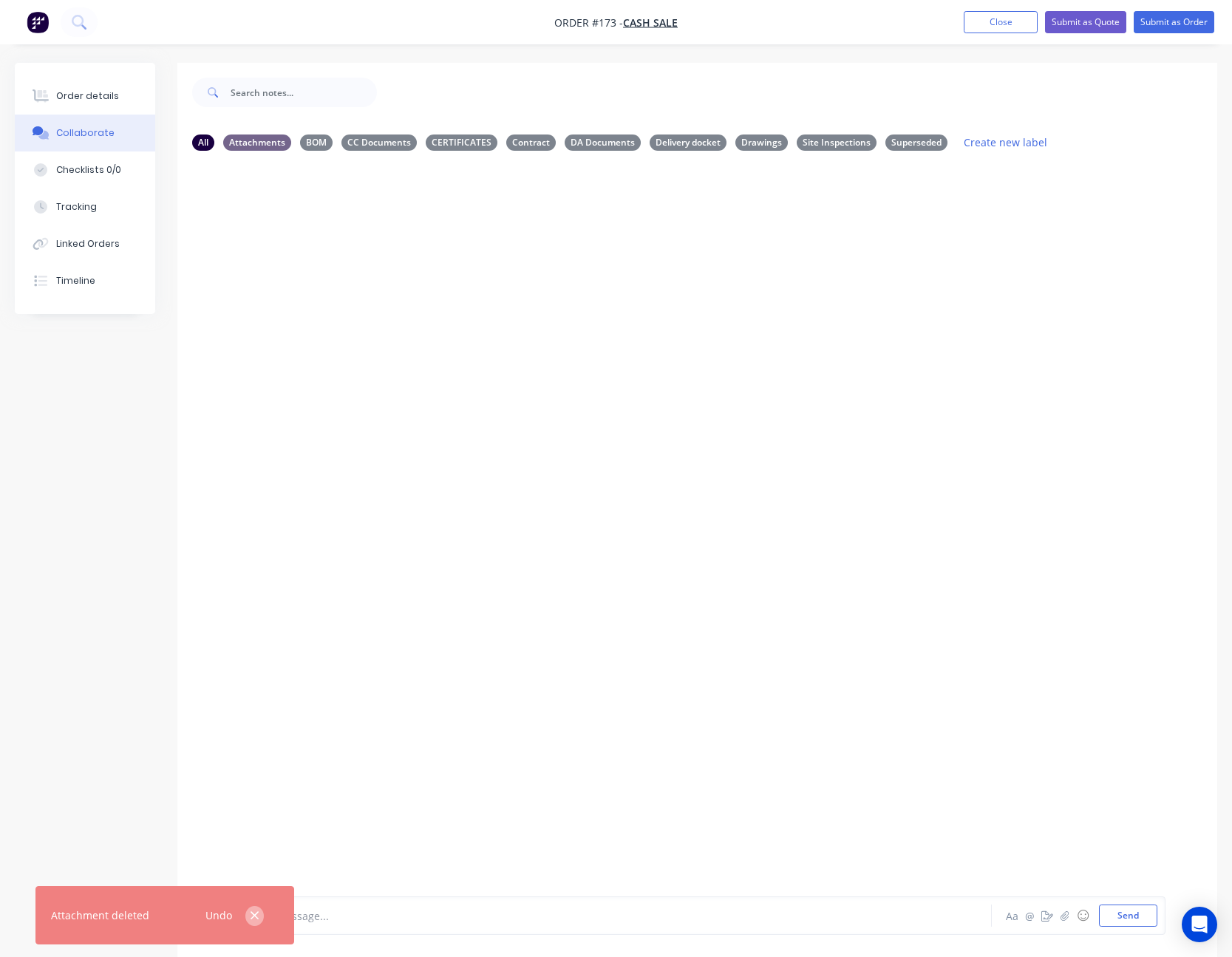
click at [254, 427] on icon "button" at bounding box center [254, 915] width 9 height 13
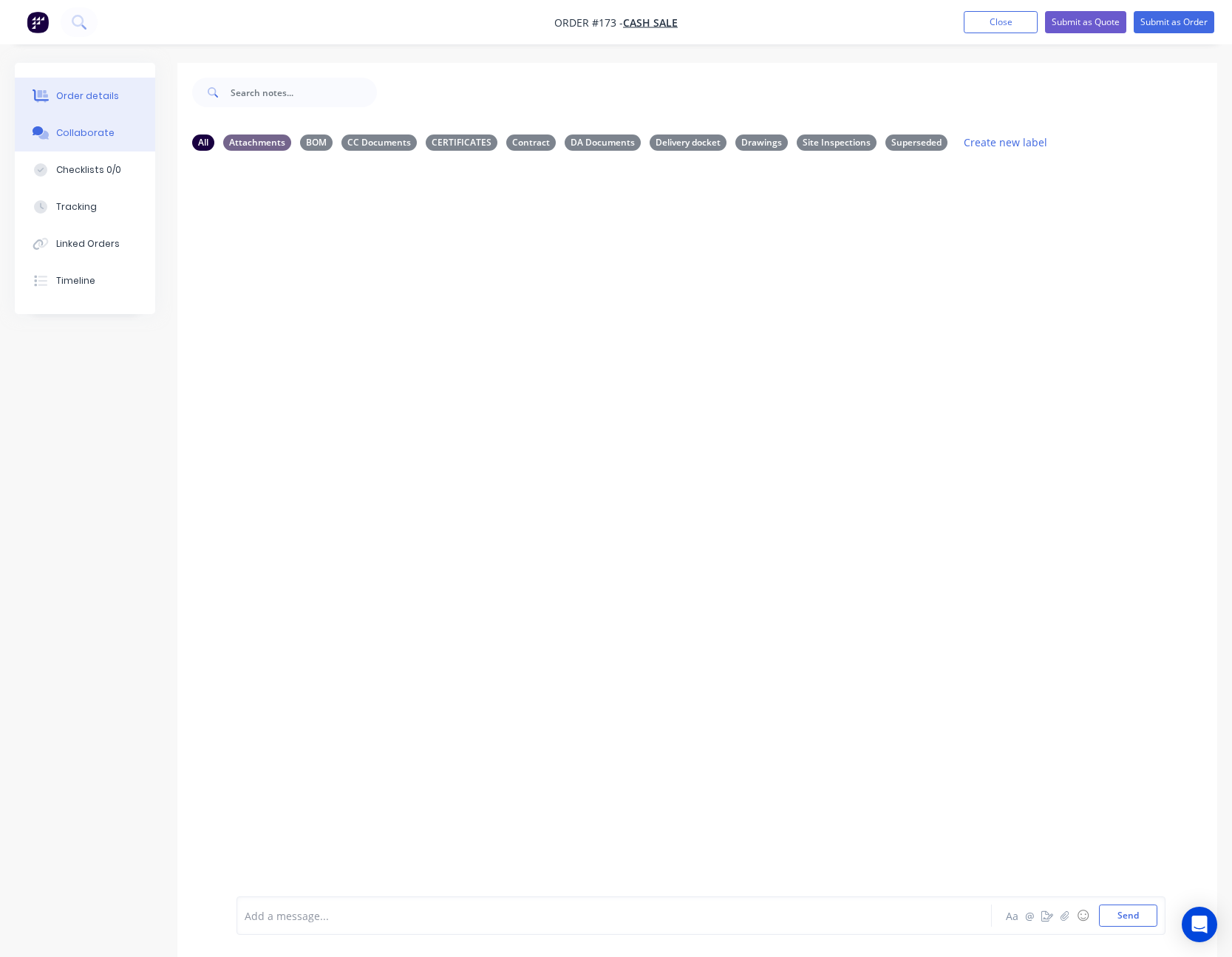
click at [103, 88] on button "Order details" at bounding box center [85, 96] width 141 height 37
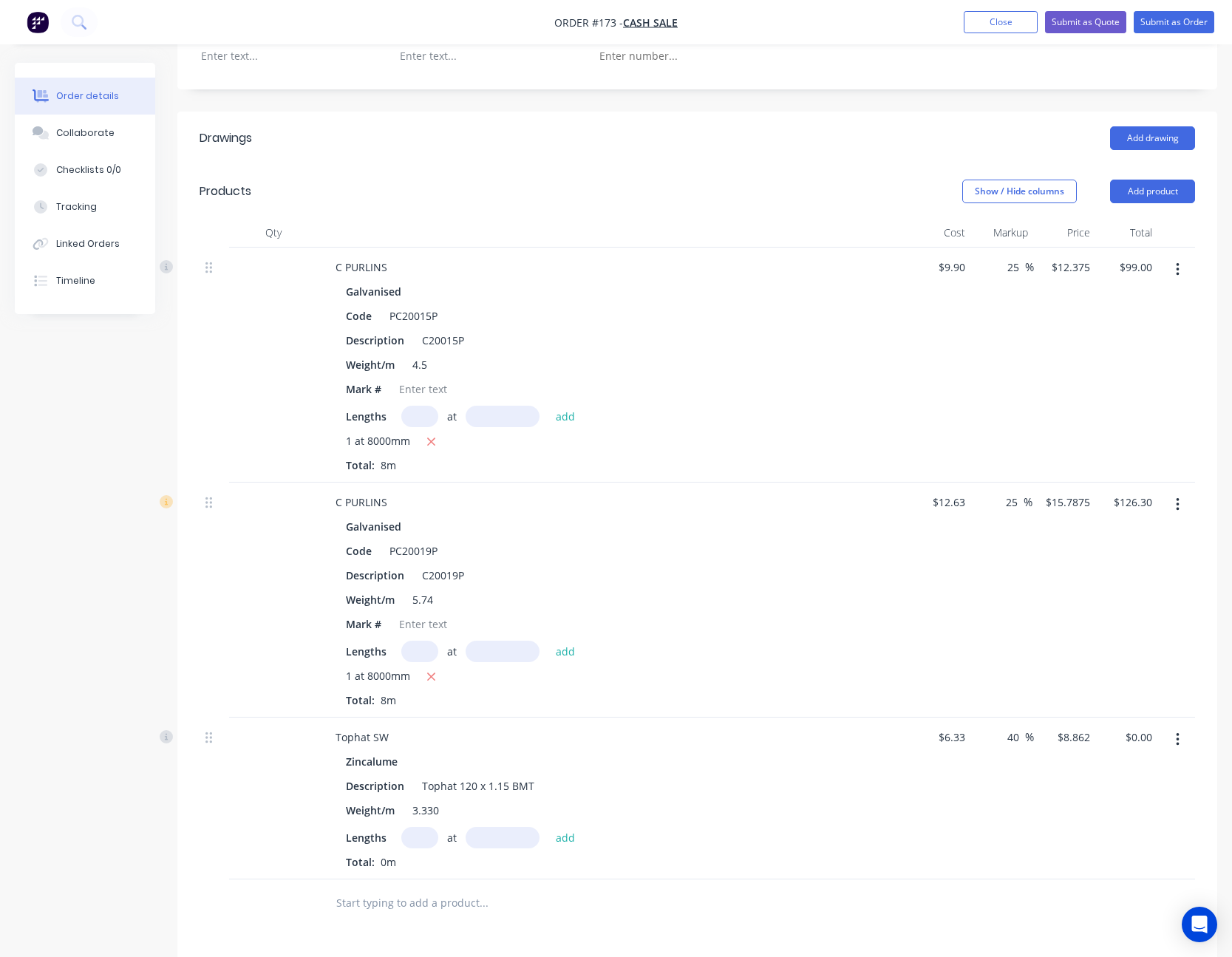
scroll to position [517, 0]
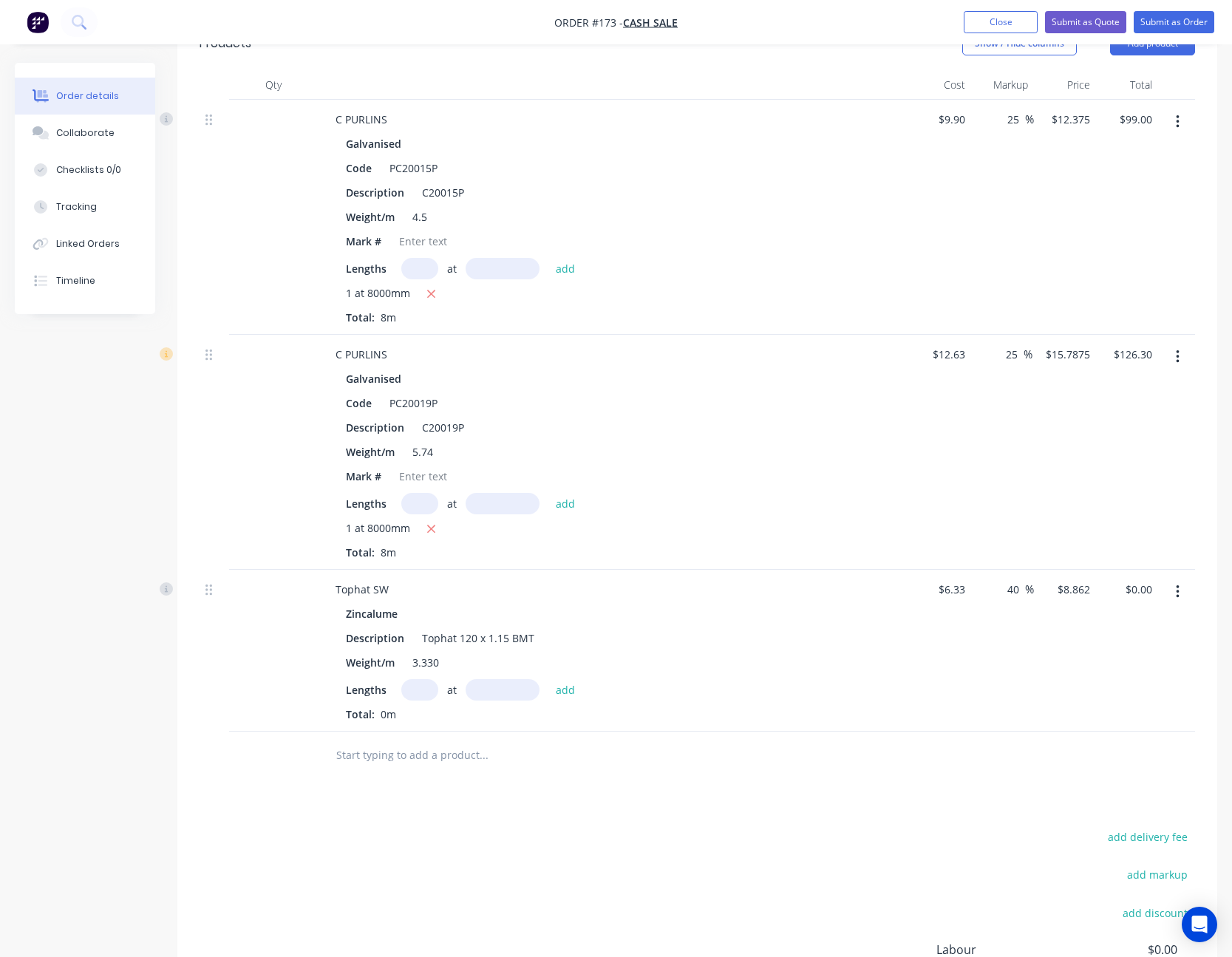
click at [421, 427] on input "text" at bounding box center [419, 689] width 37 height 21
type input "1"
type input "1000"
click at [548, 427] on button "add" at bounding box center [565, 689] width 35 height 20
type input "$8.86"
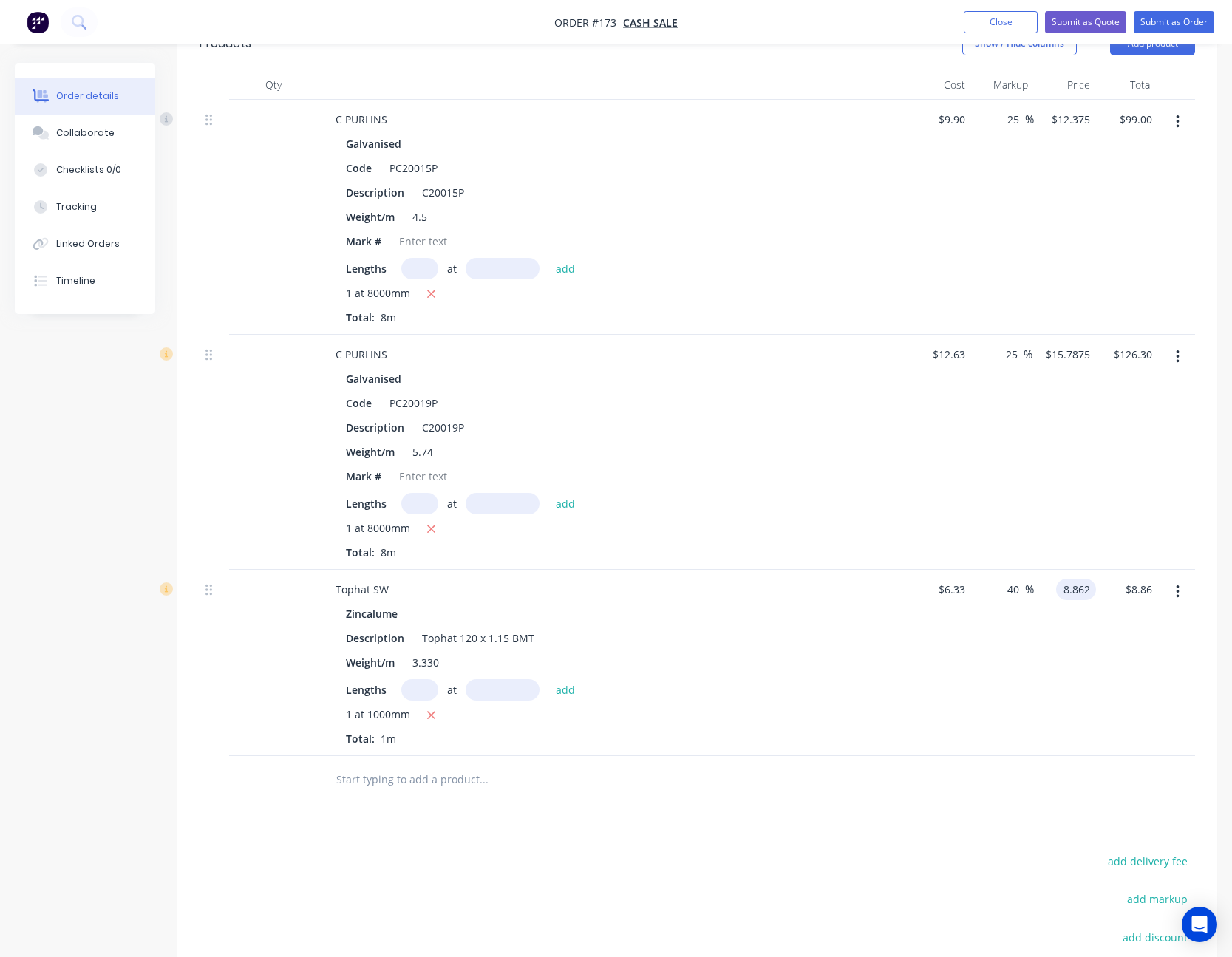
click at [927, 427] on input "8.862" at bounding box center [1079, 589] width 34 height 21
type input "8.80"
type input "39.02"
type input "$8.80"
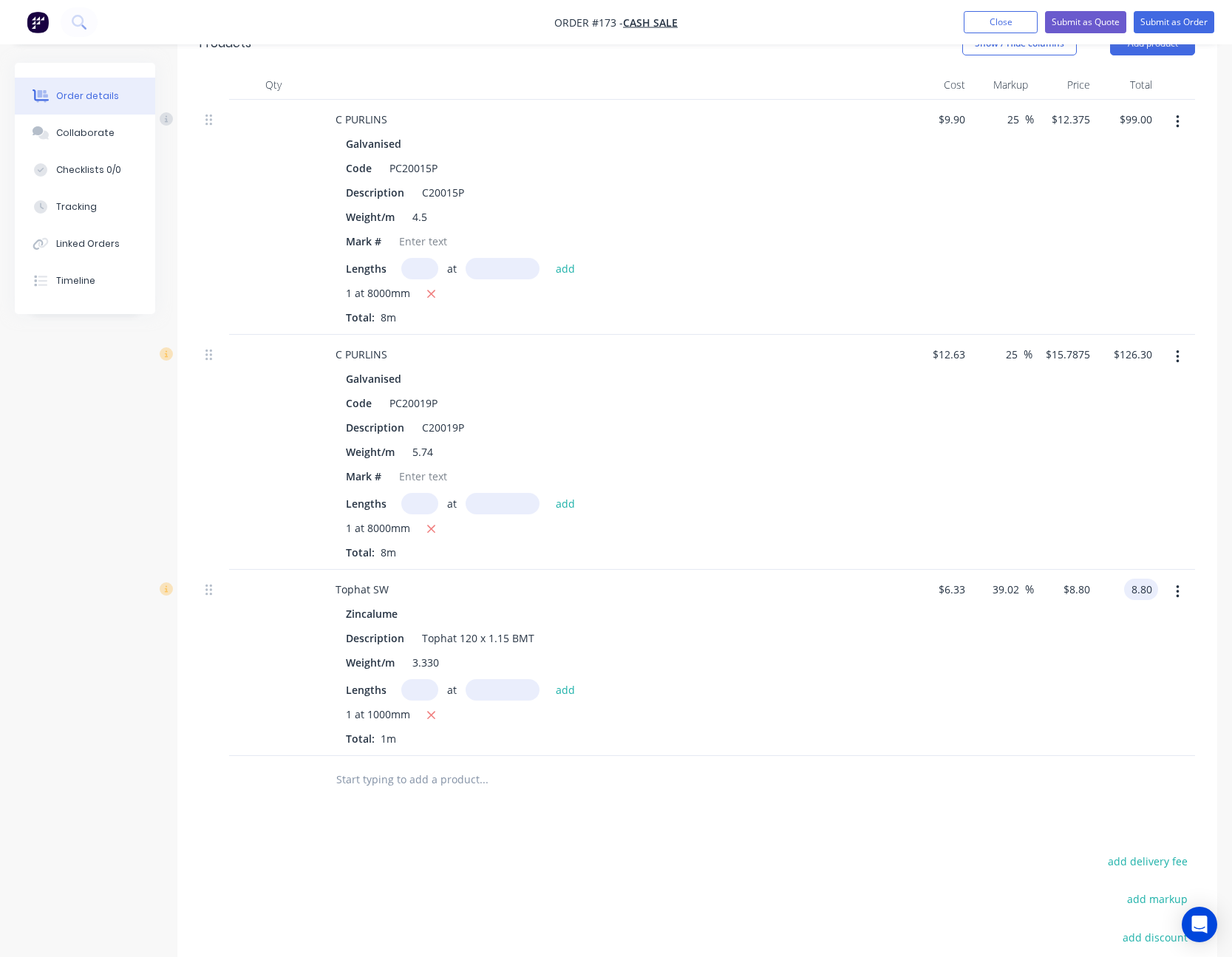
type input "$8.80"
click at [927, 427] on div "$8.80 $8.80" at bounding box center [1065, 662] width 62 height 186
click at [927, 427] on div "$15.7875 $15.7875" at bounding box center [1064, 452] width 63 height 235
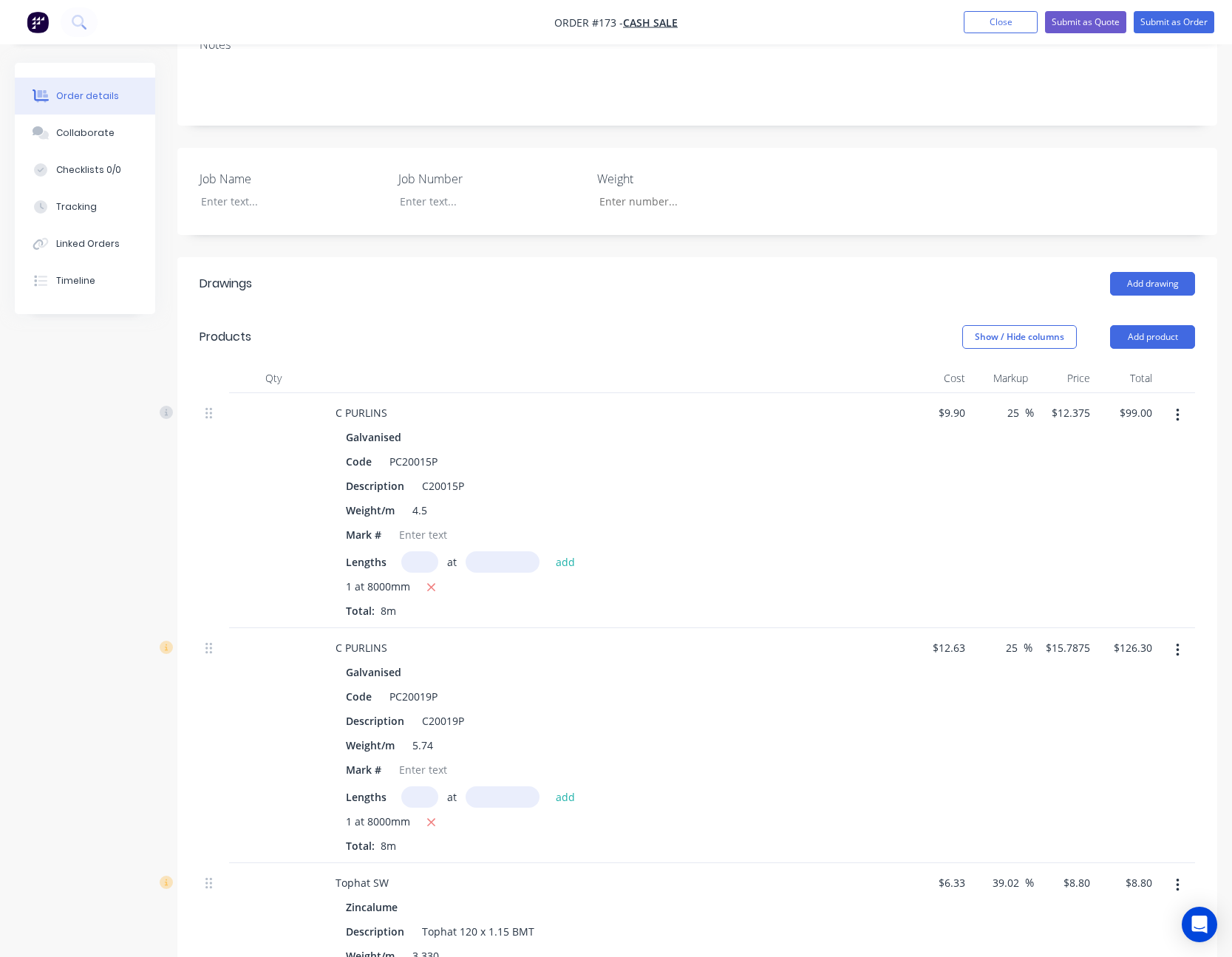
scroll to position [222, 0]
click at [927, 427] on input "15.7875" at bounding box center [1073, 649] width 46 height 21
type input "15.75"
type input "24.7"
type input "$15.75"
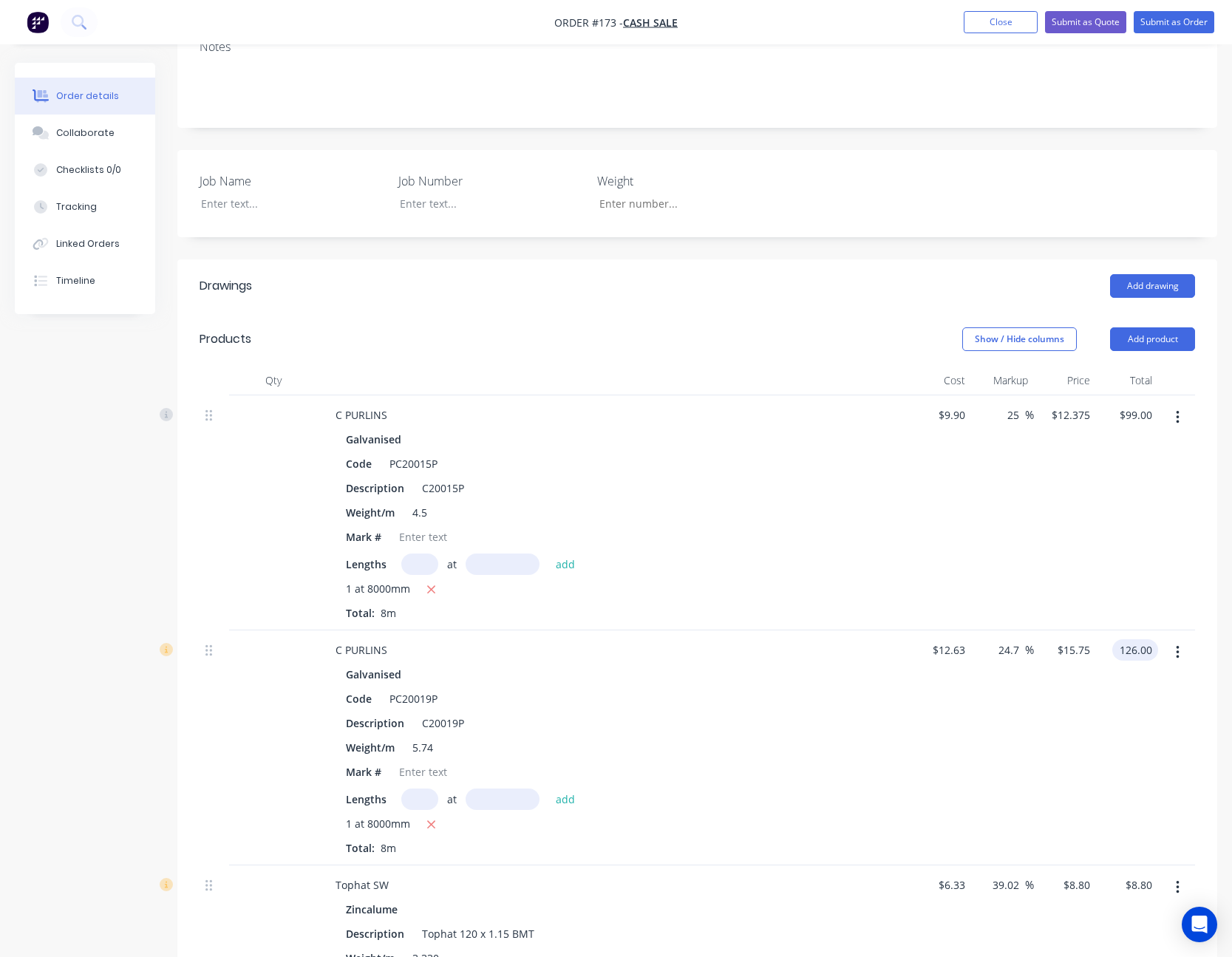
type input "$126.00"
click at [927, 427] on div "$15.75 $15.75" at bounding box center [1065, 748] width 62 height 235
click at [927, 28] on button "Close" at bounding box center [1001, 22] width 74 height 22
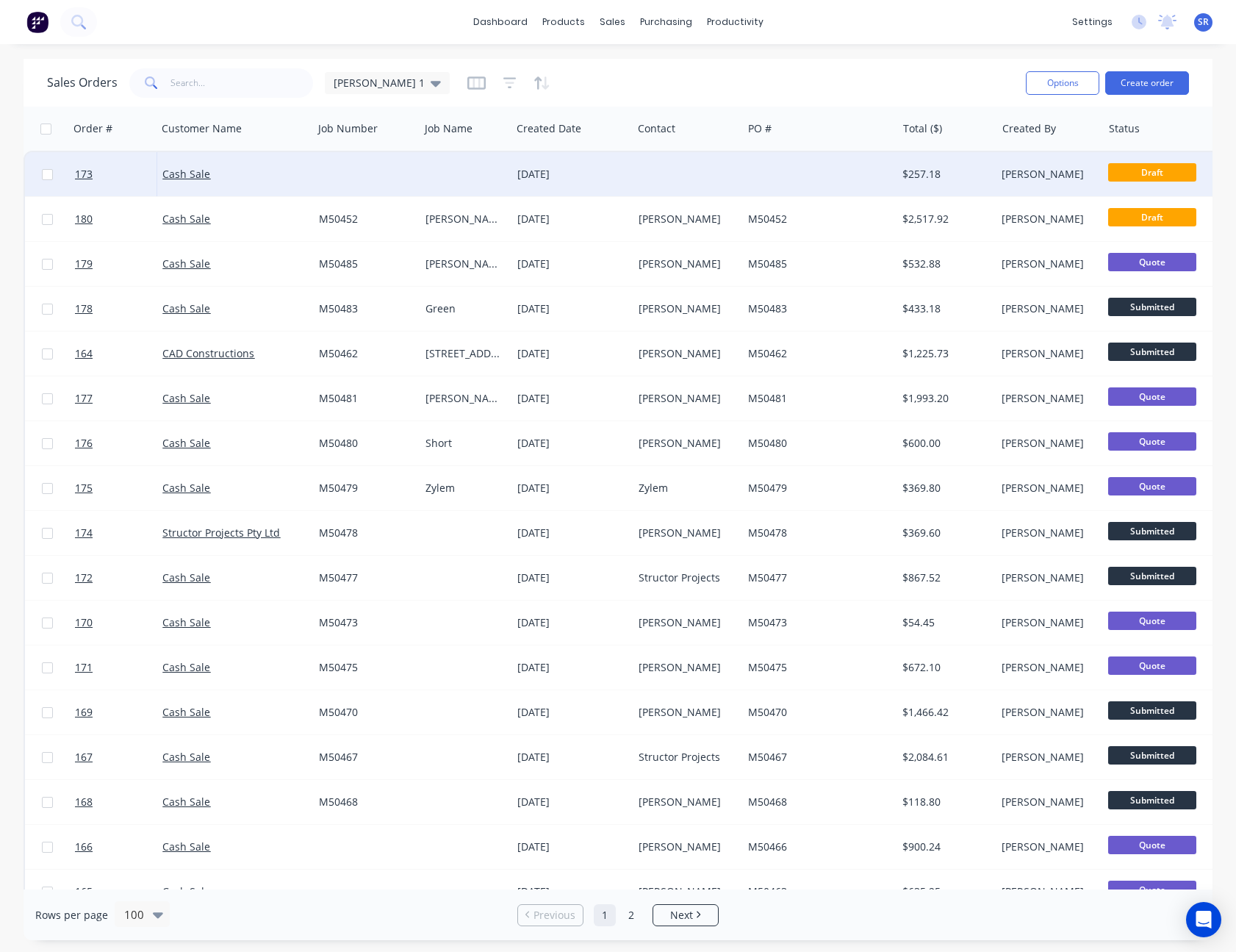
click at [808, 166] on div at bounding box center [819, 174] width 155 height 44
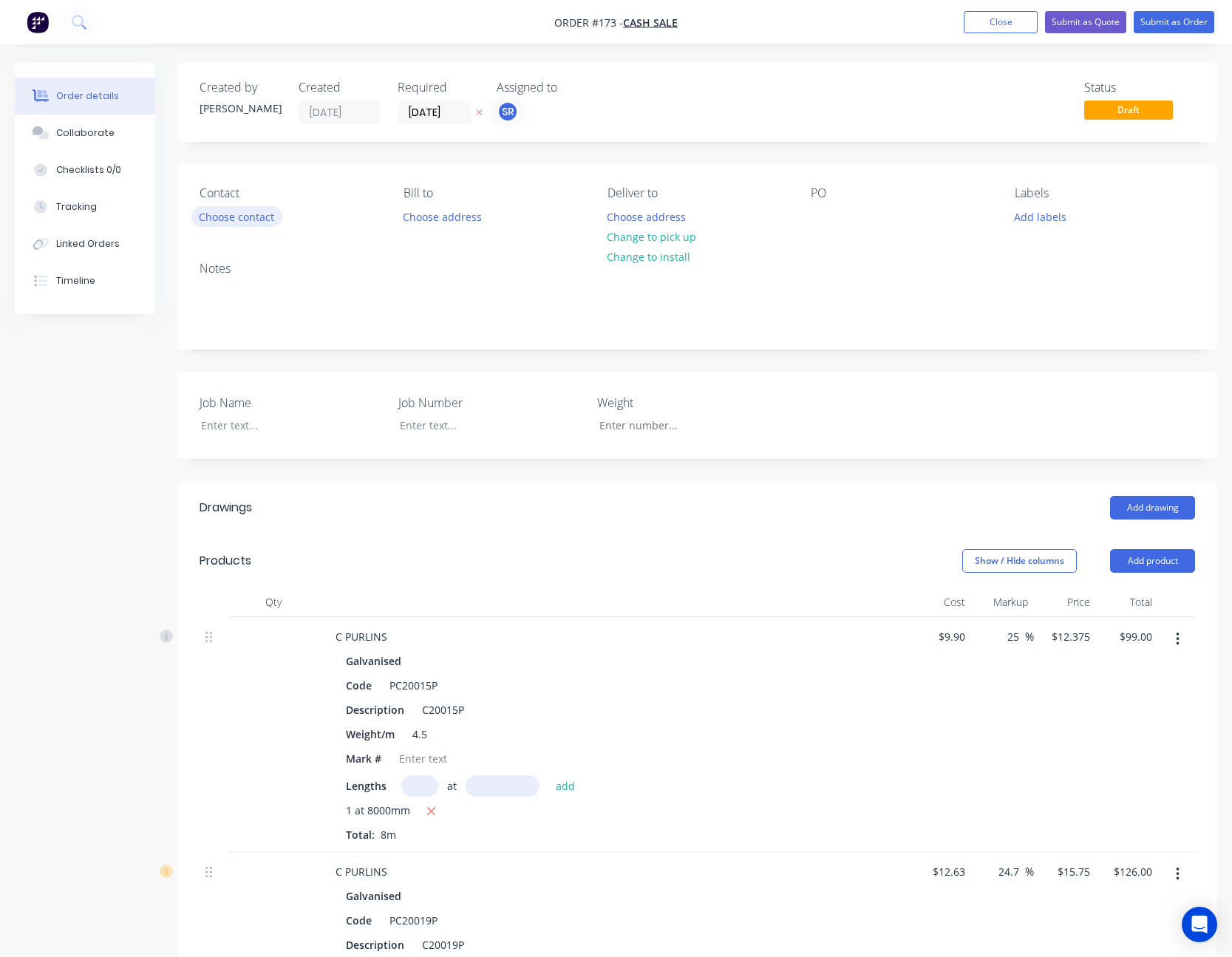
click at [238, 219] on button "Choose contact" at bounding box center [236, 216] width 91 height 20
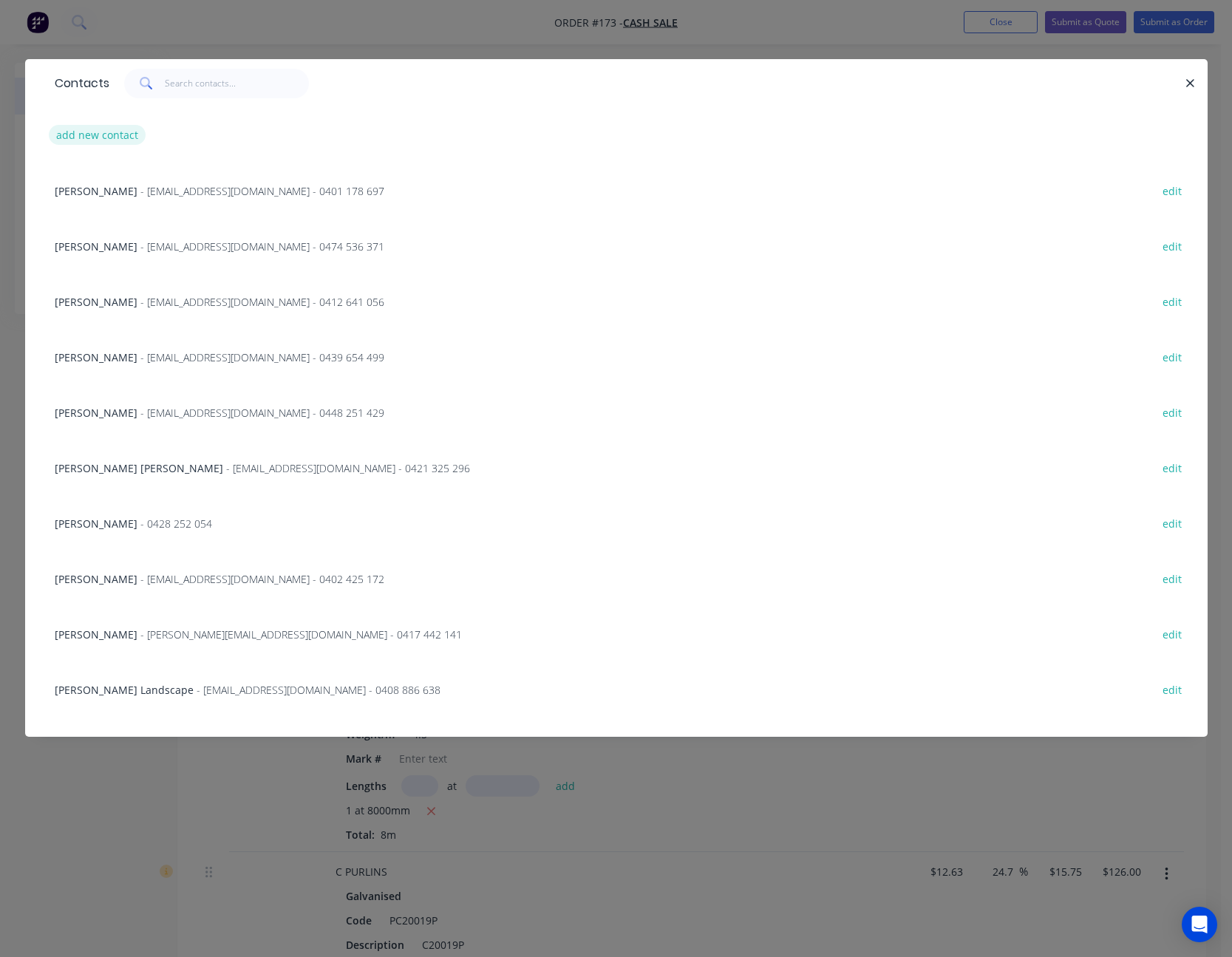
click at [86, 133] on button "add new contact" at bounding box center [98, 134] width 98 height 20
select select "AU"
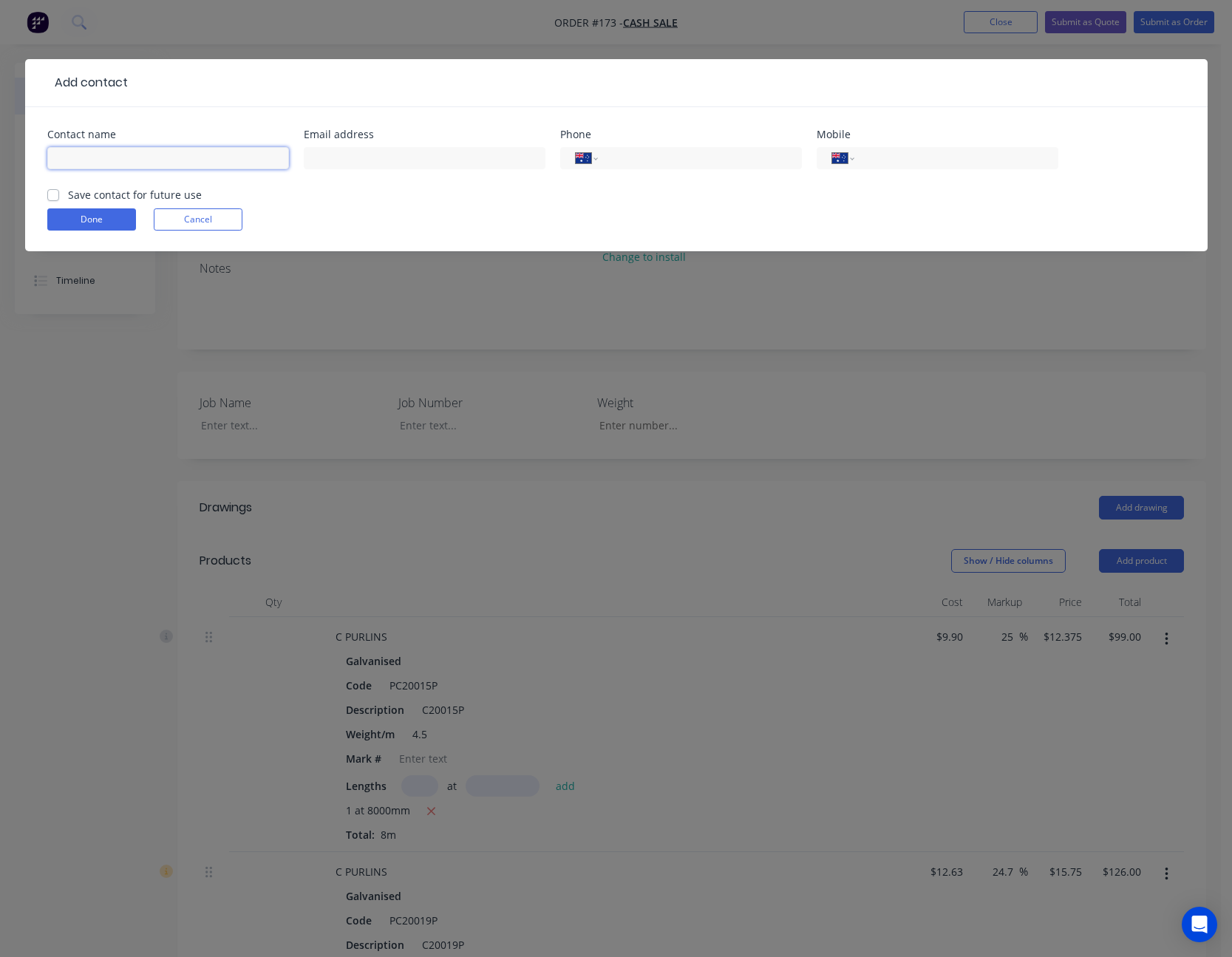
click at [104, 162] on input "text" at bounding box center [168, 158] width 242 height 22
type input "Rowan - Mudgee"
click at [89, 217] on button "Done" at bounding box center [92, 220] width 88 height 22
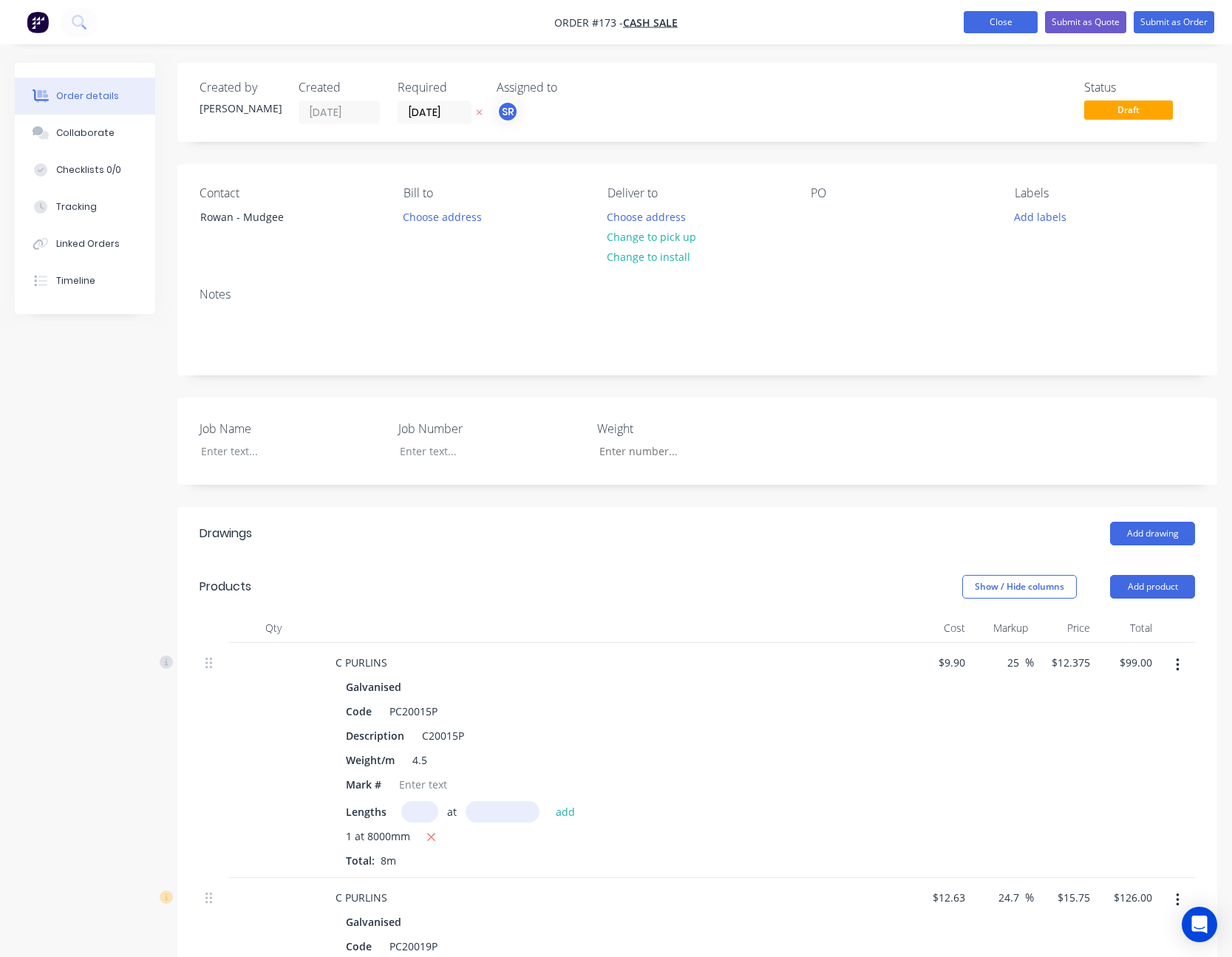
click at [927, 19] on button "Close" at bounding box center [1001, 22] width 74 height 22
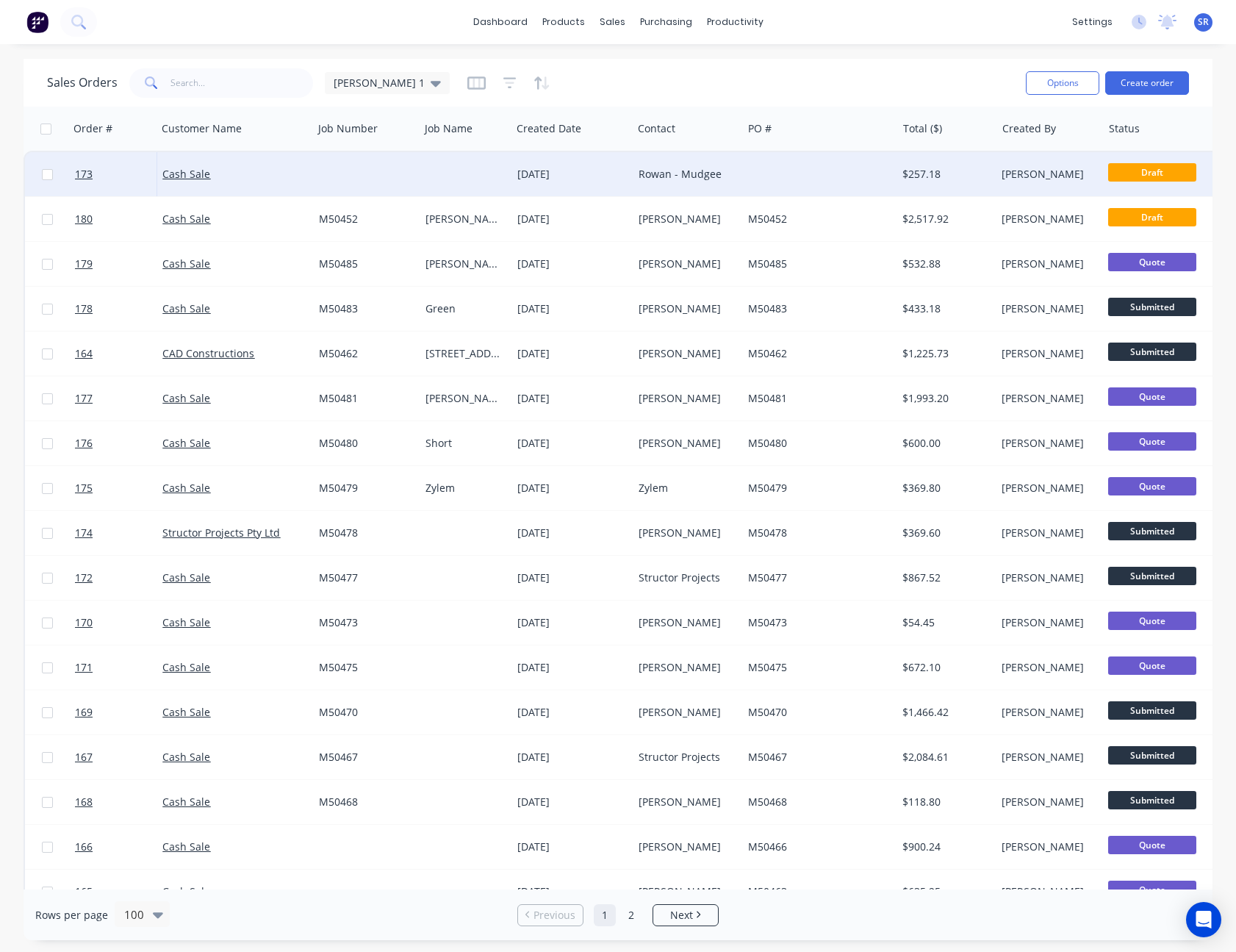
click at [651, 170] on div "Rowan - Mudgee" at bounding box center [685, 174] width 93 height 15
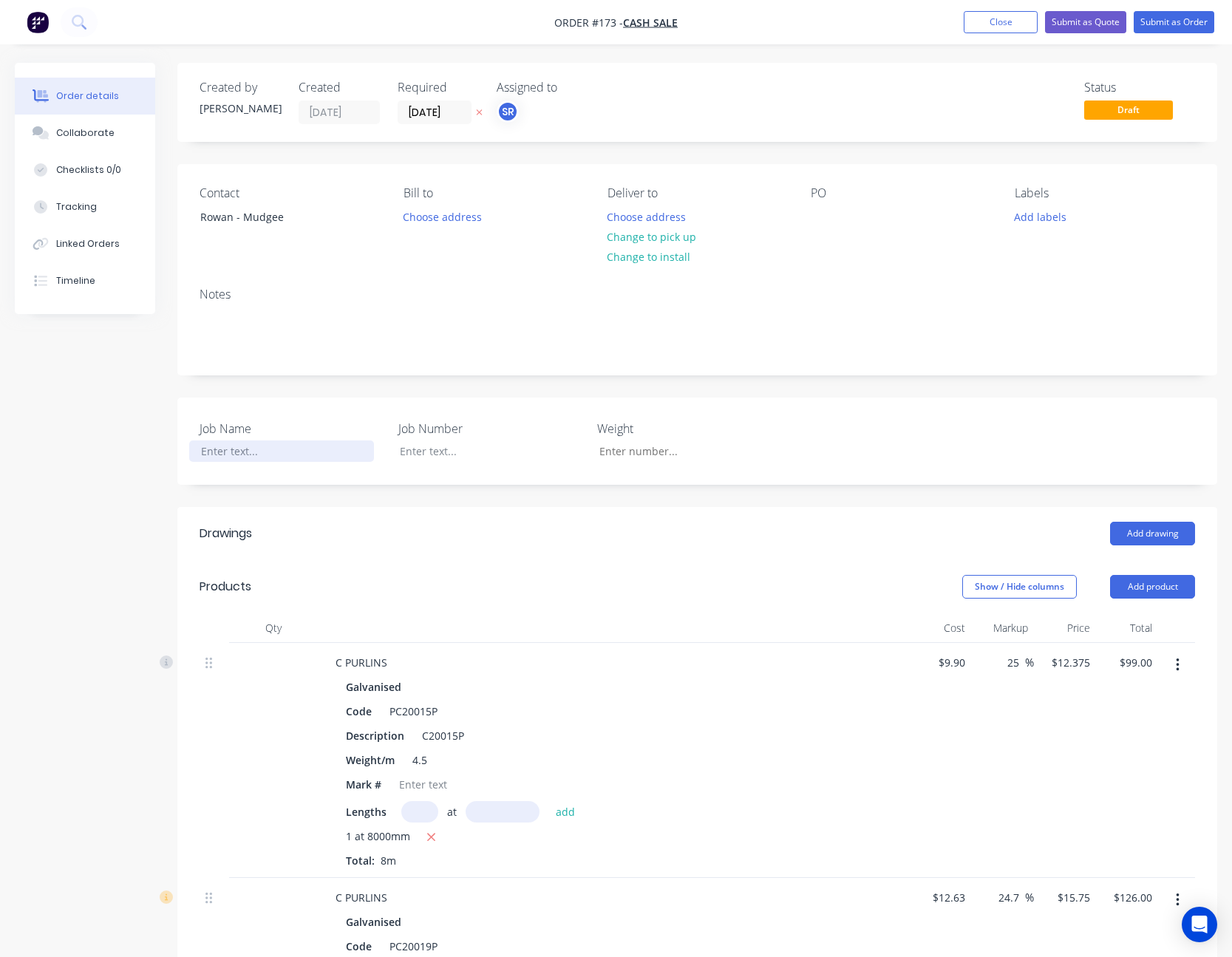
click at [249, 427] on div at bounding box center [282, 451] width 185 height 21
click at [859, 265] on div "Contact [PERSON_NAME] Bill to Choose address Deliver to Choose address Change t…" at bounding box center [697, 220] width 1040 height 111
click at [927, 28] on button "Close" at bounding box center [1001, 22] width 74 height 22
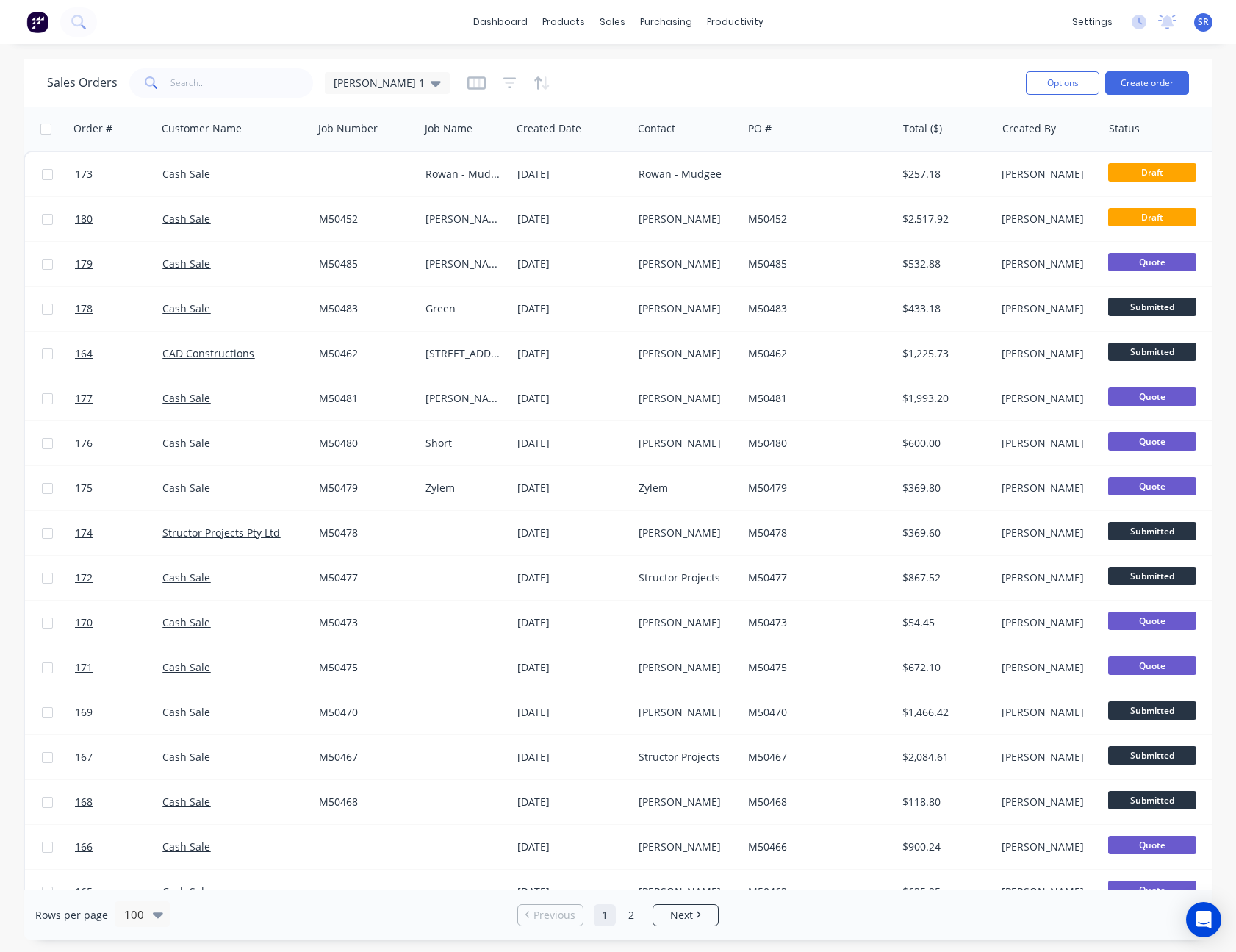
click at [922, 17] on span "SR" at bounding box center [1203, 22] width 11 height 13
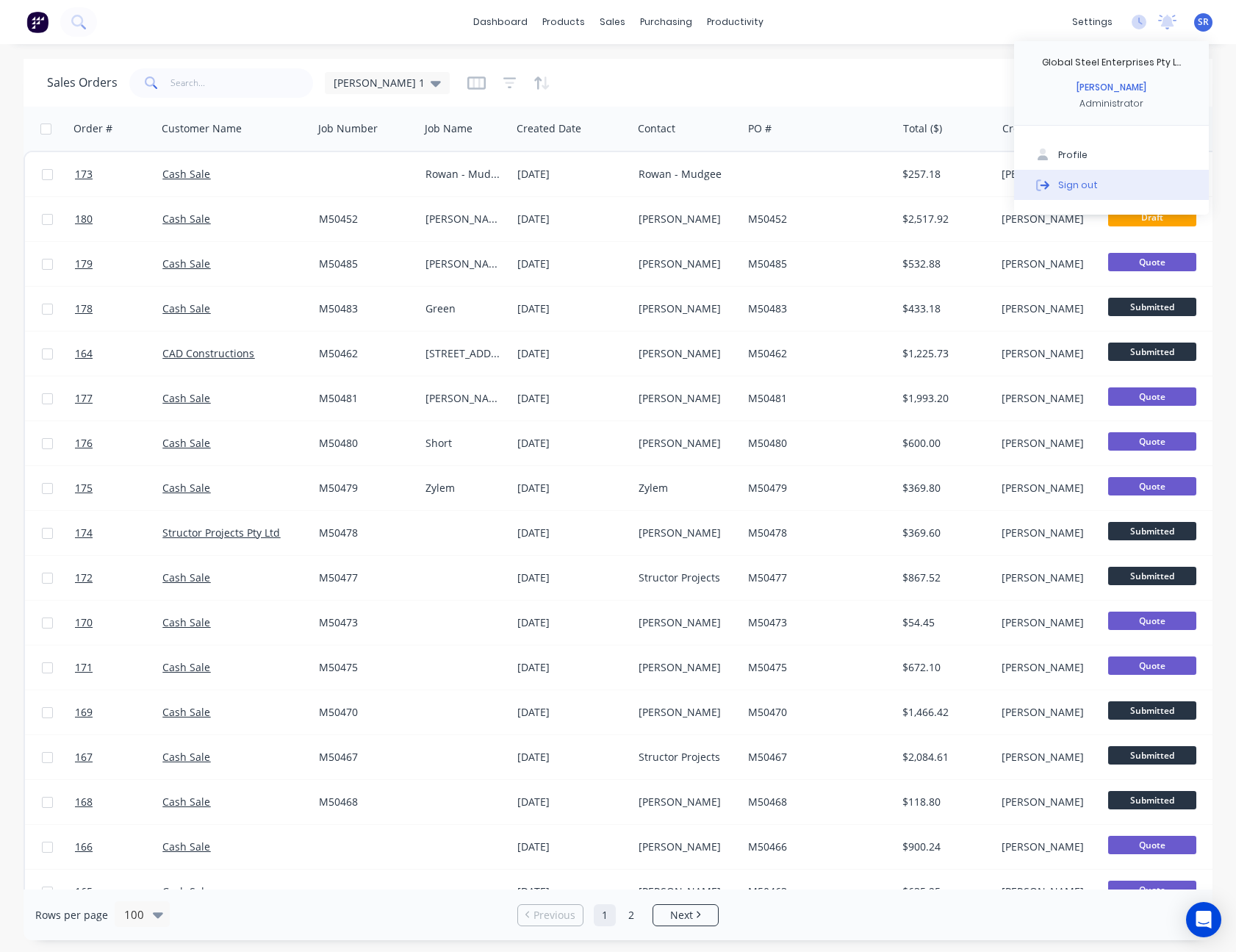
click at [922, 178] on button "Sign out" at bounding box center [1111, 184] width 195 height 29
